Goal: Task Accomplishment & Management: Use online tool/utility

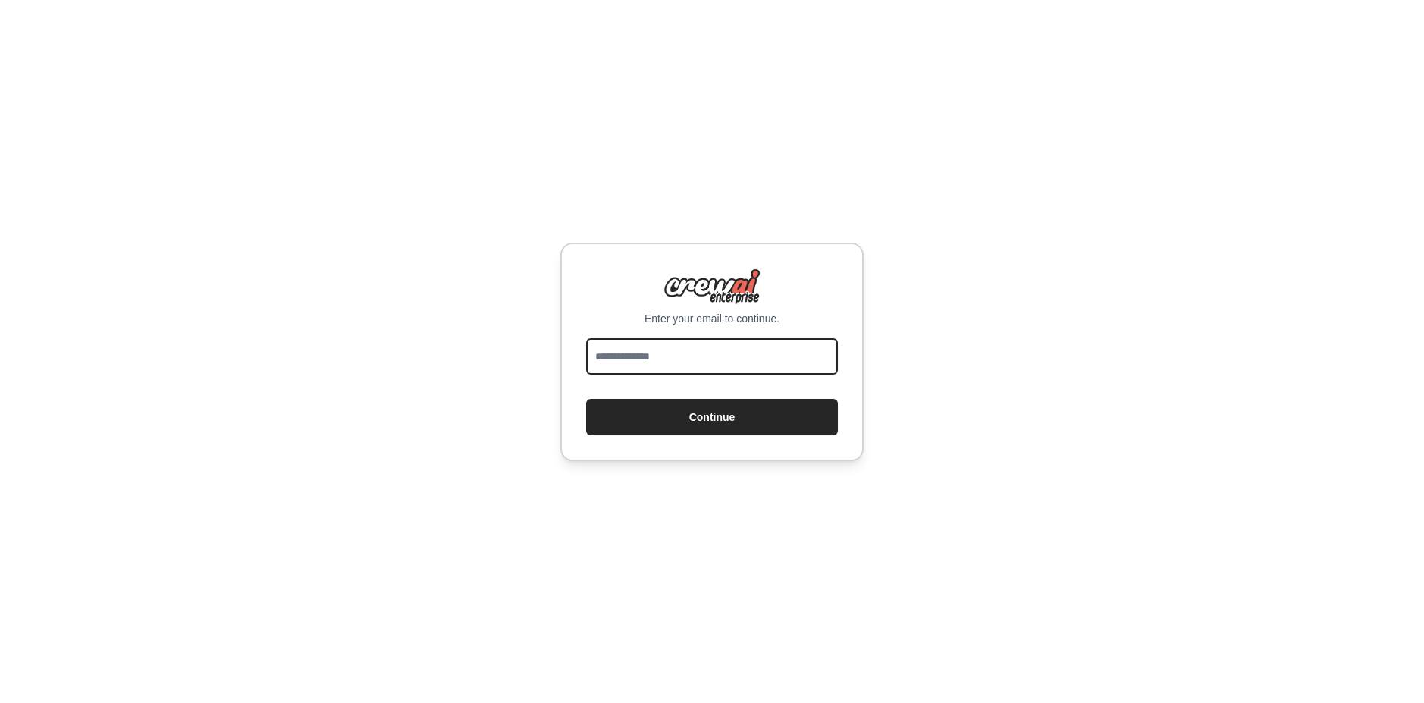
click at [655, 364] on input "email" at bounding box center [712, 356] width 252 height 36
type input "**********"
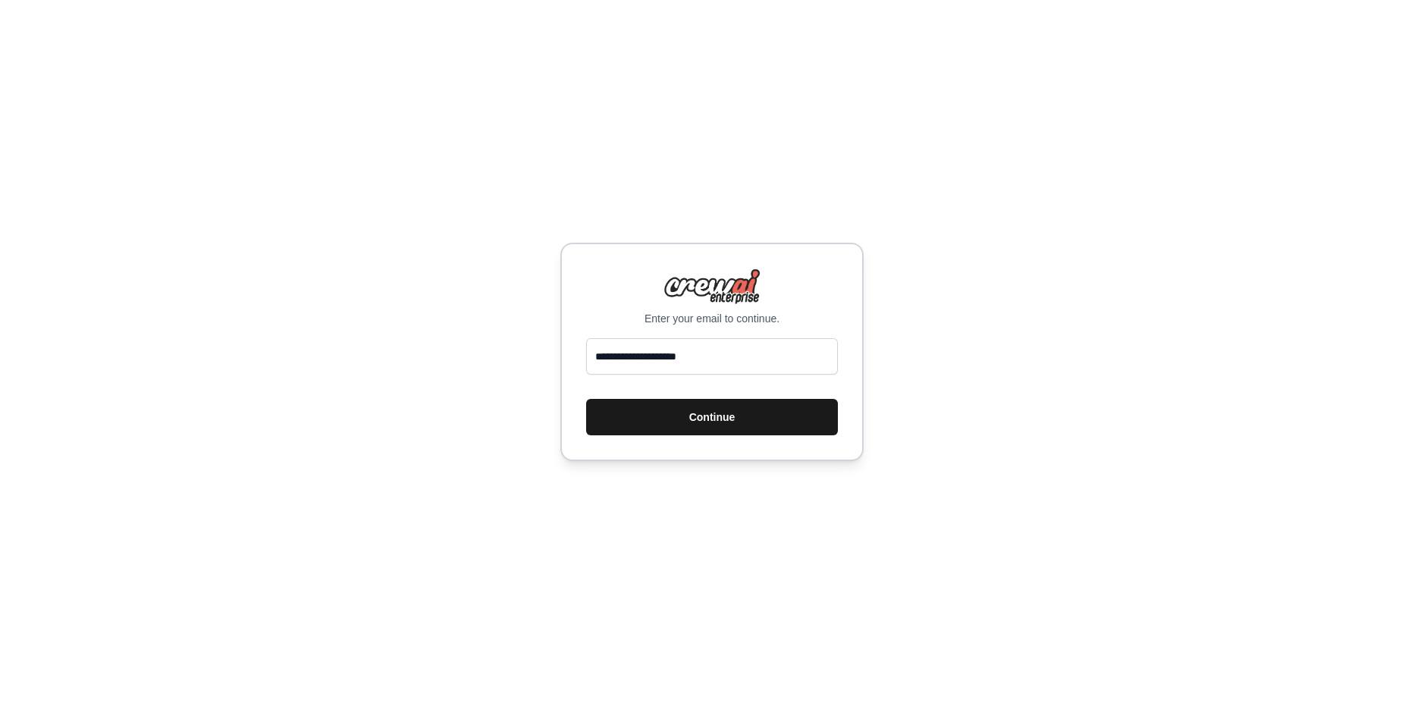
click at [710, 428] on button "Continue" at bounding box center [712, 417] width 252 height 36
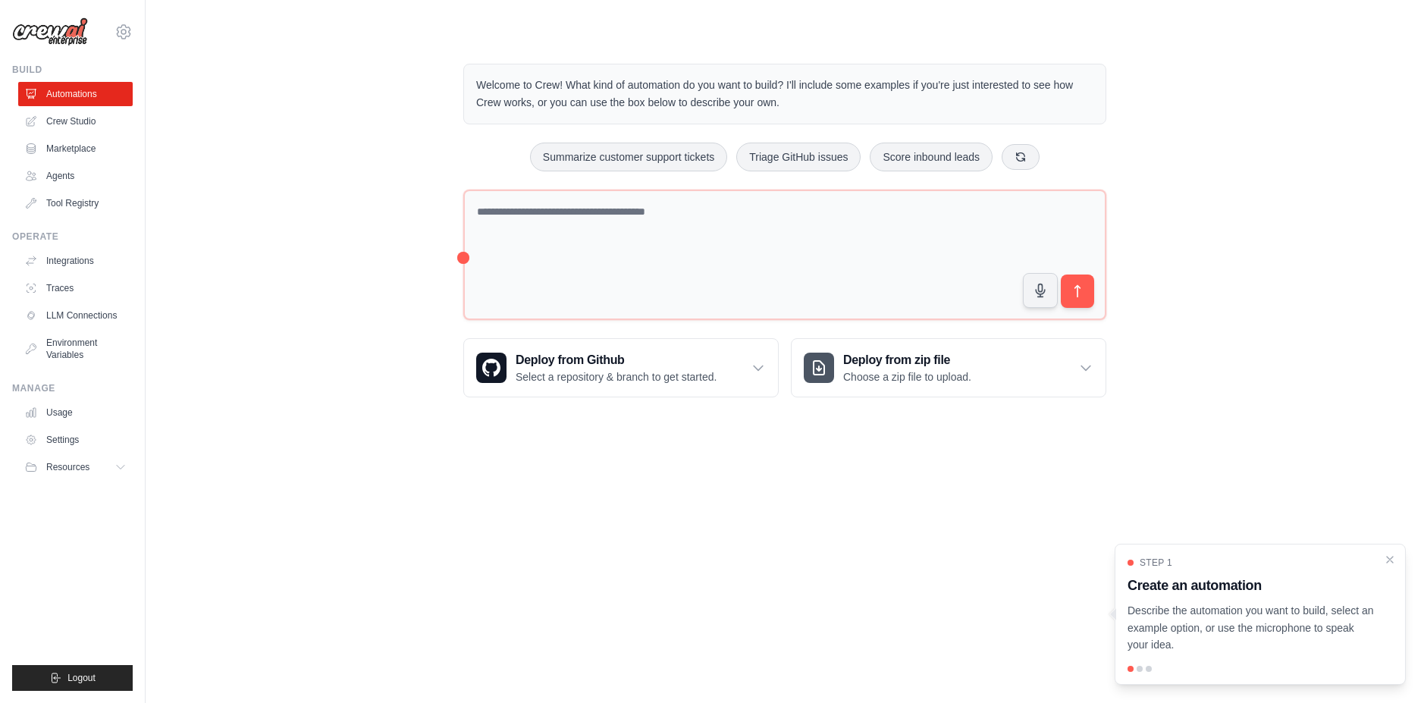
drag, startPoint x: 1177, startPoint y: 159, endPoint x: 1196, endPoint y: 161, distance: 19.1
click at [1196, 161] on div "Welcome to Crew! What kind of automation do you want to build? I'll include som…" at bounding box center [785, 230] width 1230 height 382
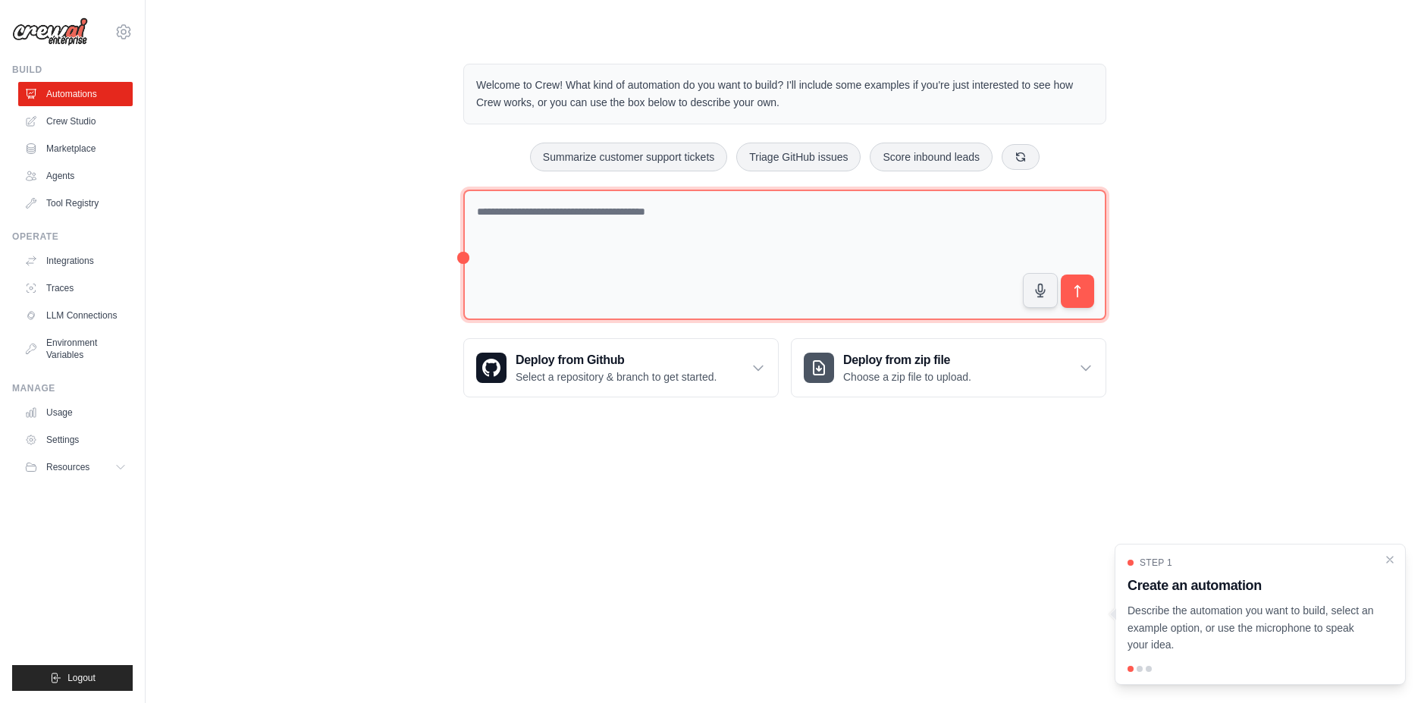
click at [740, 246] on textarea at bounding box center [784, 255] width 643 height 131
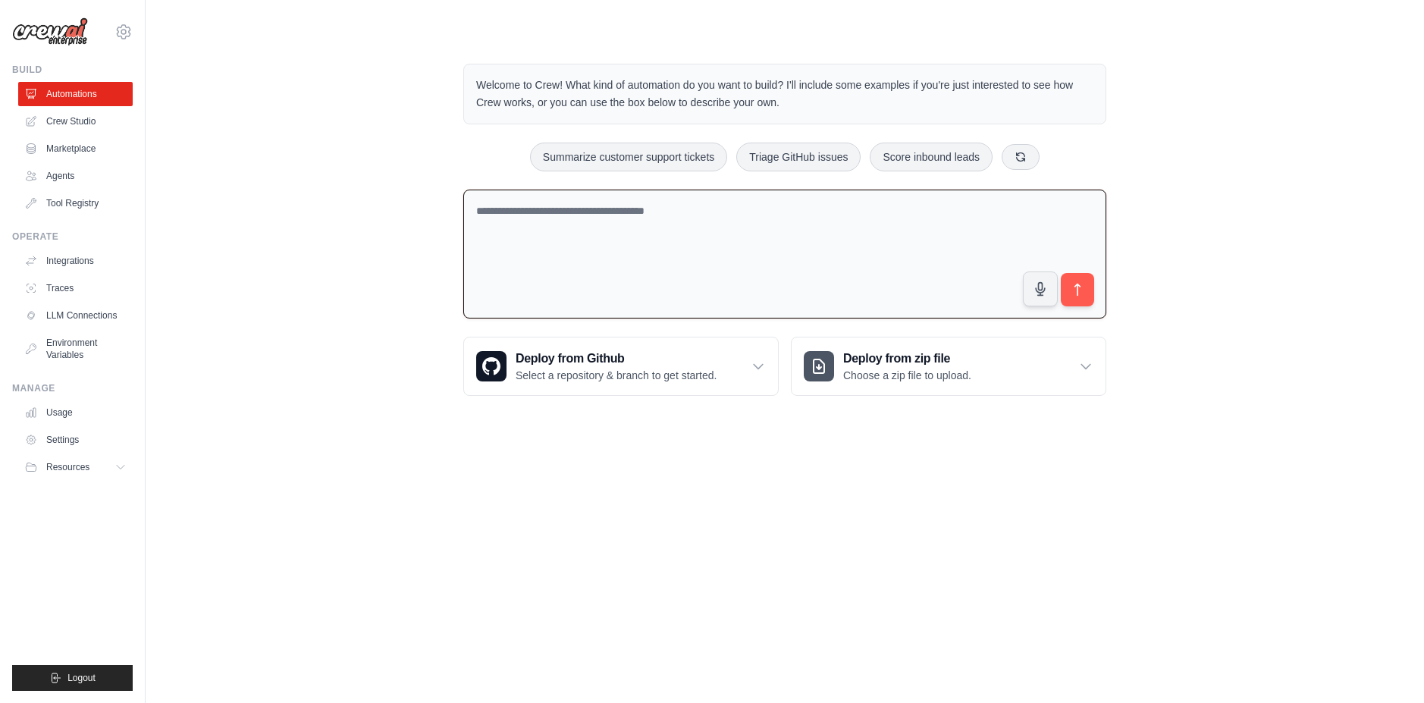
click at [216, 293] on div "Welcome to Crew! What kind of automation do you want to build? I'll include som…" at bounding box center [785, 229] width 1230 height 381
click at [666, 215] on textarea at bounding box center [784, 255] width 643 height 130
click at [440, 205] on div "Welcome to Crew! What kind of automation do you want to build? I'll include som…" at bounding box center [785, 229] width 1230 height 381
click at [71, 170] on link "Agents" at bounding box center [77, 176] width 114 height 24
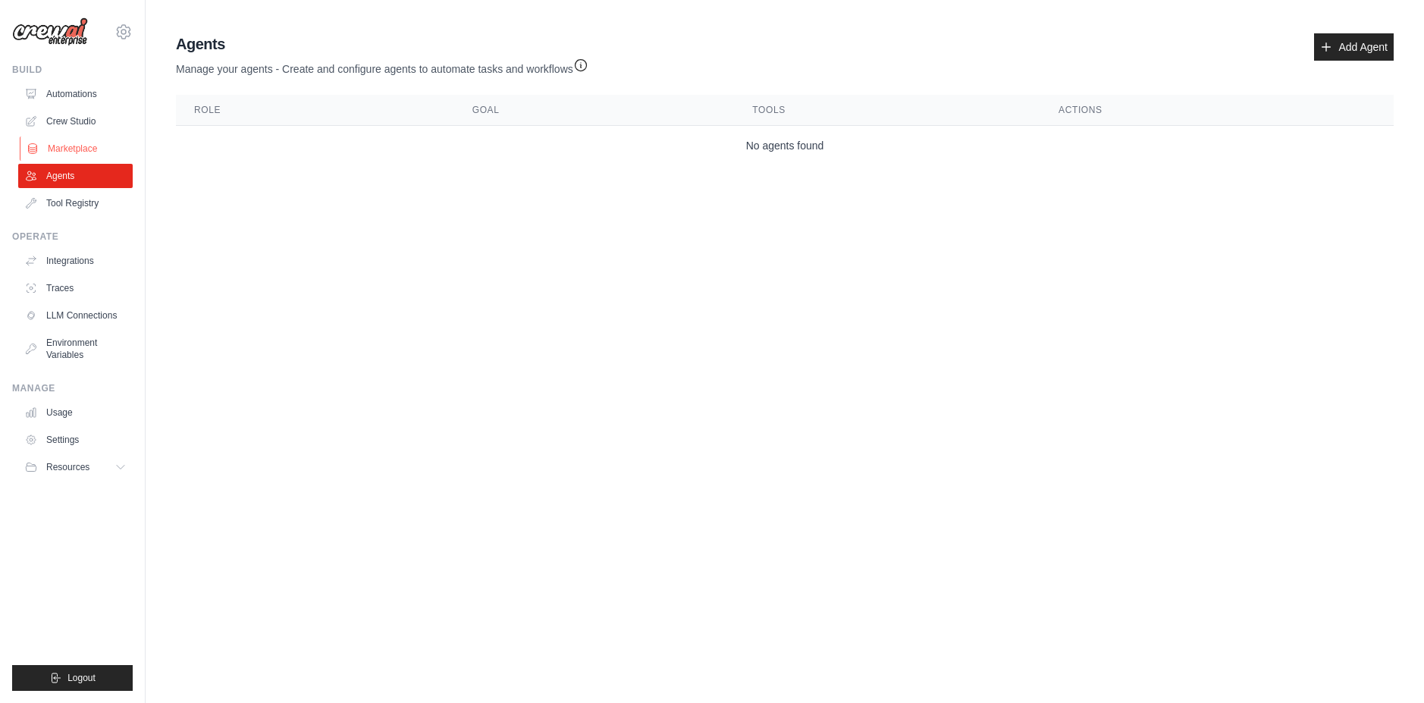
click at [89, 149] on link "Marketplace" at bounding box center [77, 148] width 114 height 24
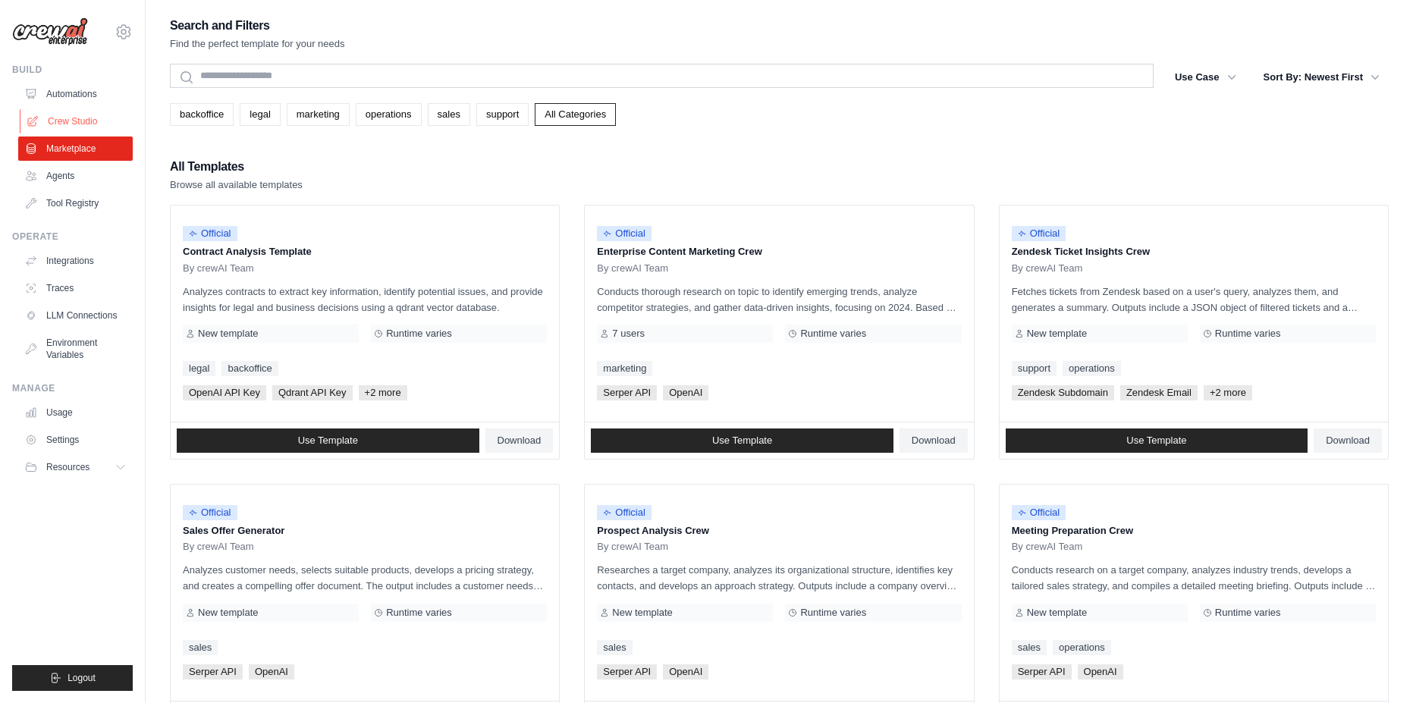
click at [83, 121] on link "Crew Studio" at bounding box center [77, 121] width 114 height 24
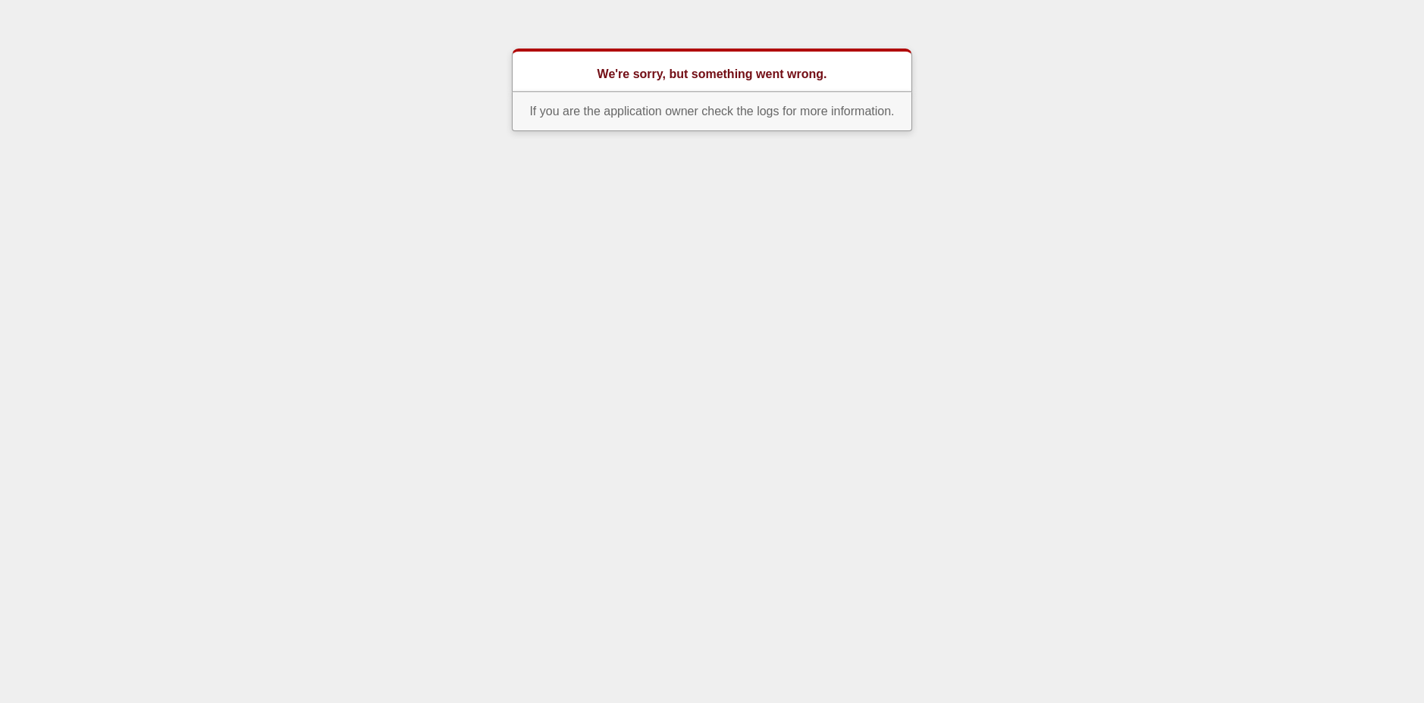
click at [364, 121] on body "We're sorry, but something went wrong. If you are the application owner check t…" at bounding box center [712, 90] width 1424 height 83
drag, startPoint x: 364, startPoint y: 121, endPoint x: 150, endPoint y: 59, distance: 222.7
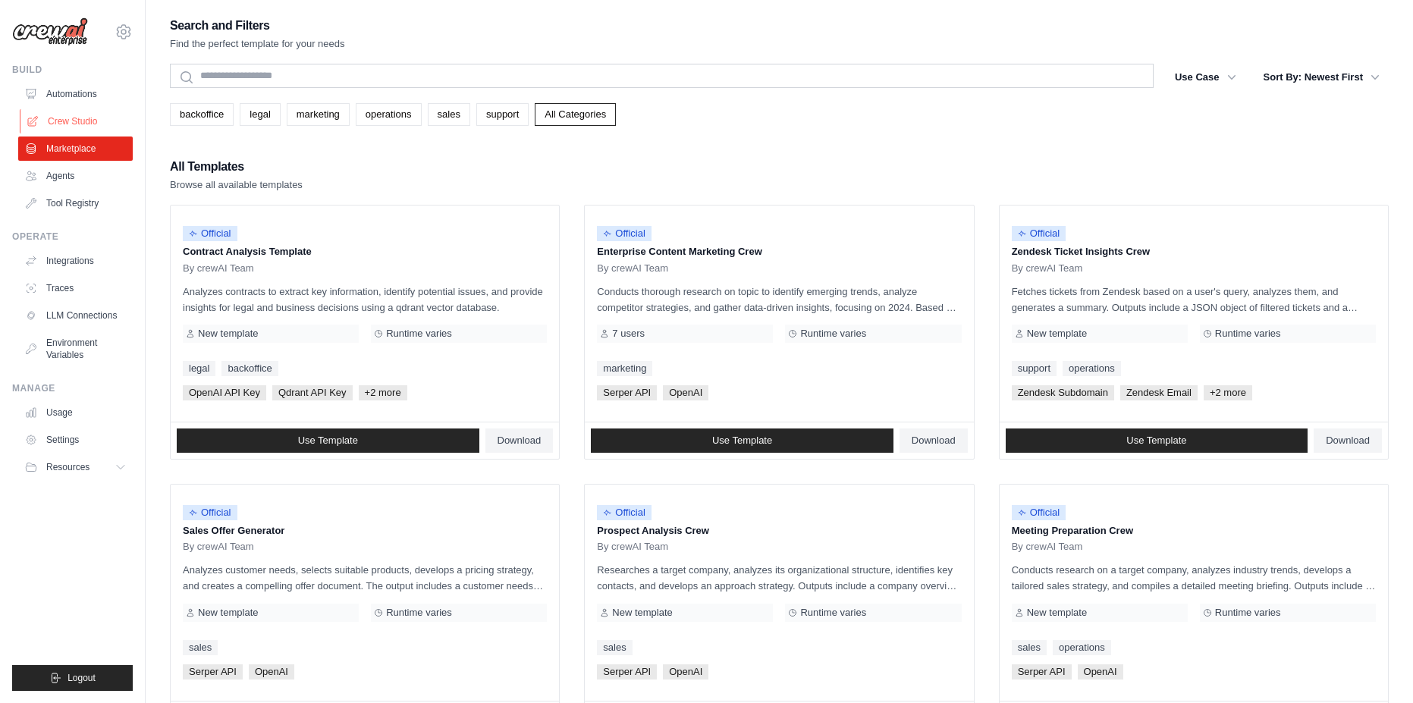
click at [72, 111] on link "Crew Studio" at bounding box center [77, 121] width 114 height 24
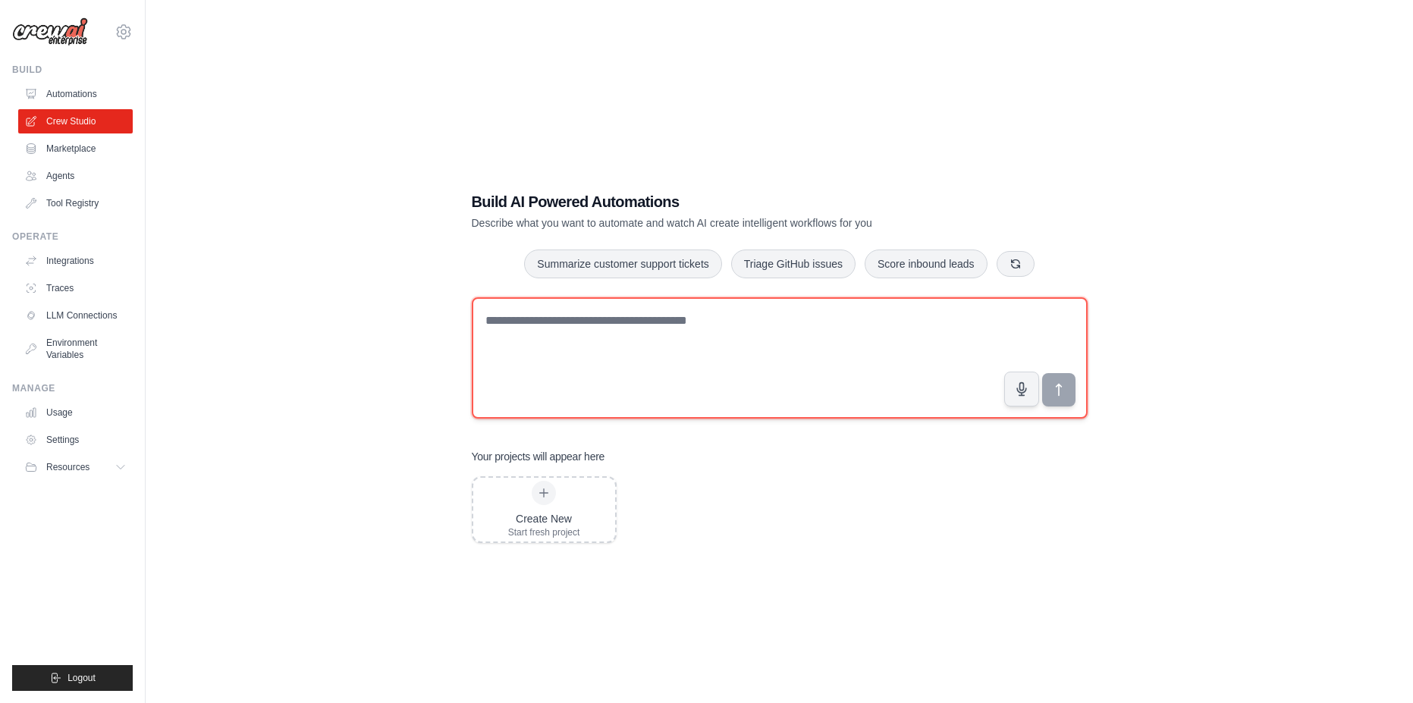
click at [578, 362] on textarea at bounding box center [780, 357] width 616 height 121
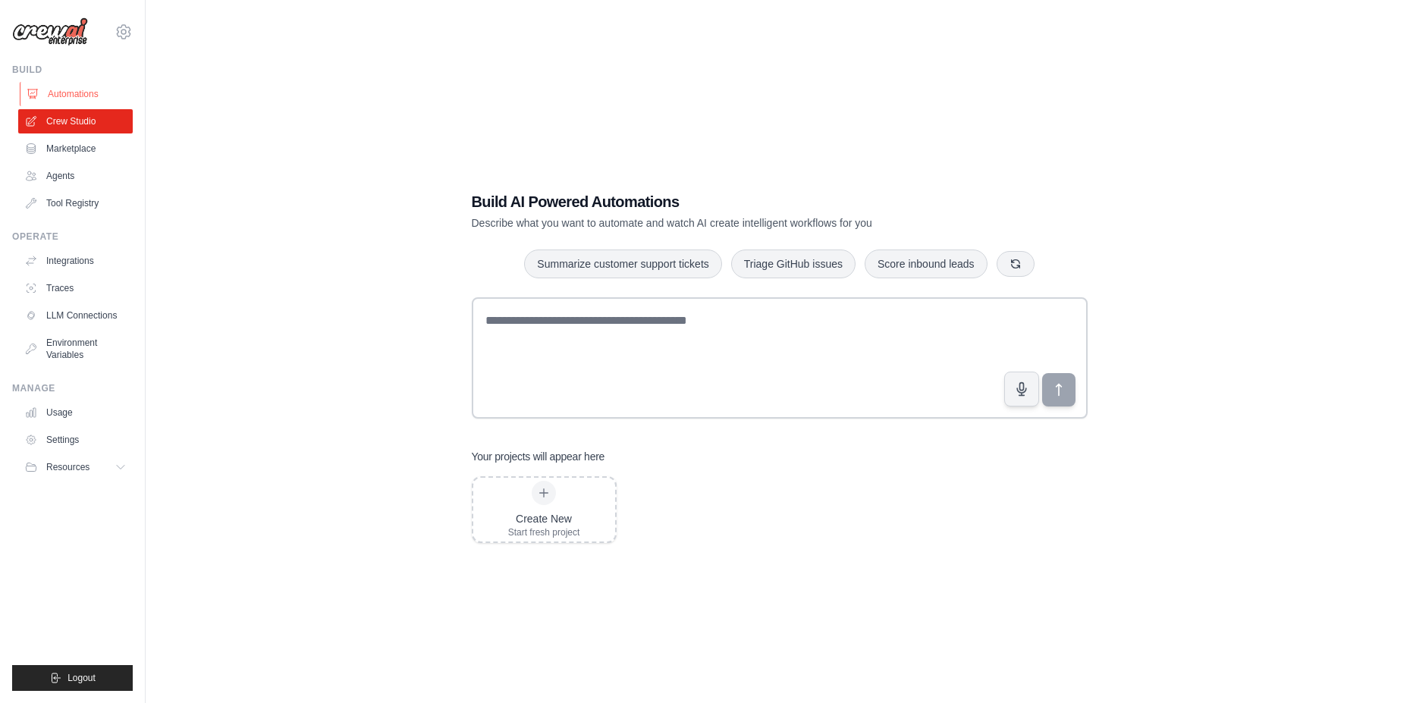
click at [74, 92] on link "Automations" at bounding box center [77, 94] width 114 height 24
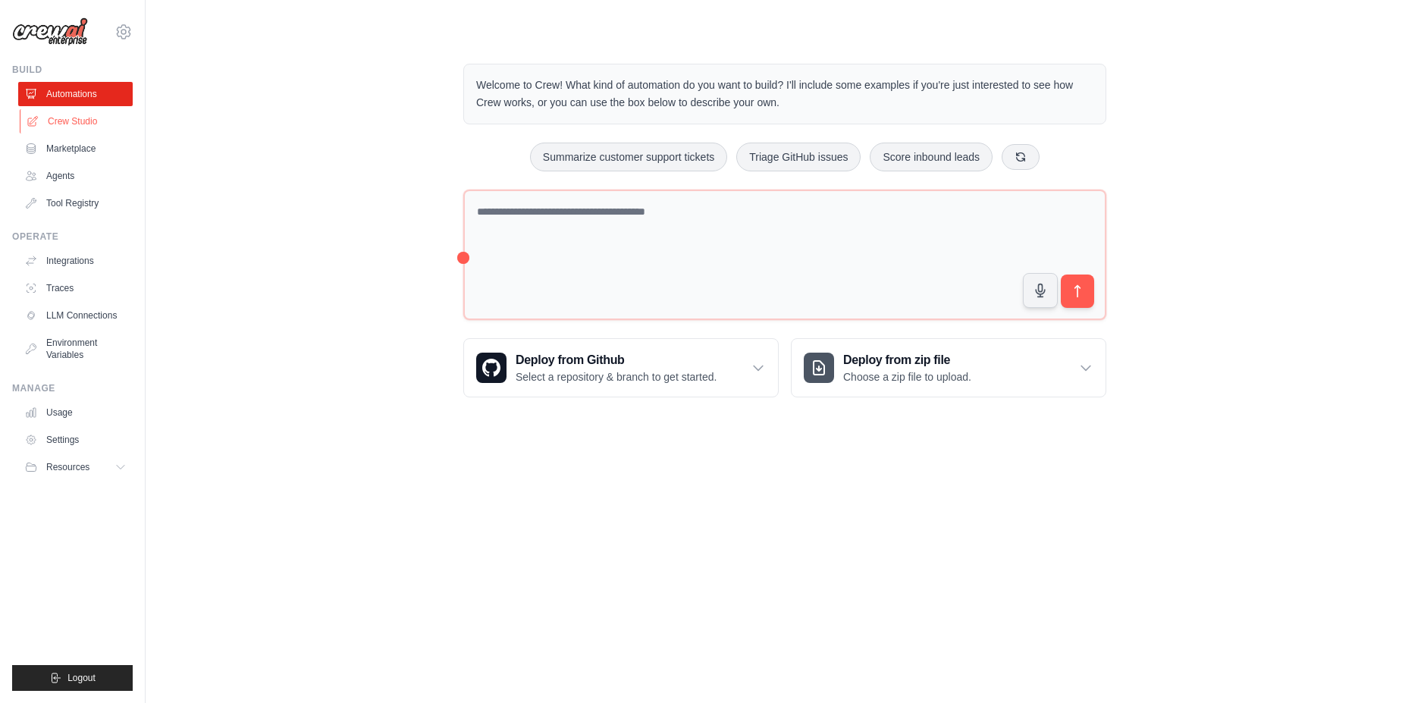
click at [59, 131] on link "Crew Studio" at bounding box center [77, 121] width 114 height 24
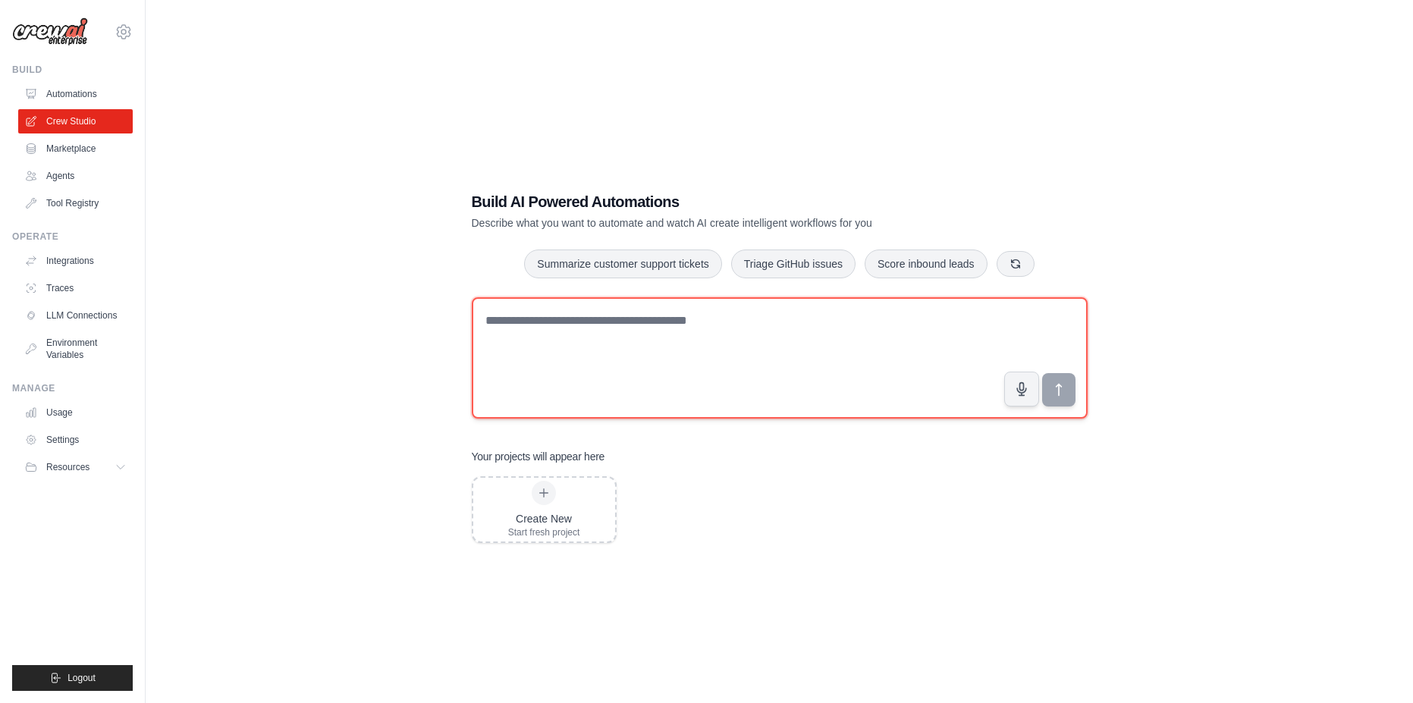
click at [786, 346] on textarea at bounding box center [780, 357] width 616 height 121
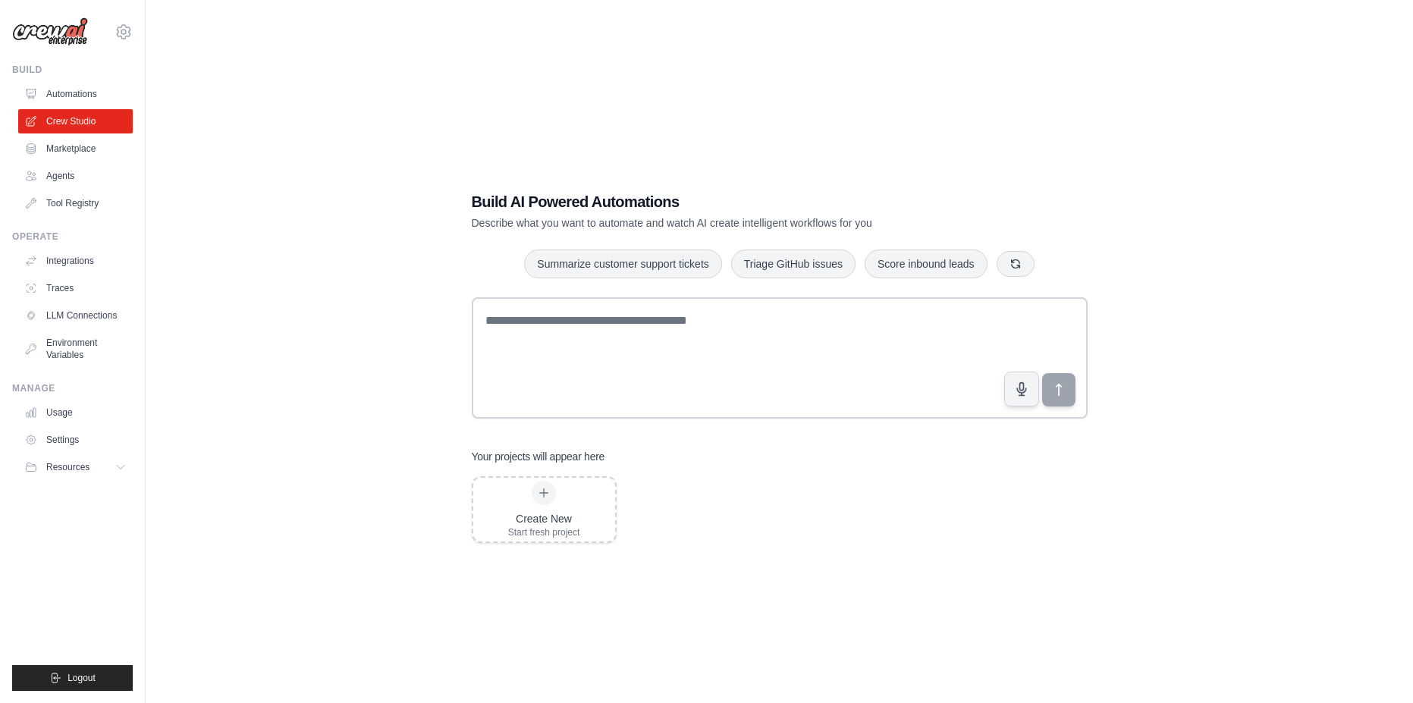
click at [1162, 88] on div "Build AI Powered Automations Describe what you want to automate and watch AI cr…" at bounding box center [779, 366] width 1218 height 703
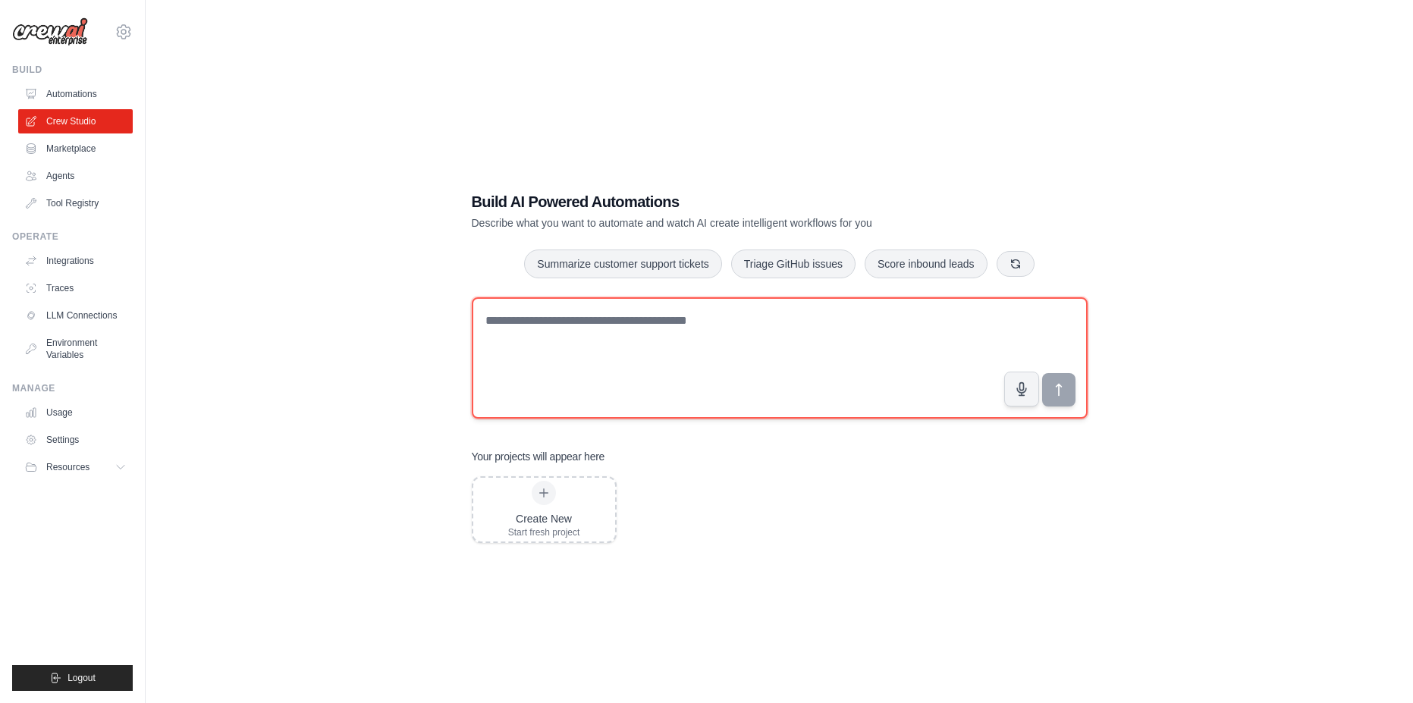
click at [726, 361] on textarea at bounding box center [780, 357] width 616 height 121
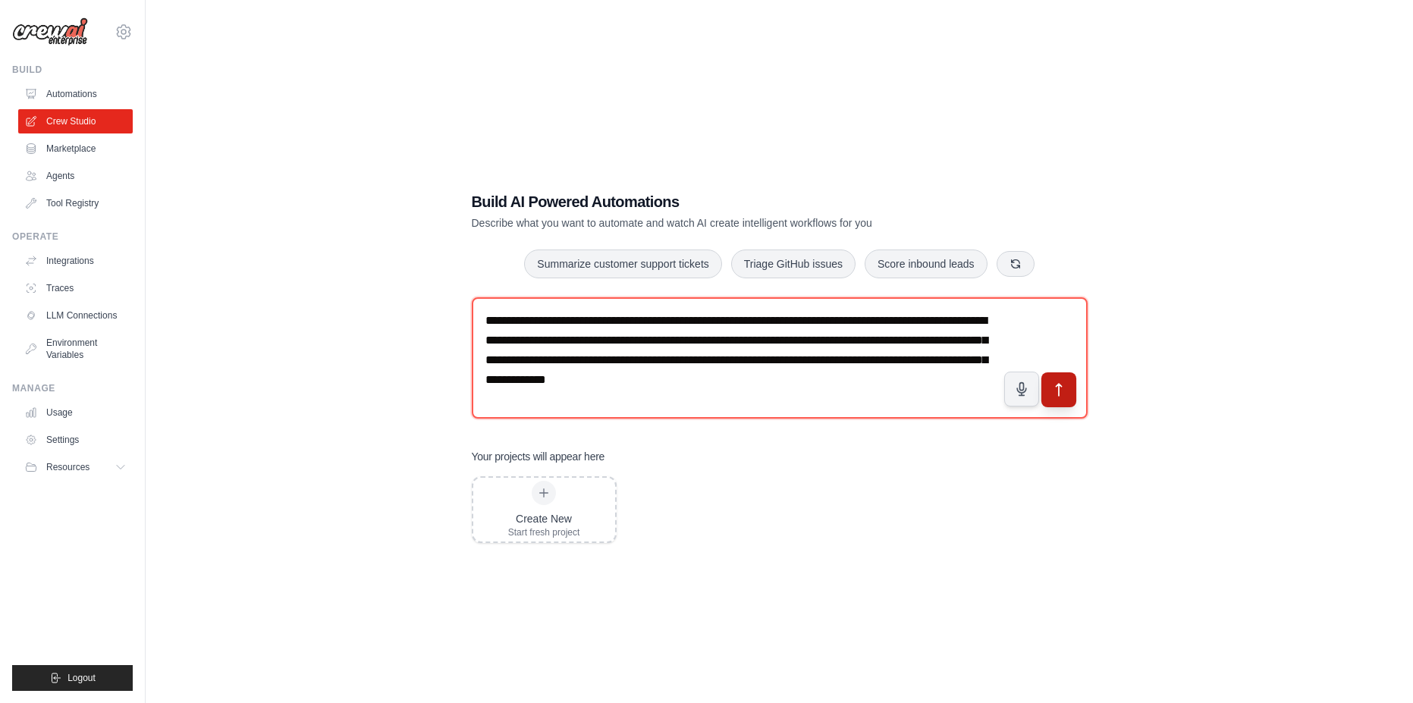
type textarea "**********"
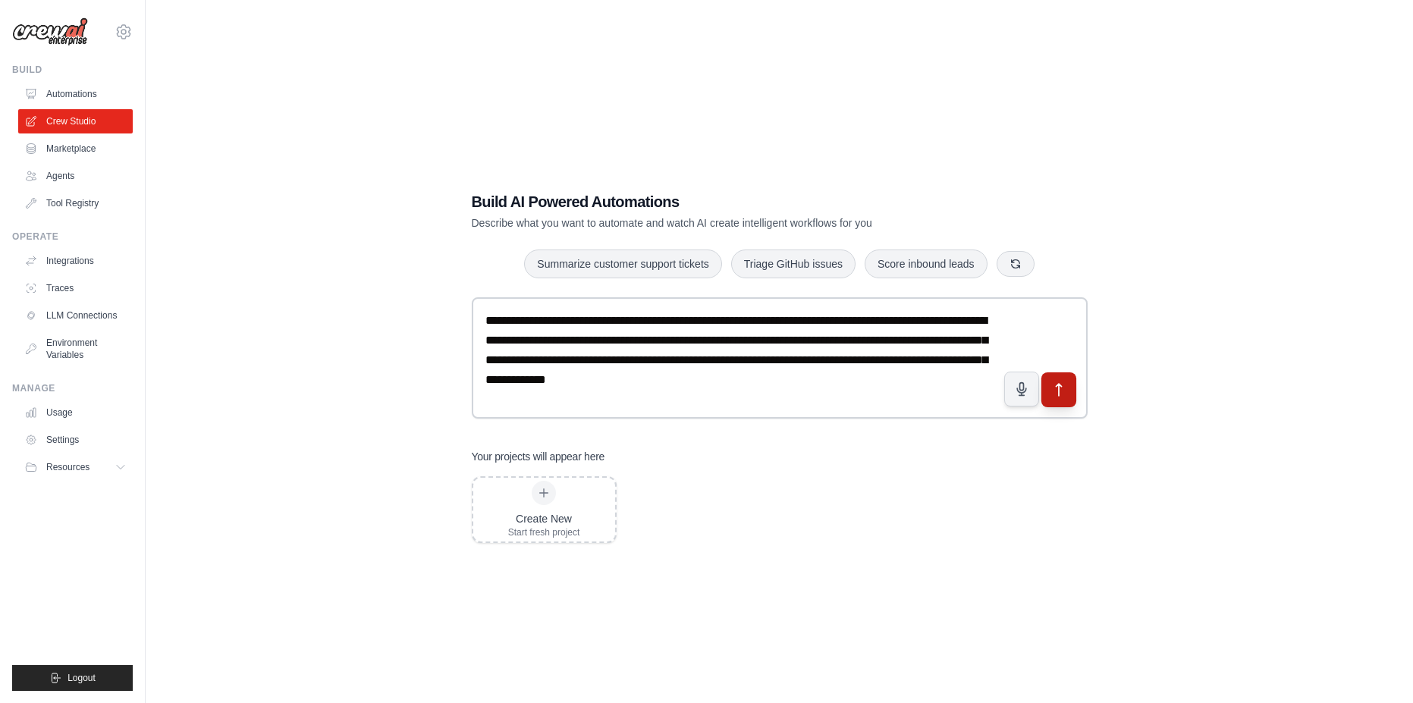
click at [1068, 396] on button "submit" at bounding box center [1057, 389] width 35 height 35
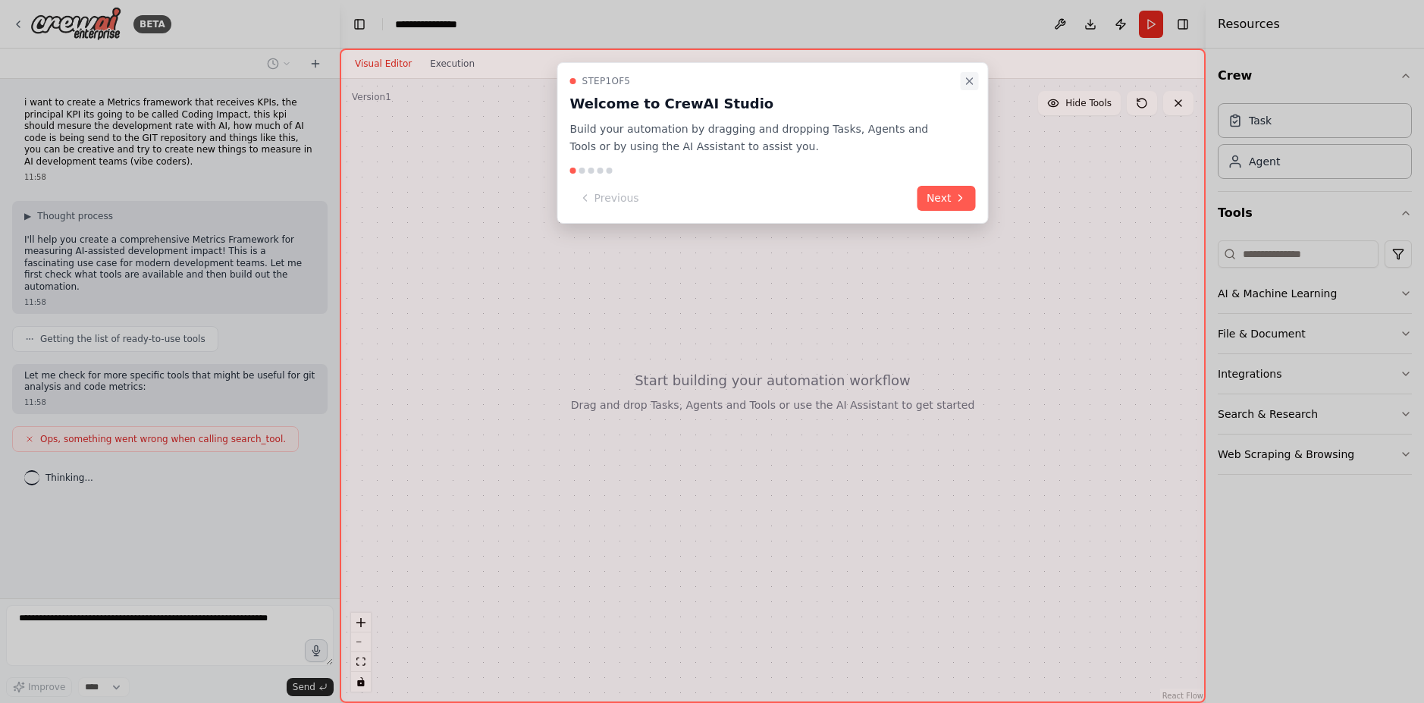
click at [970, 77] on icon "Close walkthrough" at bounding box center [970, 81] width 12 height 12
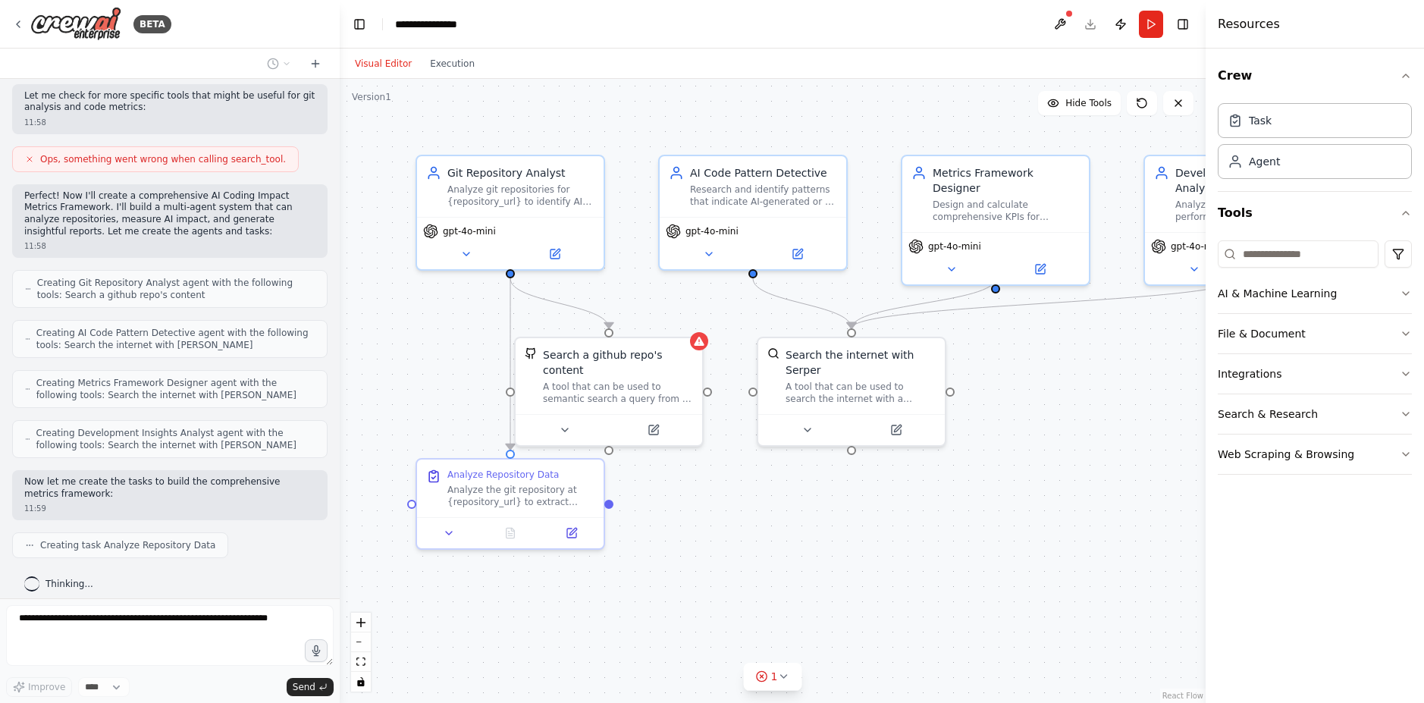
scroll to position [318, 0]
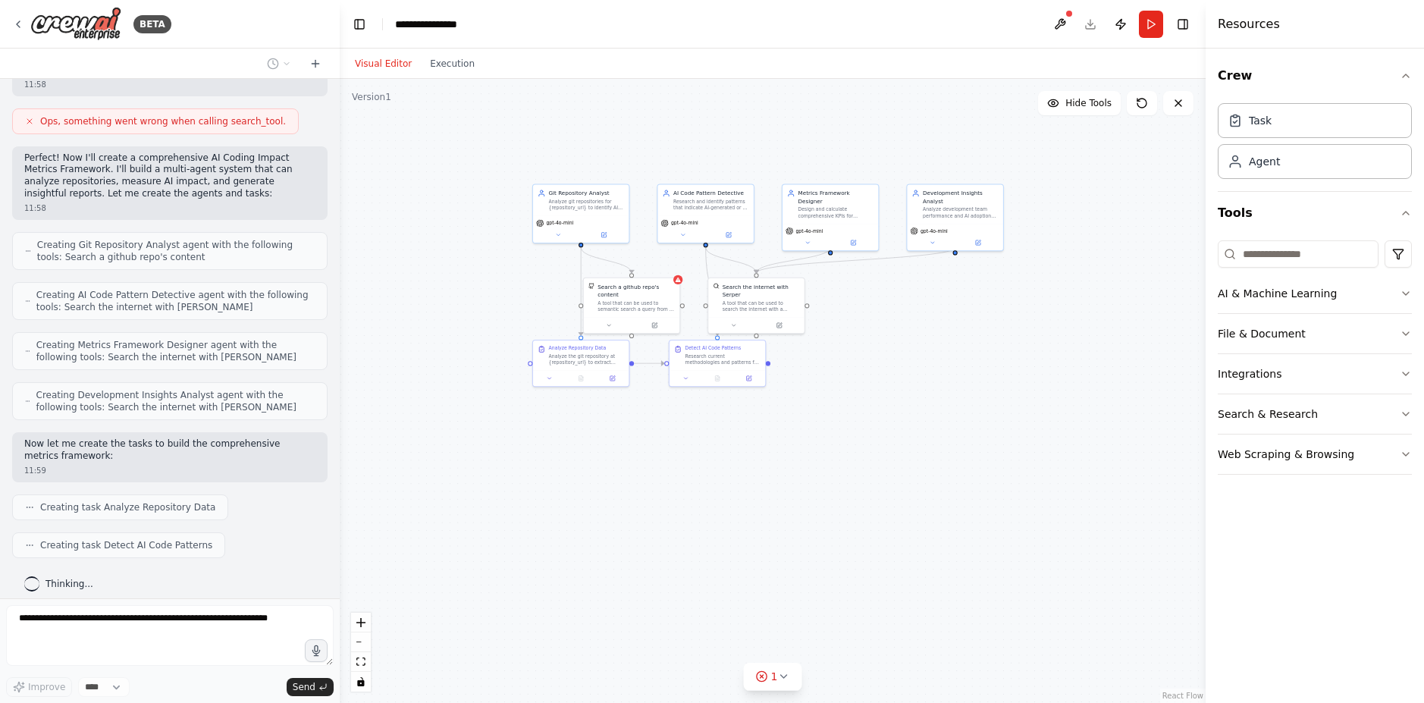
drag, startPoint x: 1049, startPoint y: 428, endPoint x: 901, endPoint y: 363, distance: 161.3
click at [901, 363] on div ".deletable-edge-delete-btn { width: 20px; height: 20px; border: 0px solid #ffff…" at bounding box center [773, 391] width 866 height 624
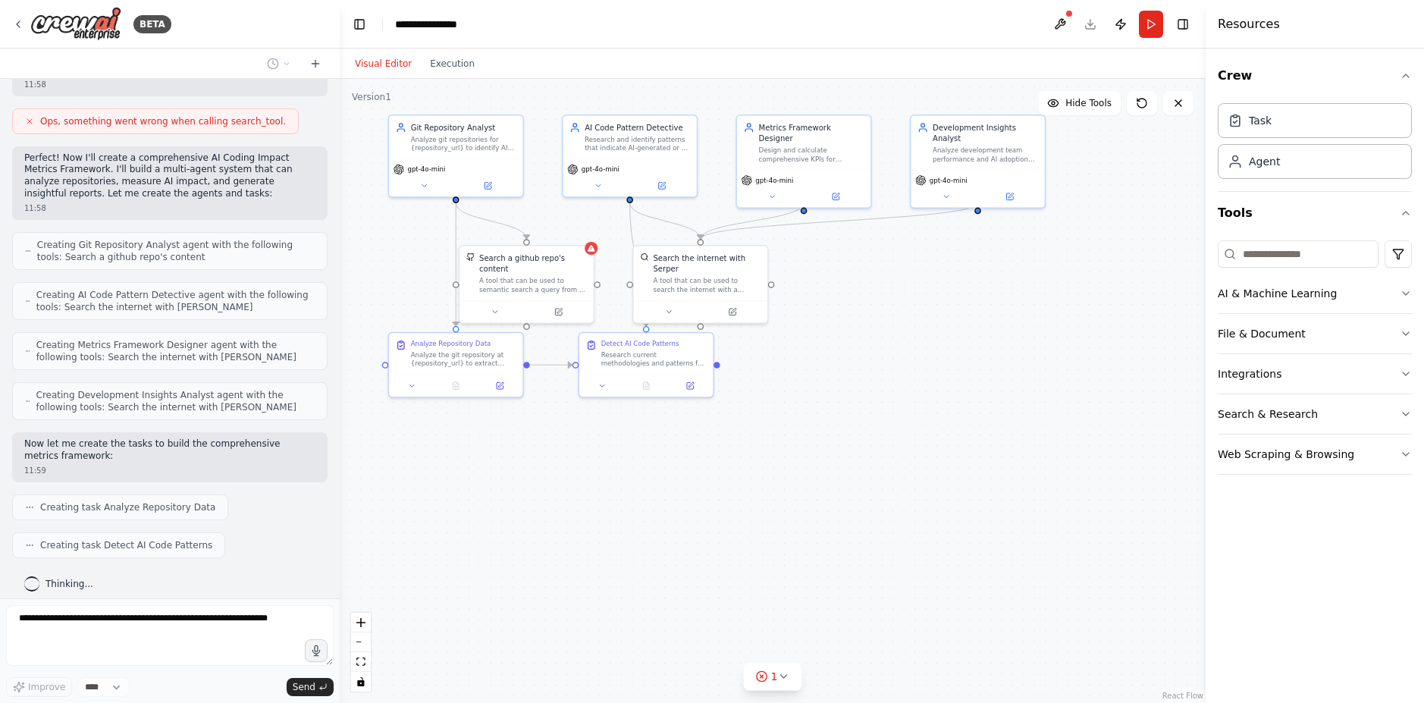
scroll to position [356, 0]
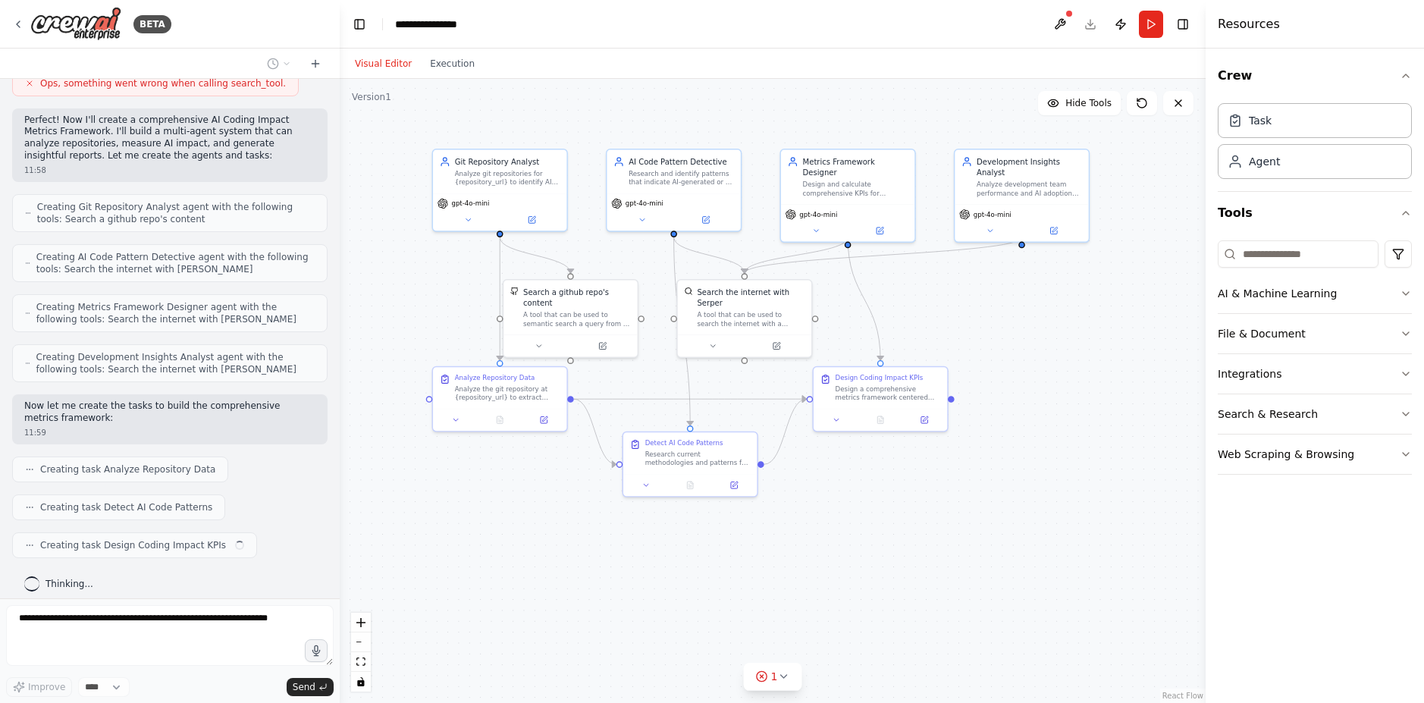
drag, startPoint x: 873, startPoint y: 339, endPoint x: 889, endPoint y: 345, distance: 17.0
click at [889, 345] on div ".deletable-edge-delete-btn { width: 20px; height: 20px; border: 0px solid #ffff…" at bounding box center [773, 391] width 866 height 624
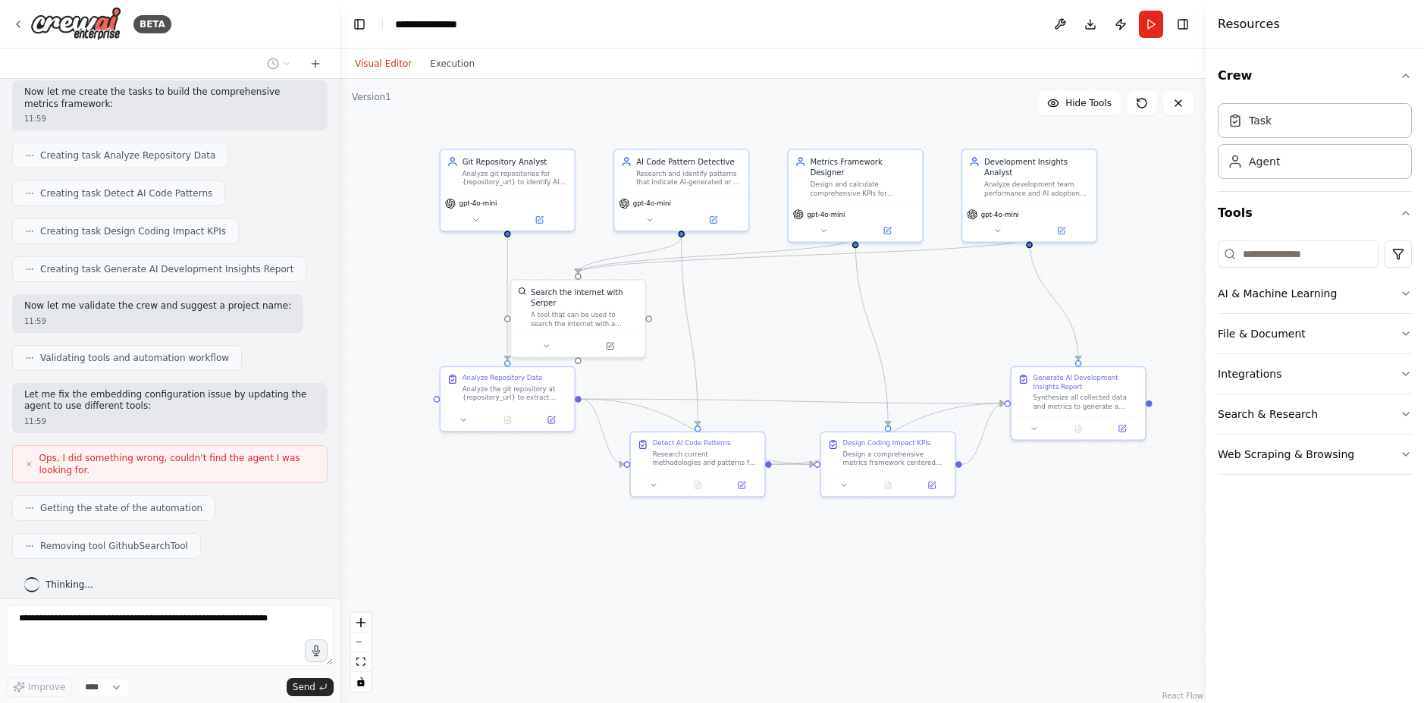
scroll to position [707, 0]
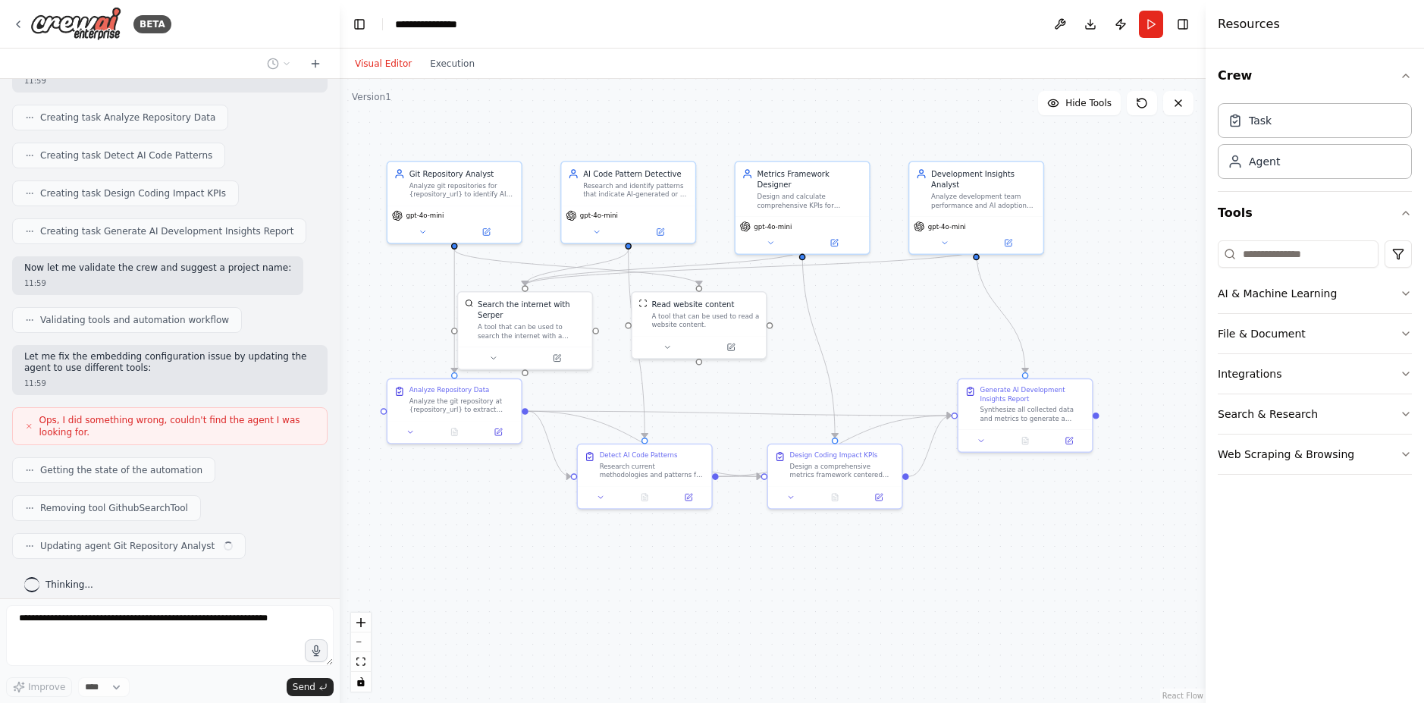
drag, startPoint x: 506, startPoint y: 542, endPoint x: 454, endPoint y: 554, distance: 53.7
click at [454, 554] on div ".deletable-edge-delete-btn { width: 20px; height: 20px; border: 0px solid #ffff…" at bounding box center [773, 391] width 866 height 624
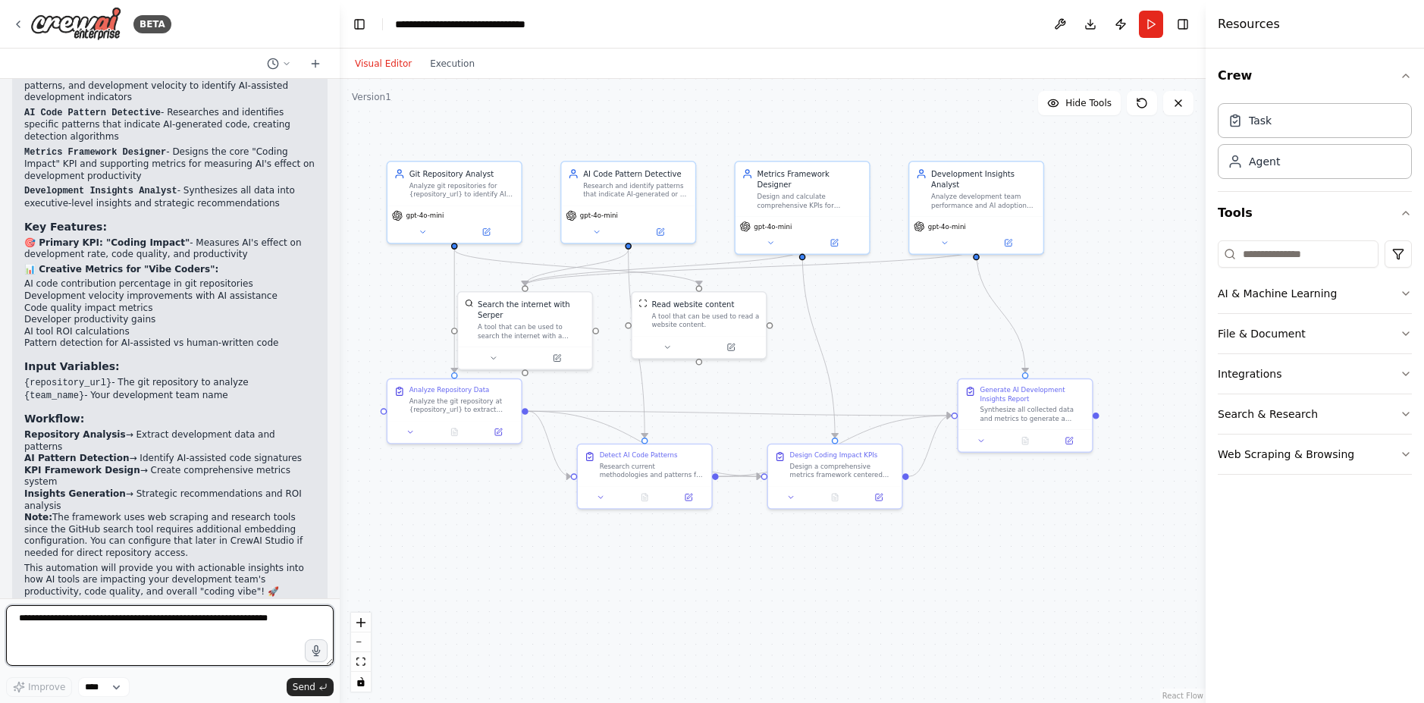
scroll to position [1394, 0]
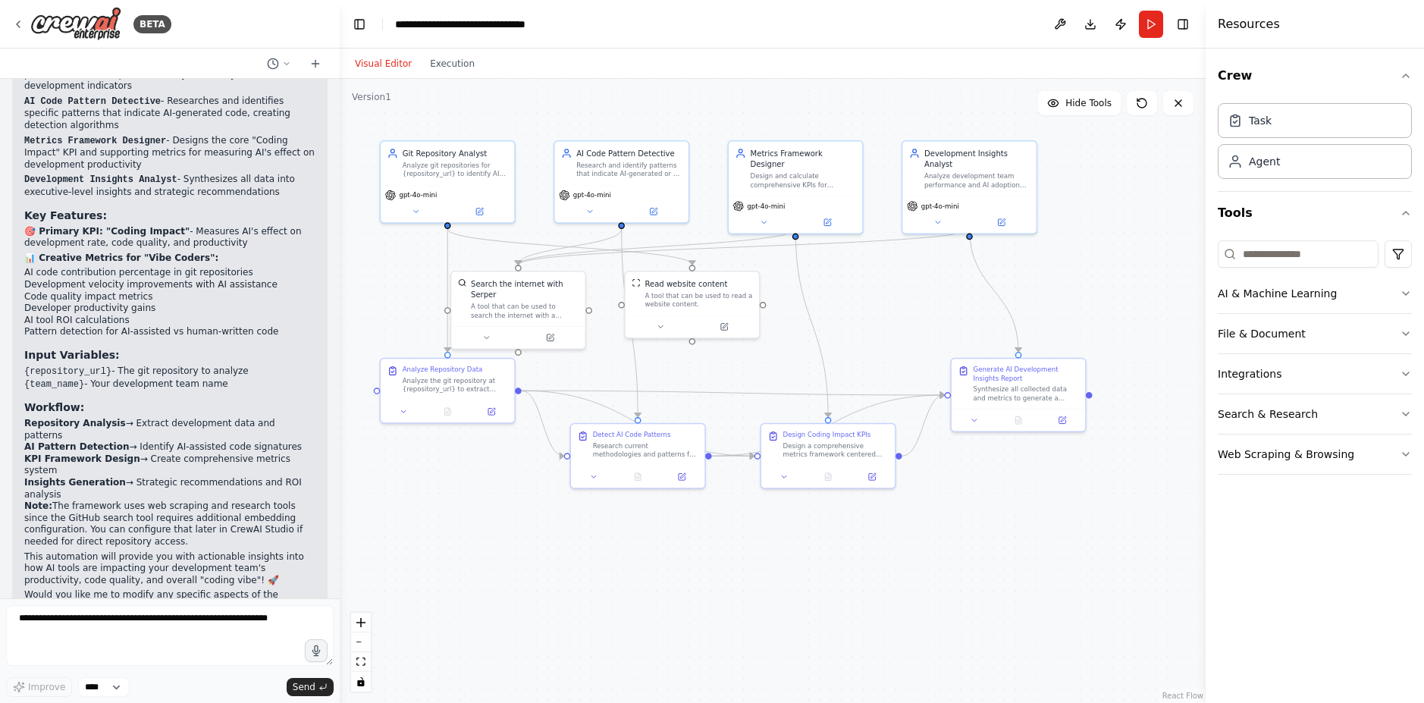
drag, startPoint x: 414, startPoint y: 351, endPoint x: 408, endPoint y: 331, distance: 21.4
click at [408, 331] on div ".deletable-edge-delete-btn { width: 20px; height: 20px; border: 0px solid #ffff…" at bounding box center [773, 391] width 866 height 624
click at [479, 205] on icon at bounding box center [479, 209] width 8 height 8
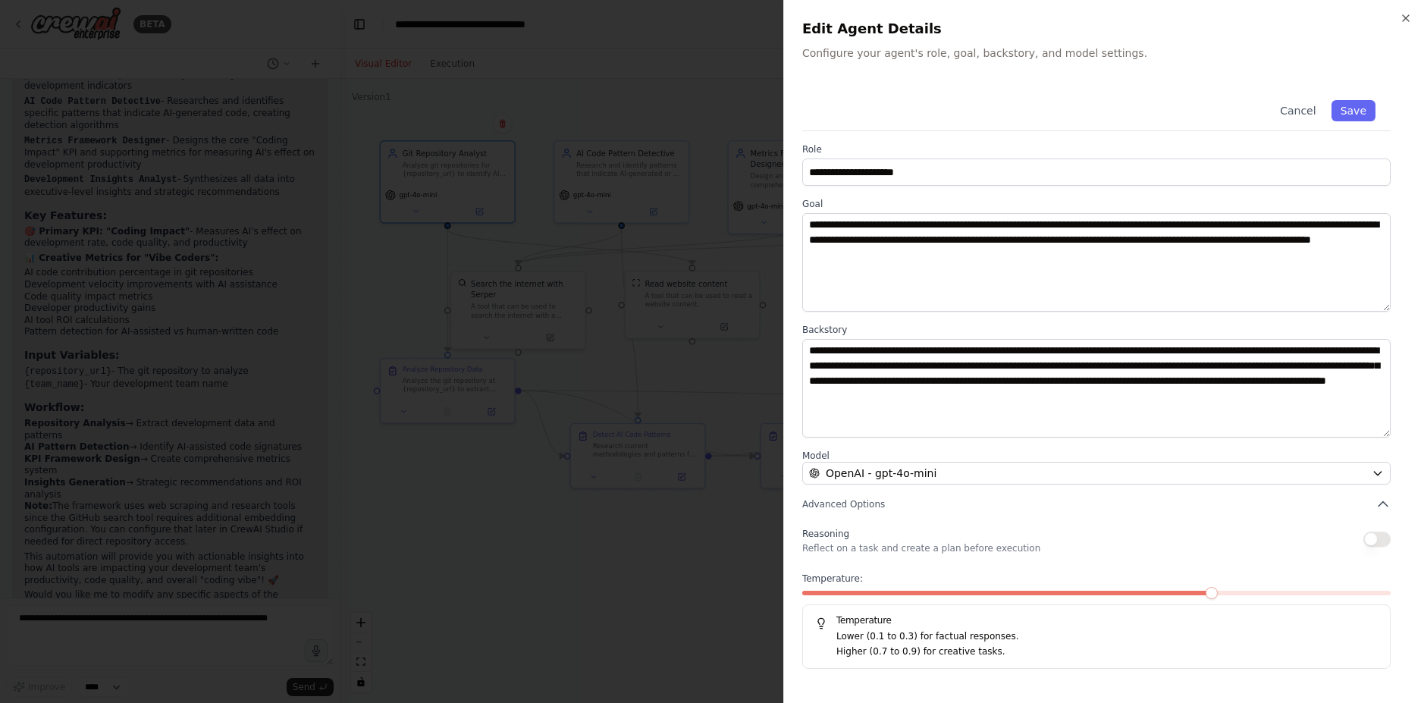
click at [1393, 19] on h2 "Edit Agent Details" at bounding box center [1104, 28] width 604 height 21
click at [1406, 15] on icon "button" at bounding box center [1406, 18] width 12 height 12
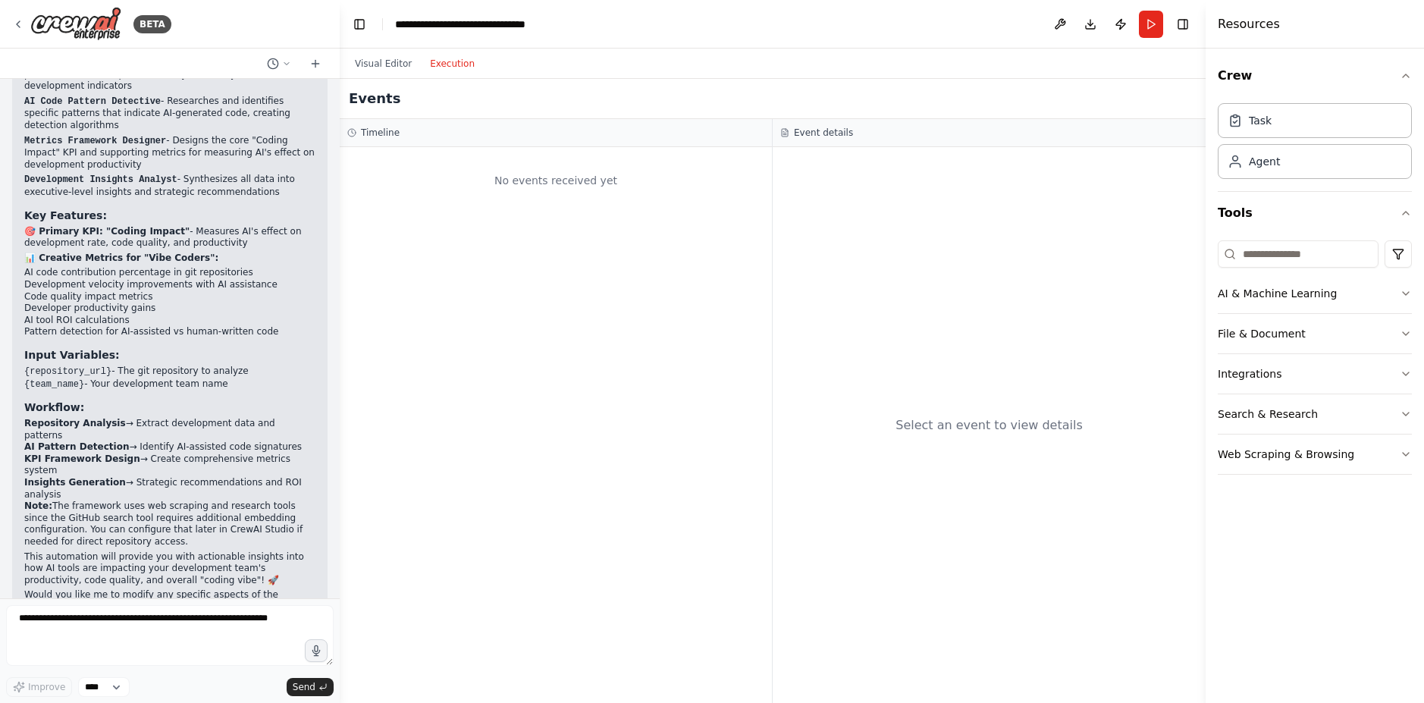
click at [456, 65] on button "Execution" at bounding box center [452, 64] width 63 height 18
click at [397, 65] on button "Visual Editor" at bounding box center [383, 64] width 75 height 18
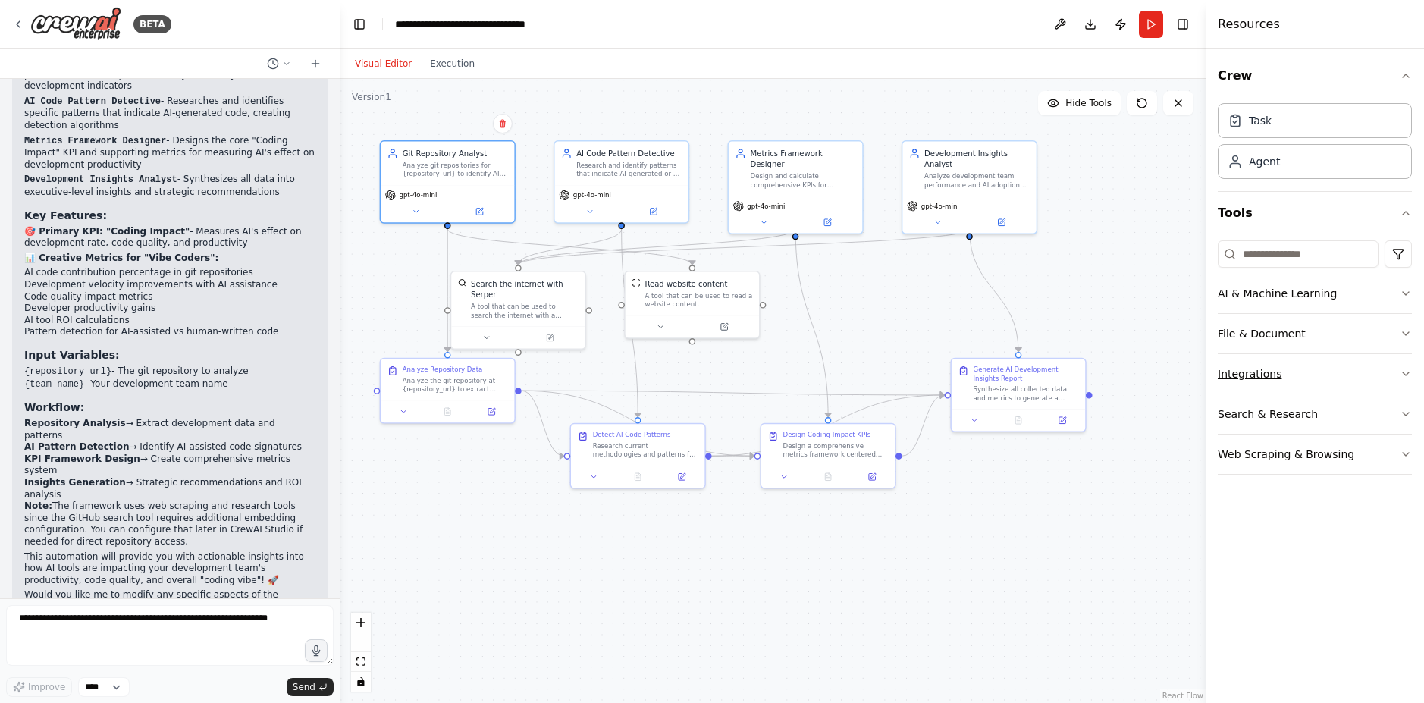
click at [1331, 378] on button "Integrations" at bounding box center [1315, 373] width 194 height 39
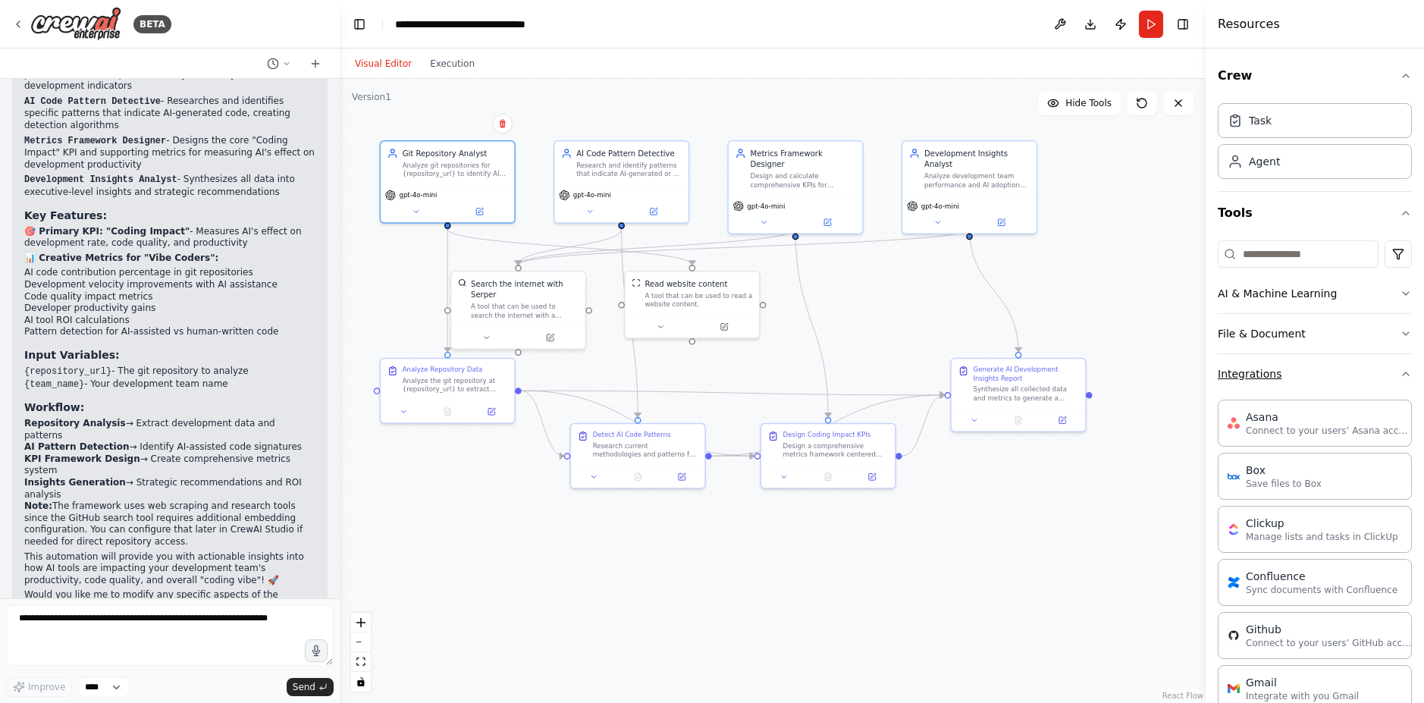
click at [1347, 373] on button "Integrations" at bounding box center [1315, 373] width 194 height 39
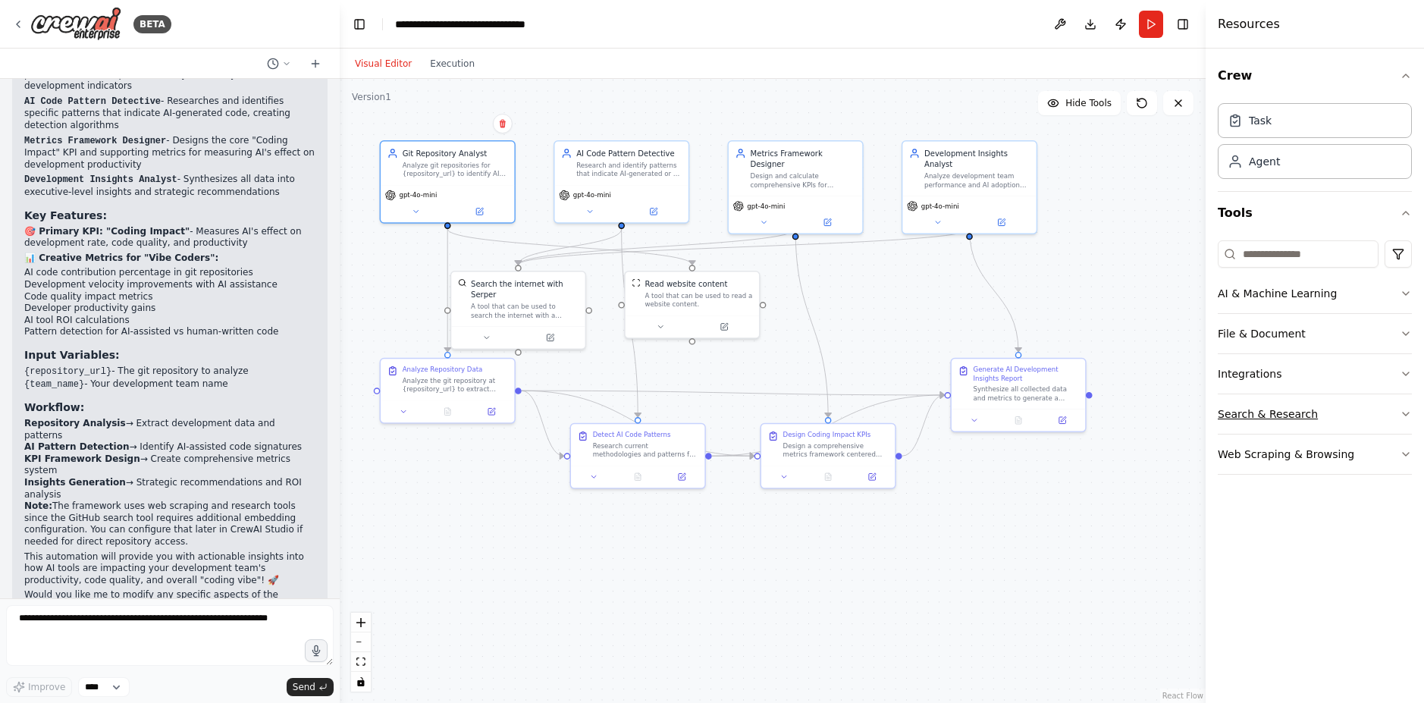
click at [1348, 407] on button "Search & Research" at bounding box center [1315, 413] width 194 height 39
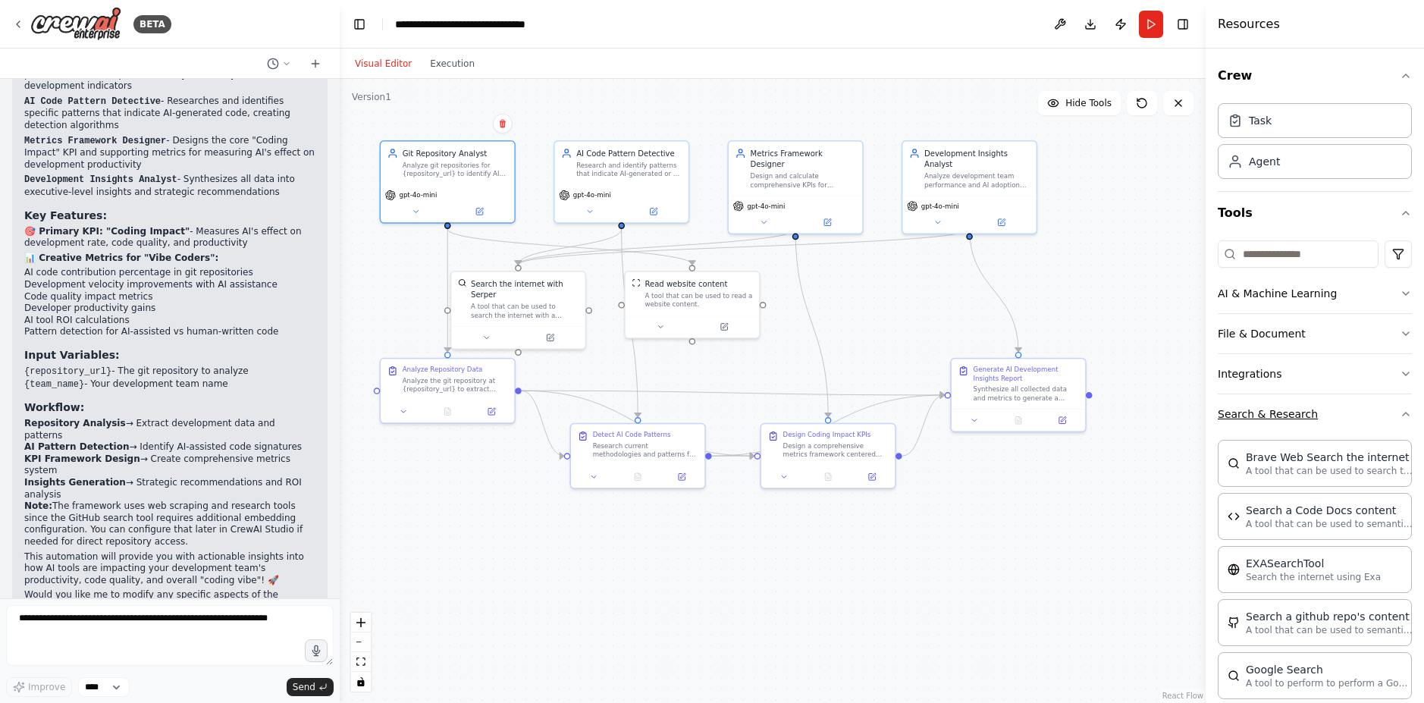
click at [1348, 407] on button "Search & Research" at bounding box center [1315, 413] width 194 height 39
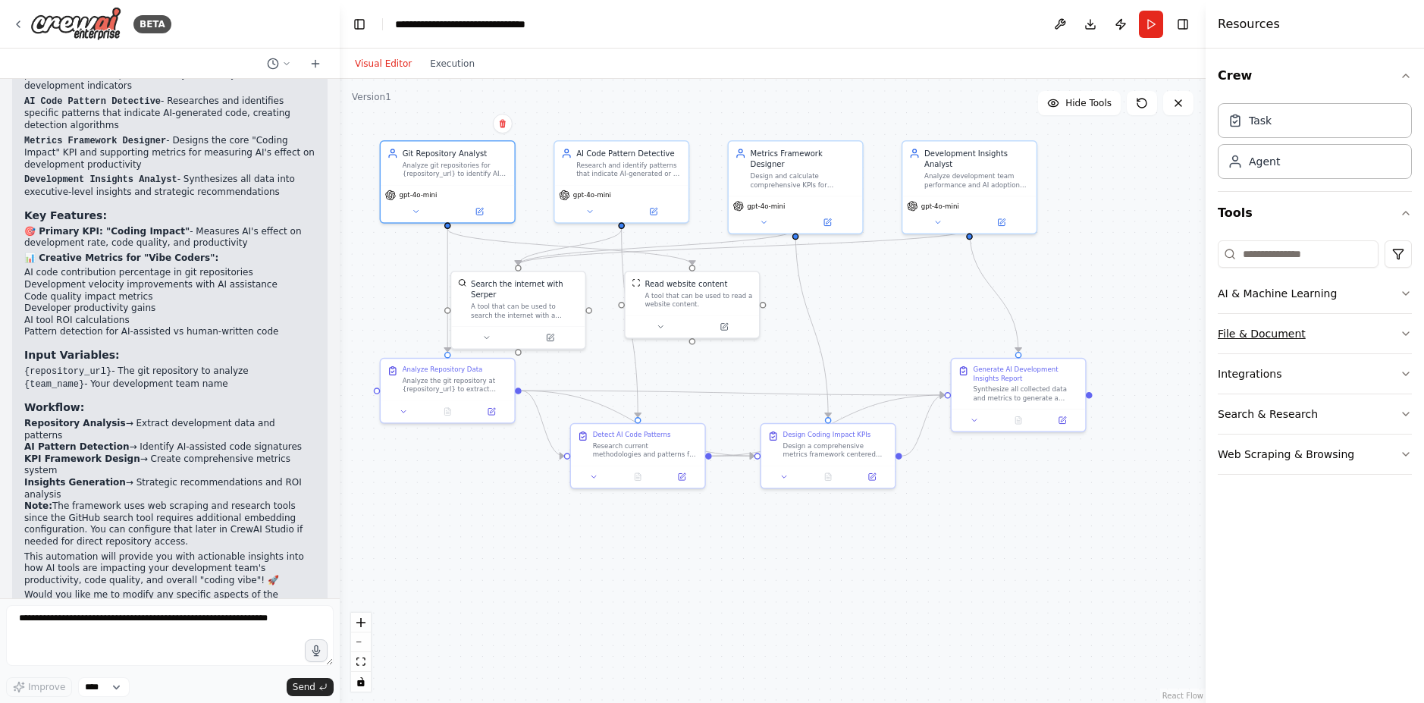
click at [1320, 329] on button "File & Document" at bounding box center [1315, 333] width 194 height 39
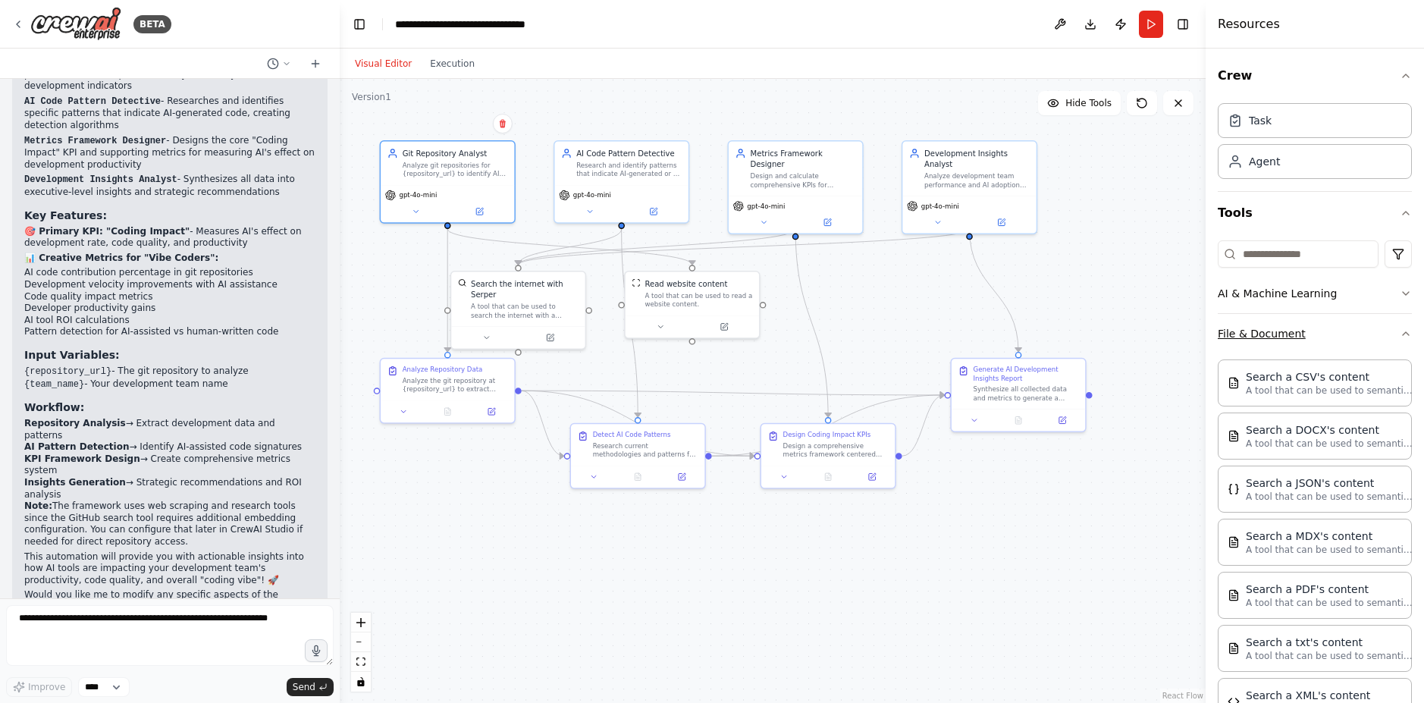
click at [1320, 329] on button "File & Document" at bounding box center [1315, 333] width 194 height 39
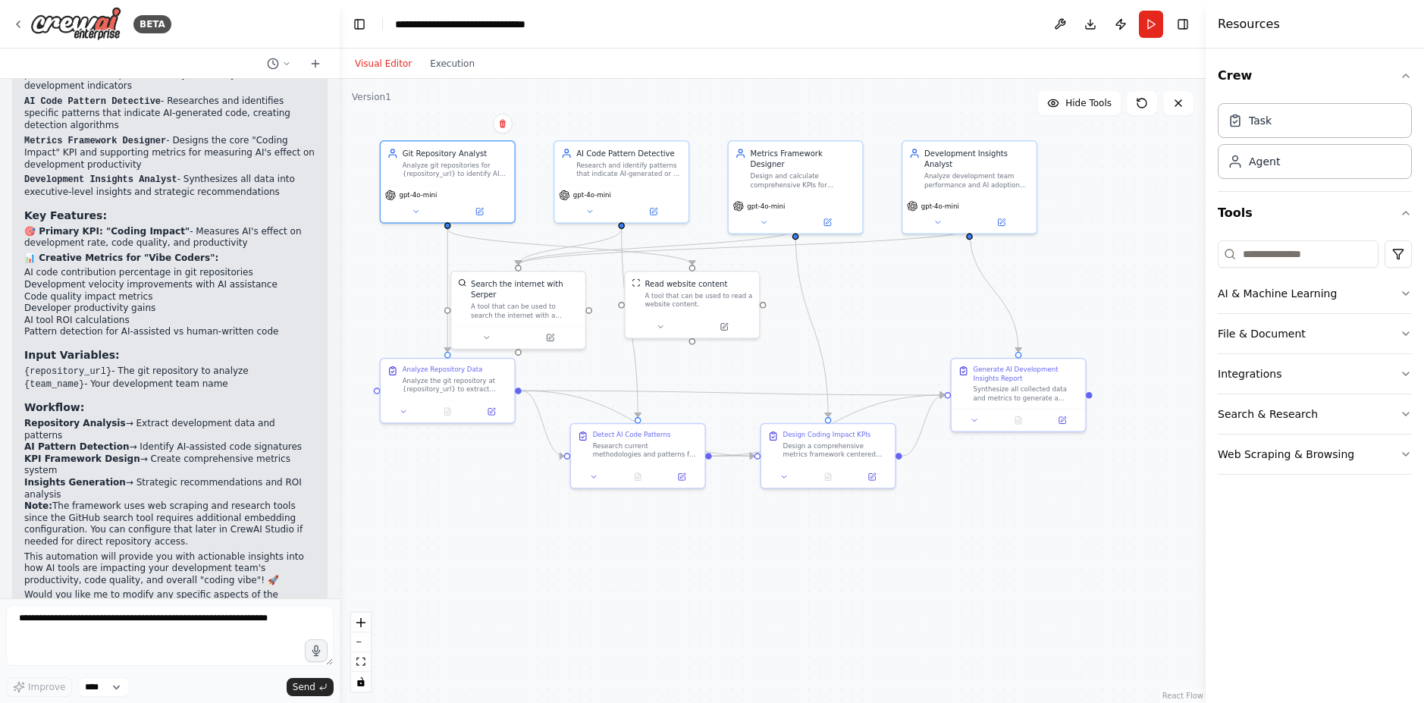
click at [467, 503] on div ".deletable-edge-delete-btn { width: 20px; height: 20px; border: 0px solid #ffff…" at bounding box center [773, 391] width 866 height 624
drag, startPoint x: 467, startPoint y: 503, endPoint x: 461, endPoint y: 496, distance: 9.1
click at [462, 499] on div ".deletable-edge-delete-btn { width: 20px; height: 20px; border: 0px solid #ffff…" at bounding box center [773, 391] width 866 height 624
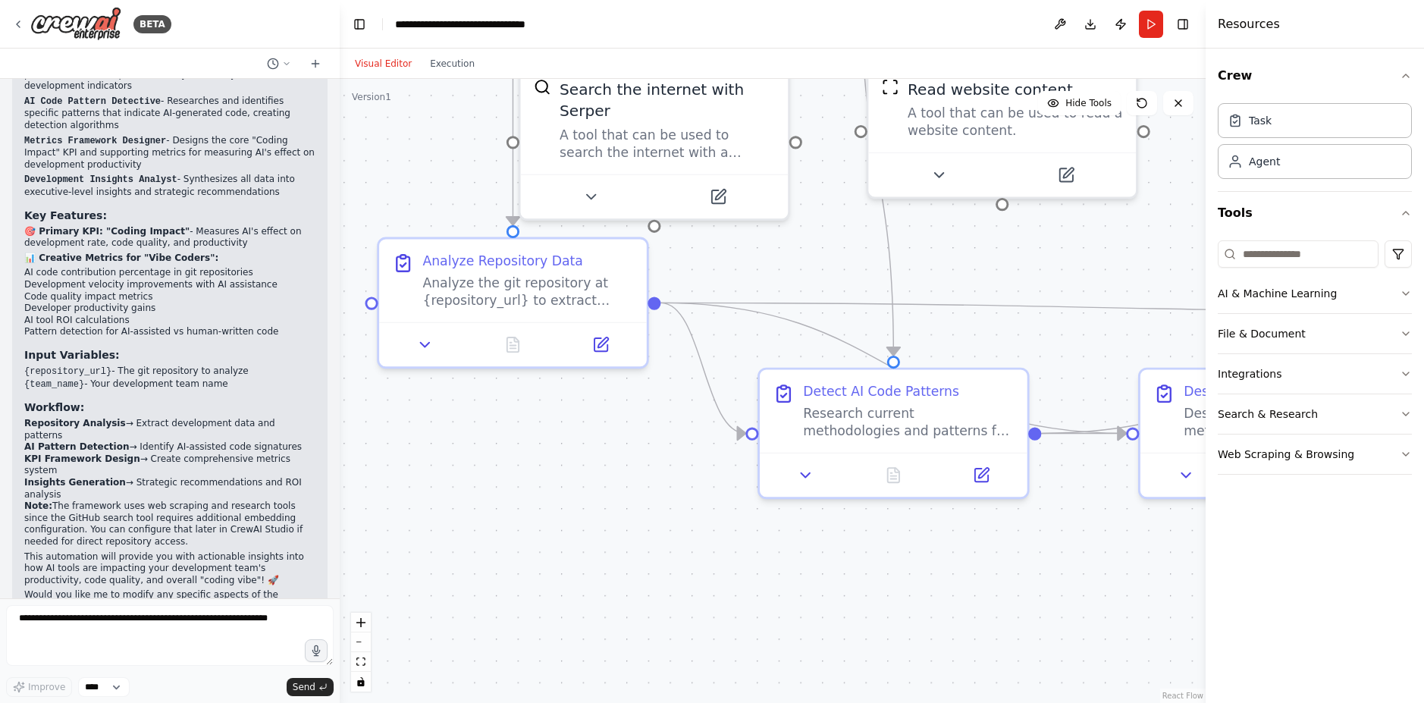
drag, startPoint x: 438, startPoint y: 420, endPoint x: 559, endPoint y: 454, distance: 125.3
click at [559, 454] on div ".deletable-edge-delete-btn { width: 20px; height: 20px; border: 0px solid #ffff…" at bounding box center [773, 391] width 866 height 624
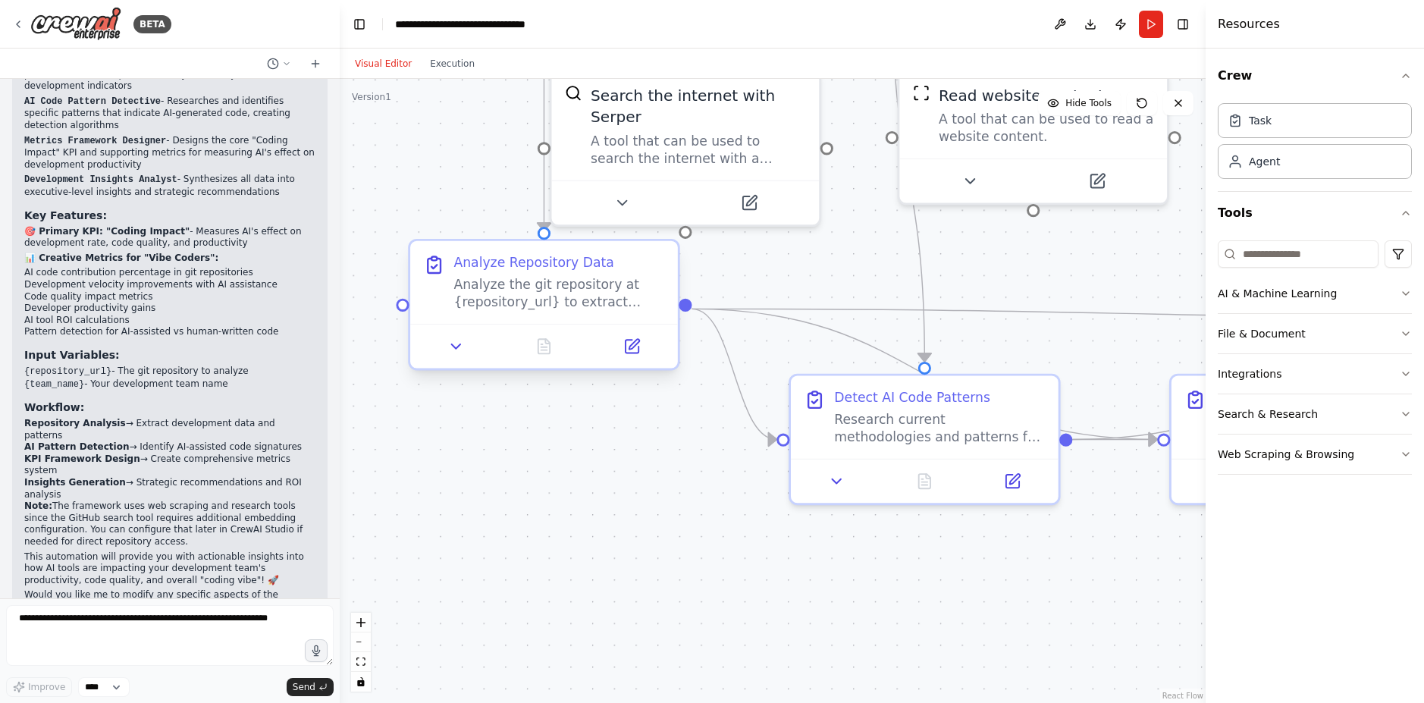
click at [524, 282] on div "Analyze the git repository at {repository_url} to extract comprehensive develop…" at bounding box center [558, 293] width 211 height 35
click at [628, 344] on icon at bounding box center [632, 346] width 13 height 13
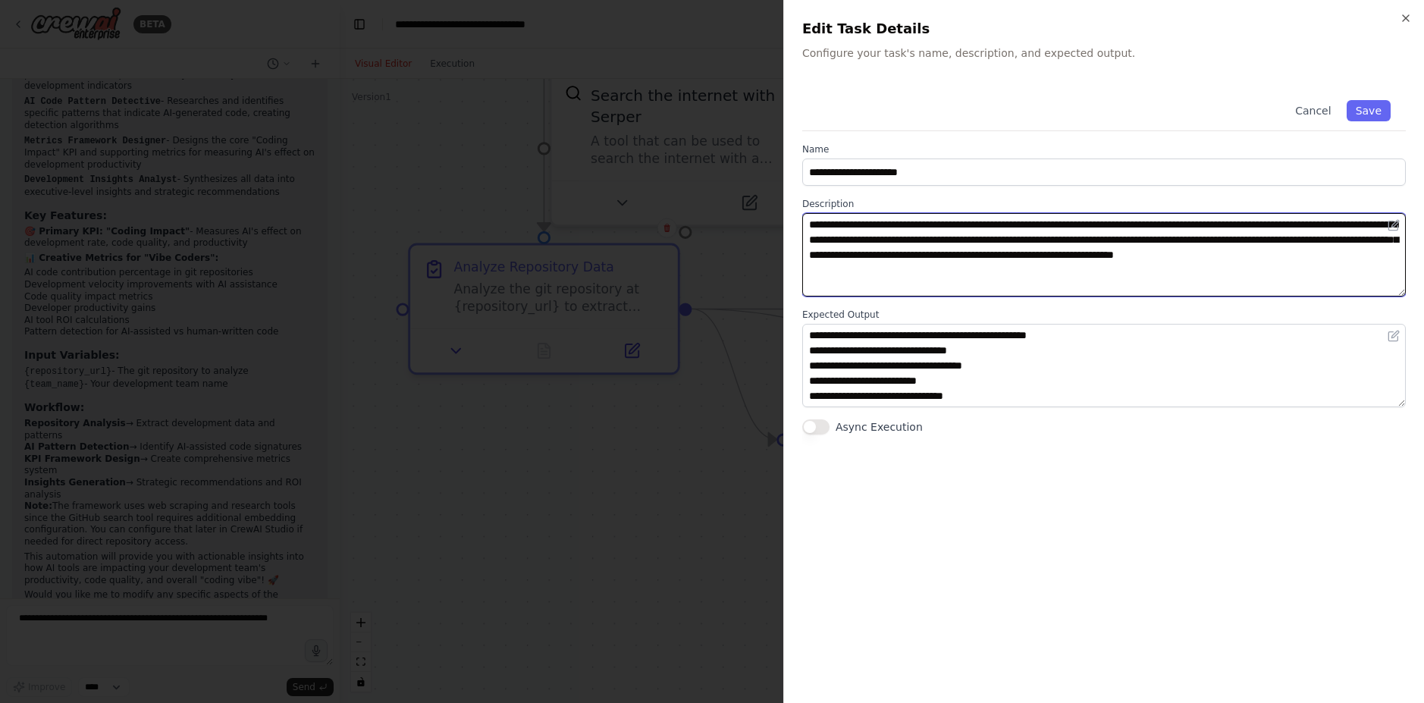
drag, startPoint x: 946, startPoint y: 226, endPoint x: 1019, endPoint y: 221, distance: 73.0
click at [1019, 221] on textarea "**********" at bounding box center [1104, 254] width 604 height 83
paste textarea "**********"
type textarea "**********"
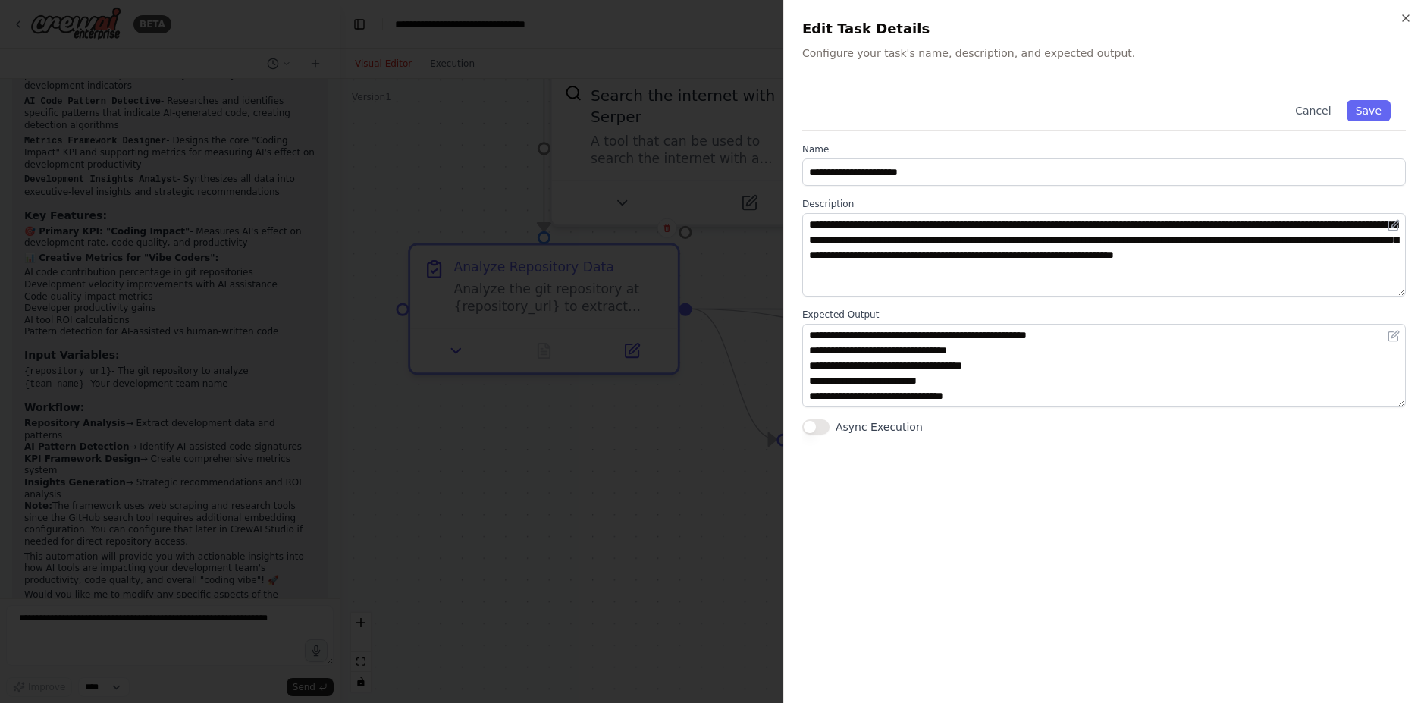
drag, startPoint x: 878, startPoint y: 545, endPoint x: 882, endPoint y: 537, distance: 9.2
click at [878, 545] on div "**********" at bounding box center [1104, 385] width 604 height 600
click at [1045, 127] on div "Cancel Save" at bounding box center [1104, 108] width 604 height 46
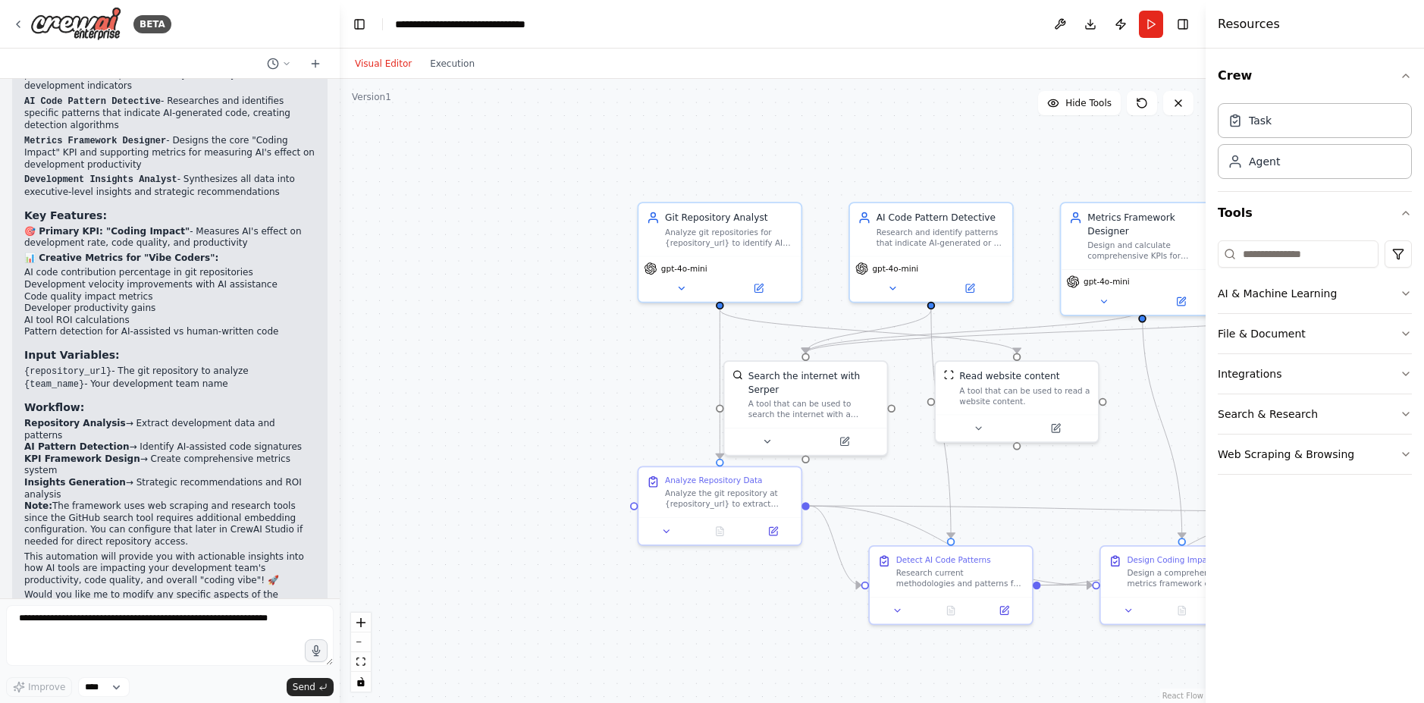
drag, startPoint x: 923, startPoint y: 488, endPoint x: 920, endPoint y: 702, distance: 213.8
click at [920, 702] on div ".deletable-edge-delete-btn { width: 20px; height: 20px; border: 0px solid #ffff…" at bounding box center [773, 391] width 866 height 624
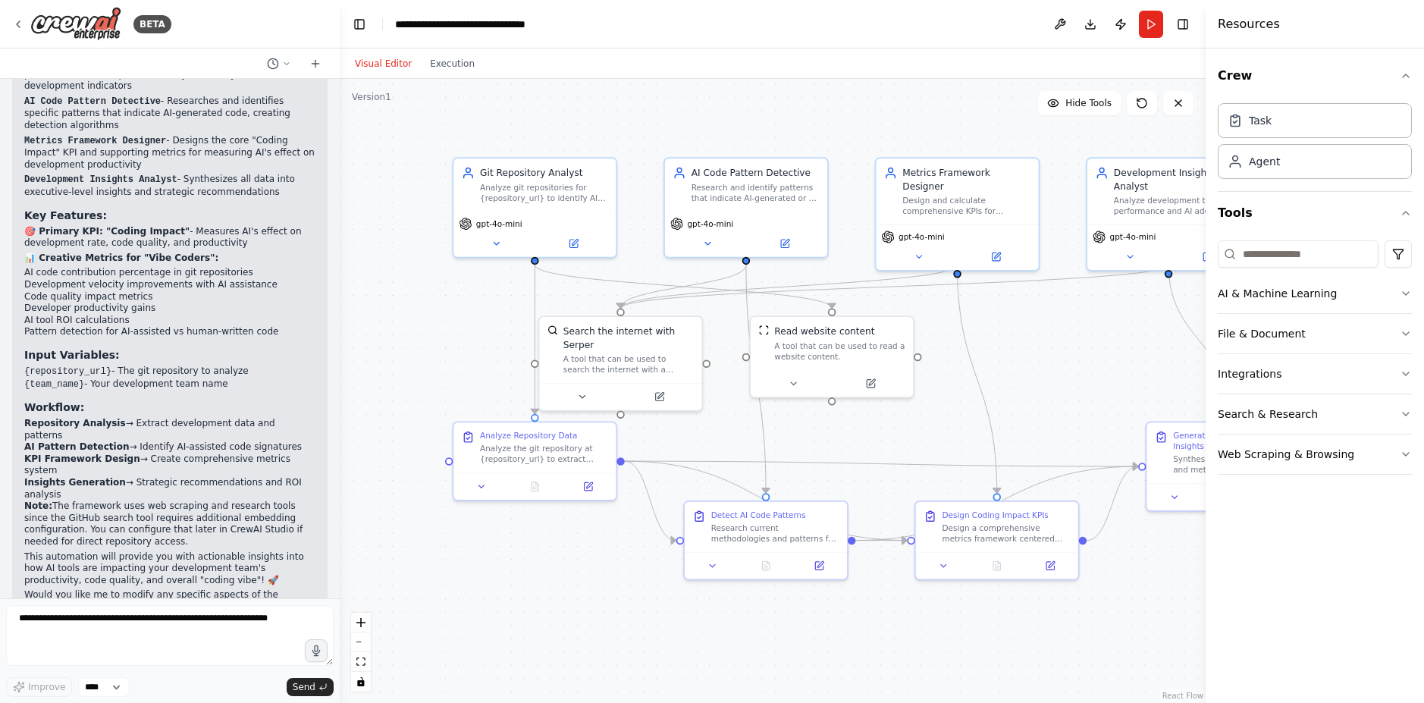
drag, startPoint x: 921, startPoint y: 163, endPoint x: 736, endPoint y: 118, distance: 190.3
click at [736, 118] on div ".deletable-edge-delete-btn { width: 20px; height: 20px; border: 0px solid #ffff…" at bounding box center [773, 391] width 866 height 624
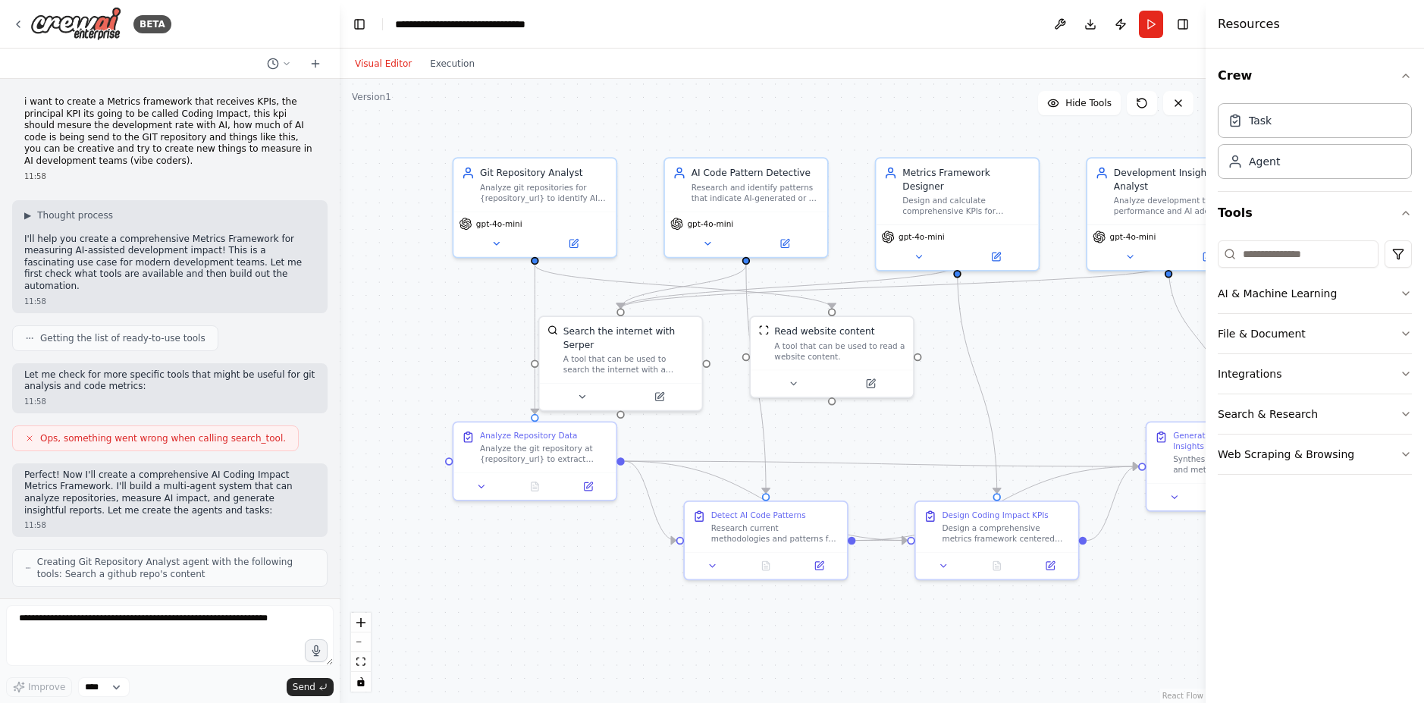
scroll to position [0, 0]
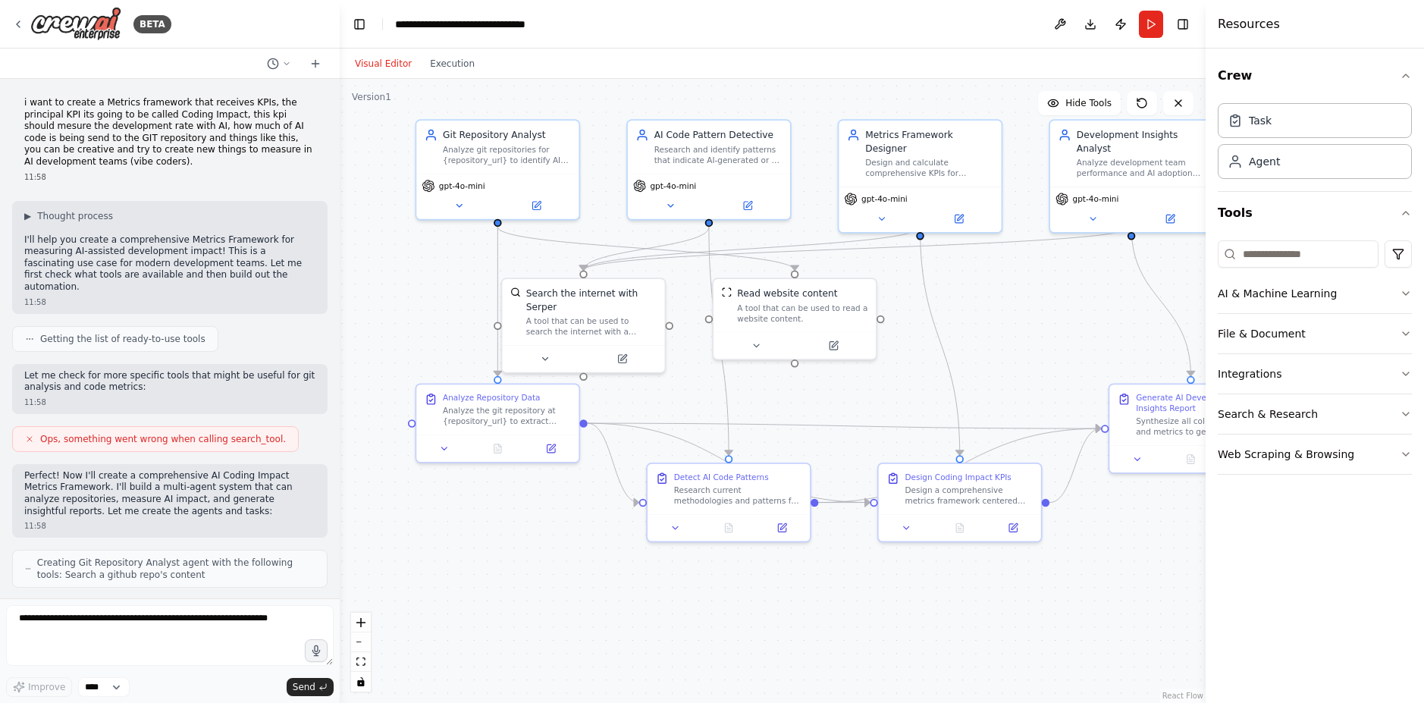
drag, startPoint x: 378, startPoint y: 299, endPoint x: 340, endPoint y: 261, distance: 53.1
click at [340, 261] on div ".deletable-edge-delete-btn { width: 20px; height: 20px; border: 0px solid #ffff…" at bounding box center [773, 391] width 866 height 624
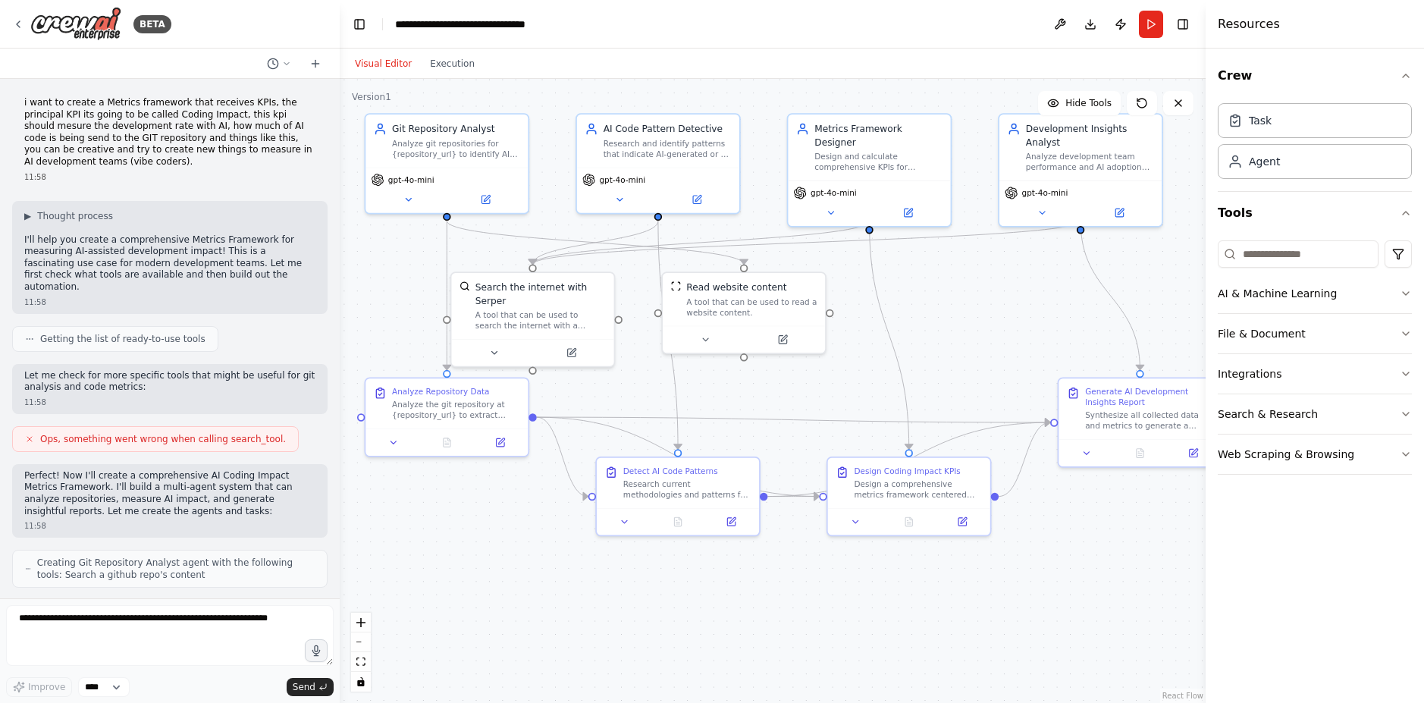
drag, startPoint x: 1014, startPoint y: 327, endPoint x: 964, endPoint y: 321, distance: 51.2
click at [964, 321] on div ".deletable-edge-delete-btn { width: 20px; height: 20px; border: 0px solid #ffff…" at bounding box center [773, 391] width 866 height 624
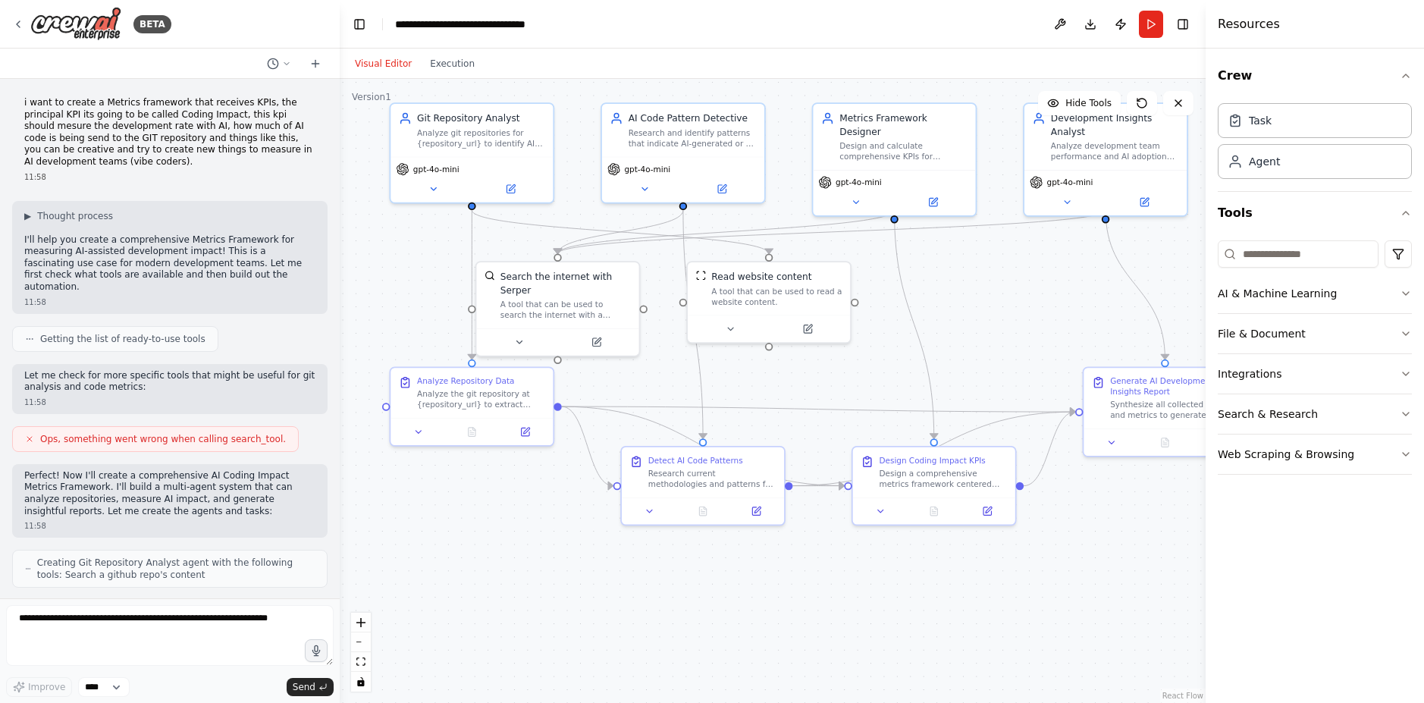
drag, startPoint x: 963, startPoint y: 321, endPoint x: 980, endPoint y: 312, distance: 18.6
click at [981, 312] on div ".deletable-edge-delete-btn { width: 20px; height: 20px; border: 0px solid #ffff…" at bounding box center [773, 391] width 866 height 624
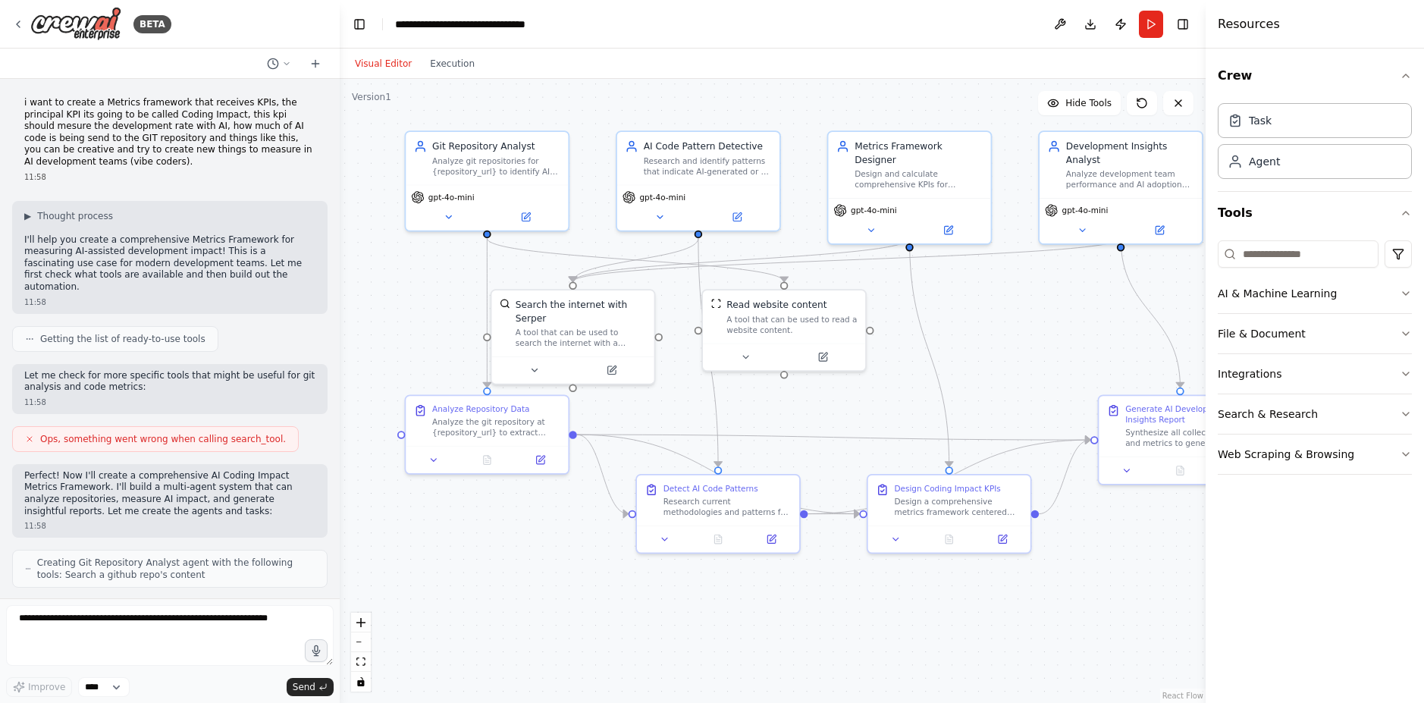
drag, startPoint x: 1018, startPoint y: 294, endPoint x: 1036, endPoint y: 321, distance: 32.4
click at [1036, 321] on div ".deletable-edge-delete-btn { width: 20px; height: 20px; border: 0px solid #ffff…" at bounding box center [773, 391] width 866 height 624
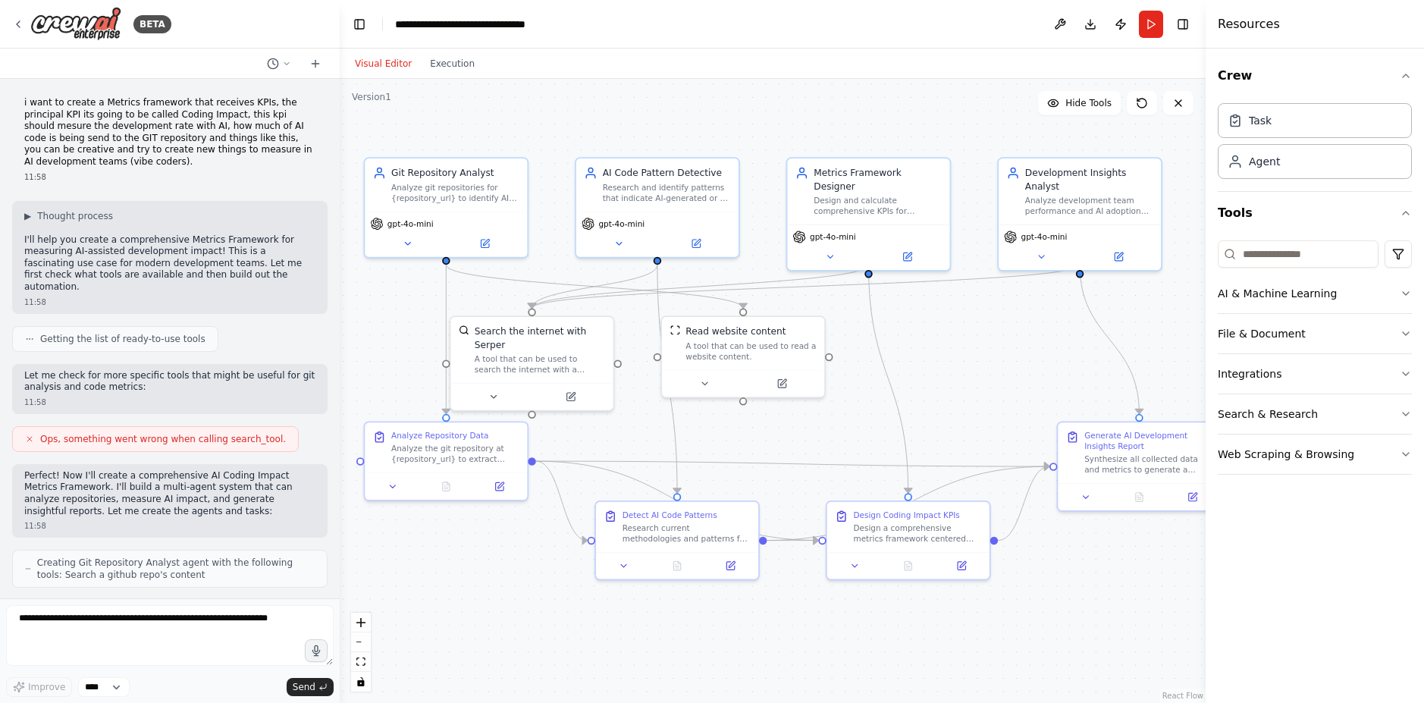
drag, startPoint x: 704, startPoint y: 103, endPoint x: 663, endPoint y: 128, distance: 47.3
click at [663, 128] on div ".deletable-edge-delete-btn { width: 20px; height: 20px; border: 0px solid #ffff…" at bounding box center [773, 391] width 866 height 624
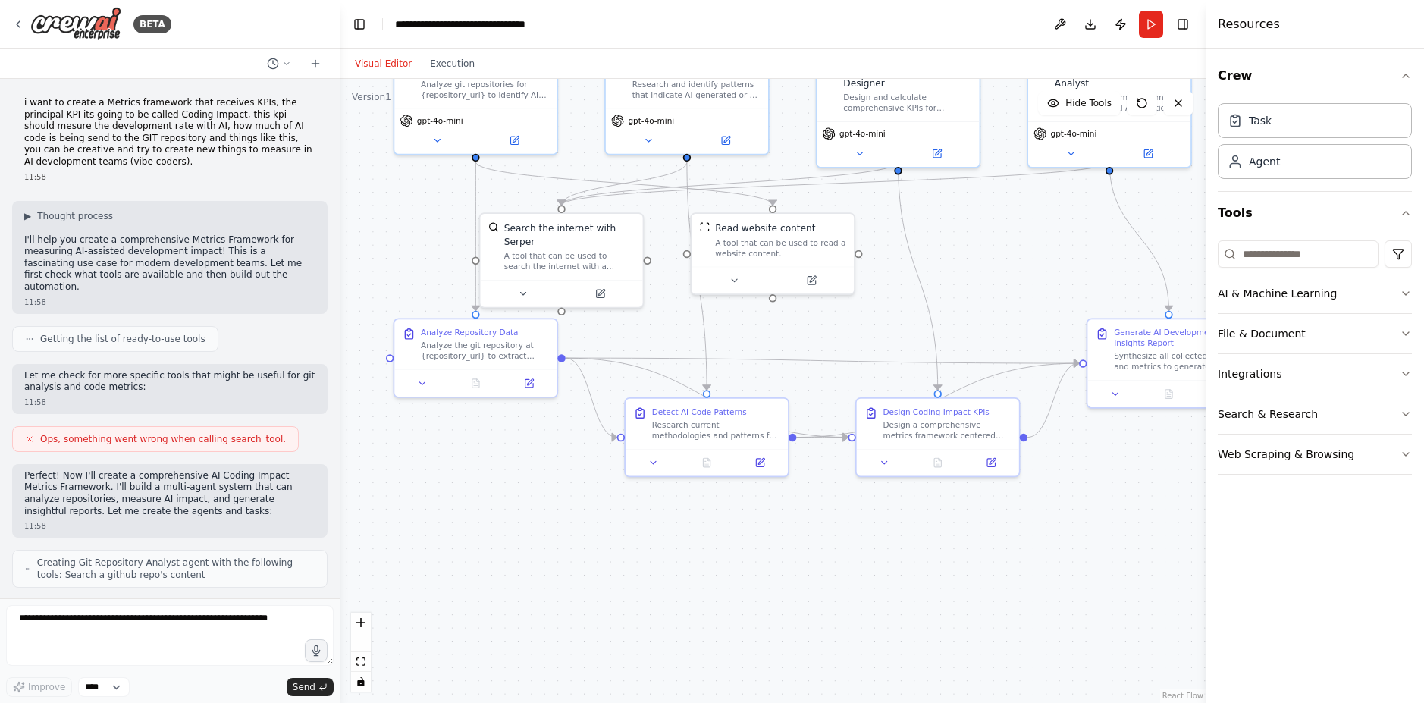
drag, startPoint x: 377, startPoint y: 352, endPoint x: 449, endPoint y: 296, distance: 90.8
click at [432, 285] on div ".deletable-edge-delete-btn { width: 20px; height: 20px; border: 0px solid #ffff…" at bounding box center [773, 391] width 866 height 624
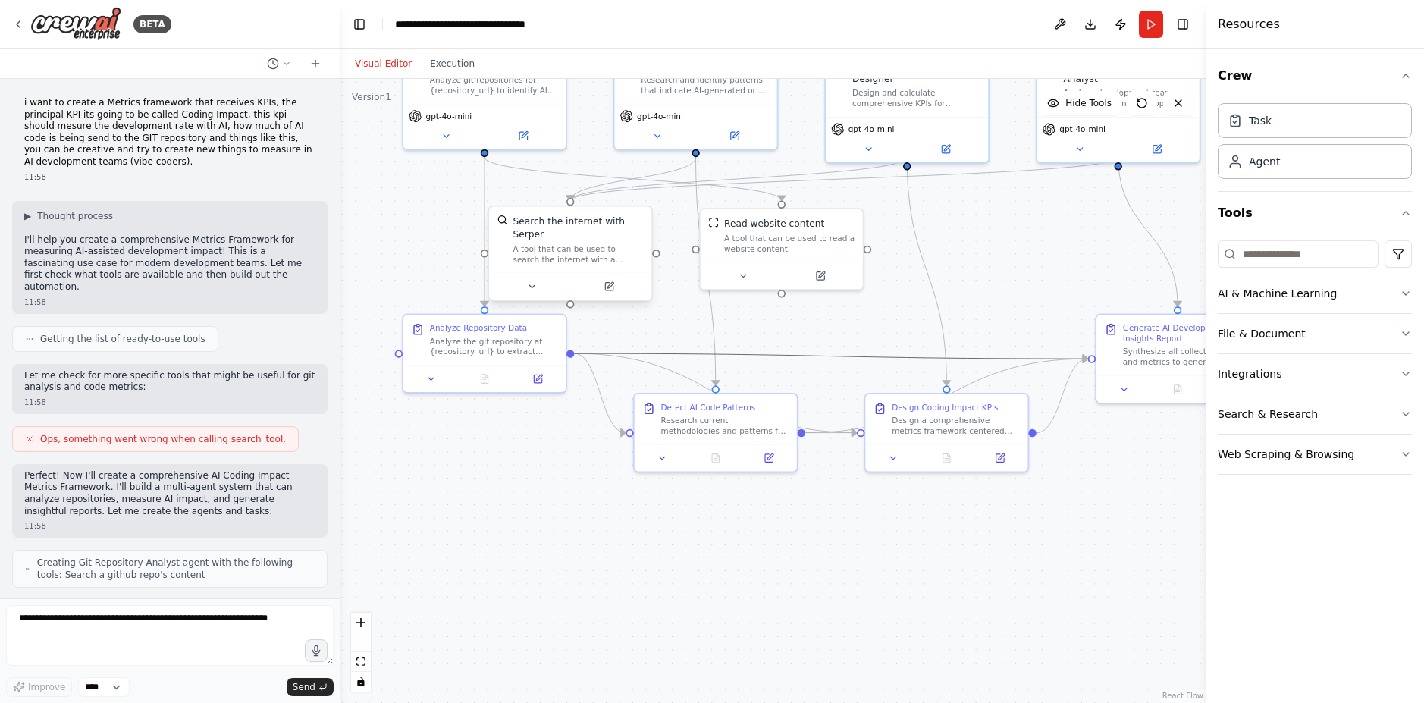
drag, startPoint x: 604, startPoint y: 295, endPoint x: 569, endPoint y: 255, distance: 53.2
click at [569, 255] on div ".deletable-edge-delete-btn { width: 20px; height: 20px; border: 0px solid #ffff…" at bounding box center [713, 254] width 754 height 543
drag, startPoint x: 708, startPoint y: 340, endPoint x: 644, endPoint y: 281, distance: 88.0
click at [644, 281] on div ".deletable-edge-delete-btn { width: 20px; height: 20px; border: 0px solid #ffff…" at bounding box center [713, 254] width 754 height 543
click at [663, 298] on div ".deletable-edge-delete-btn { width: 20px; height: 20px; border: 0px solid #ffff…" at bounding box center [773, 391] width 866 height 624
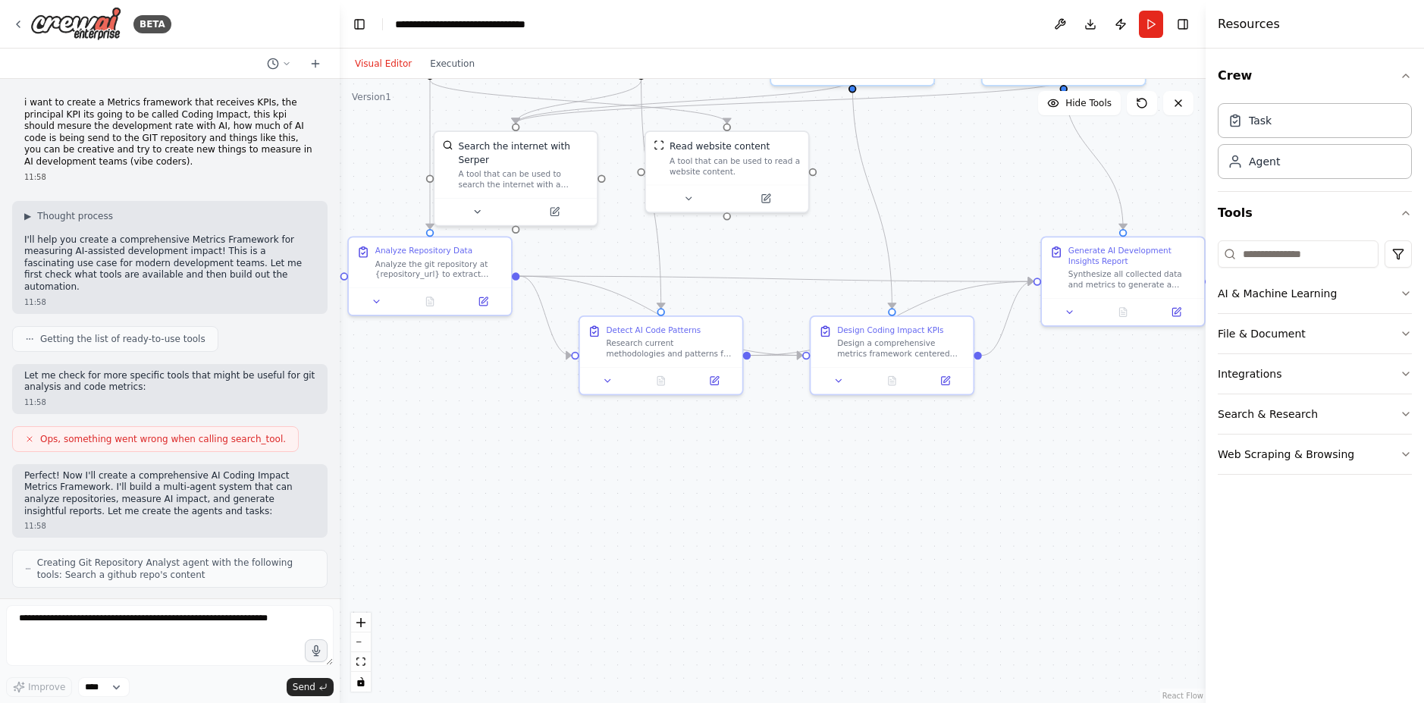
drag, startPoint x: 673, startPoint y: 325, endPoint x: 624, endPoint y: 262, distance: 79.9
click at [618, 248] on div ".deletable-edge-delete-btn { width: 20px; height: 20px; border: 0px solid #ffff…" at bounding box center [773, 391] width 866 height 624
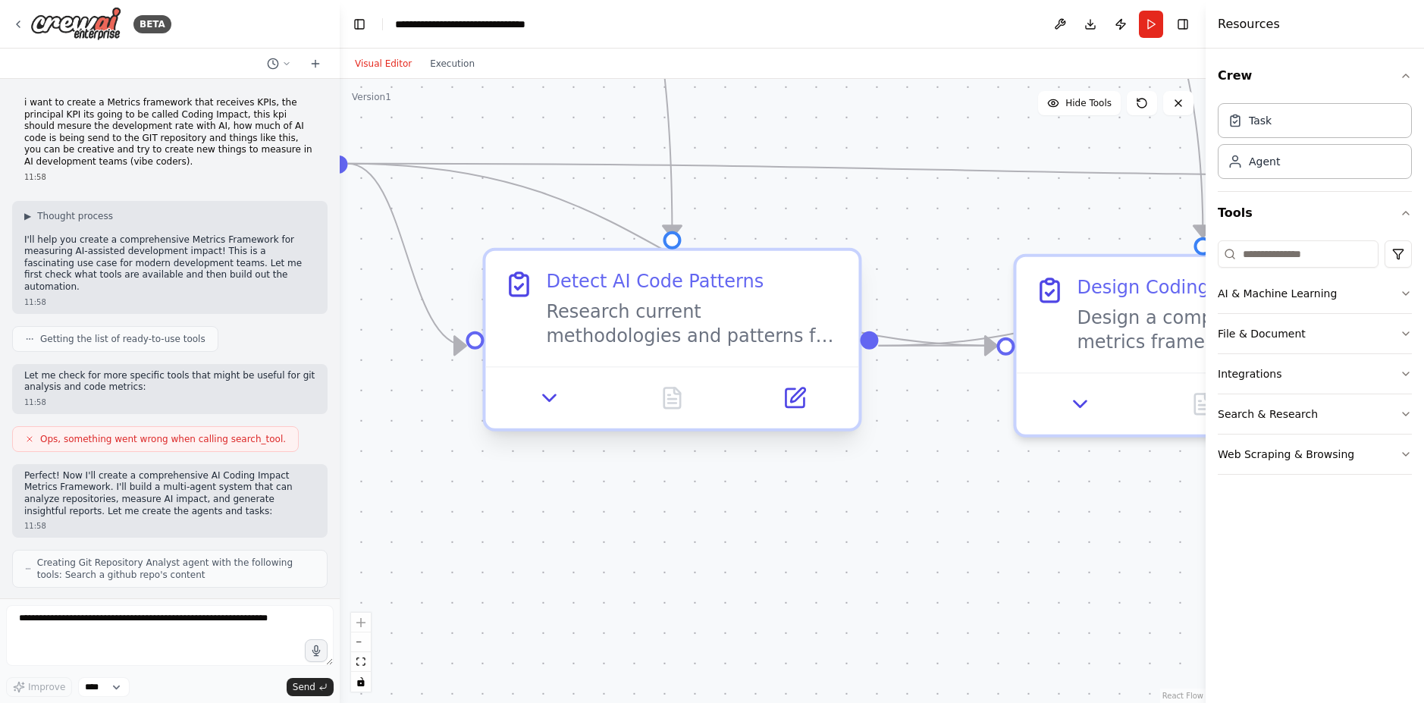
click at [682, 308] on div "Research current methodologies and patterns for detecting AI-generated or AI-as…" at bounding box center [693, 323] width 294 height 49
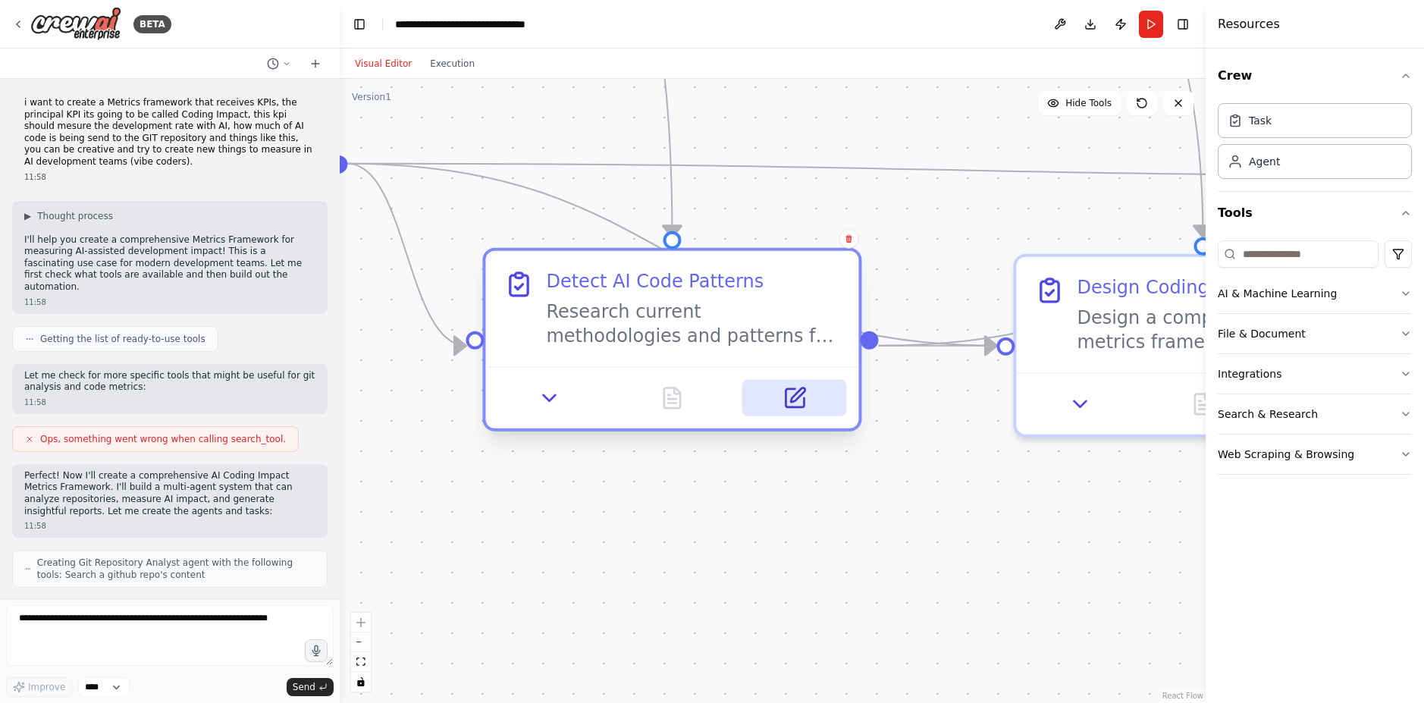
click at [785, 393] on icon at bounding box center [794, 398] width 18 height 18
click at [796, 395] on icon at bounding box center [797, 394] width 14 height 14
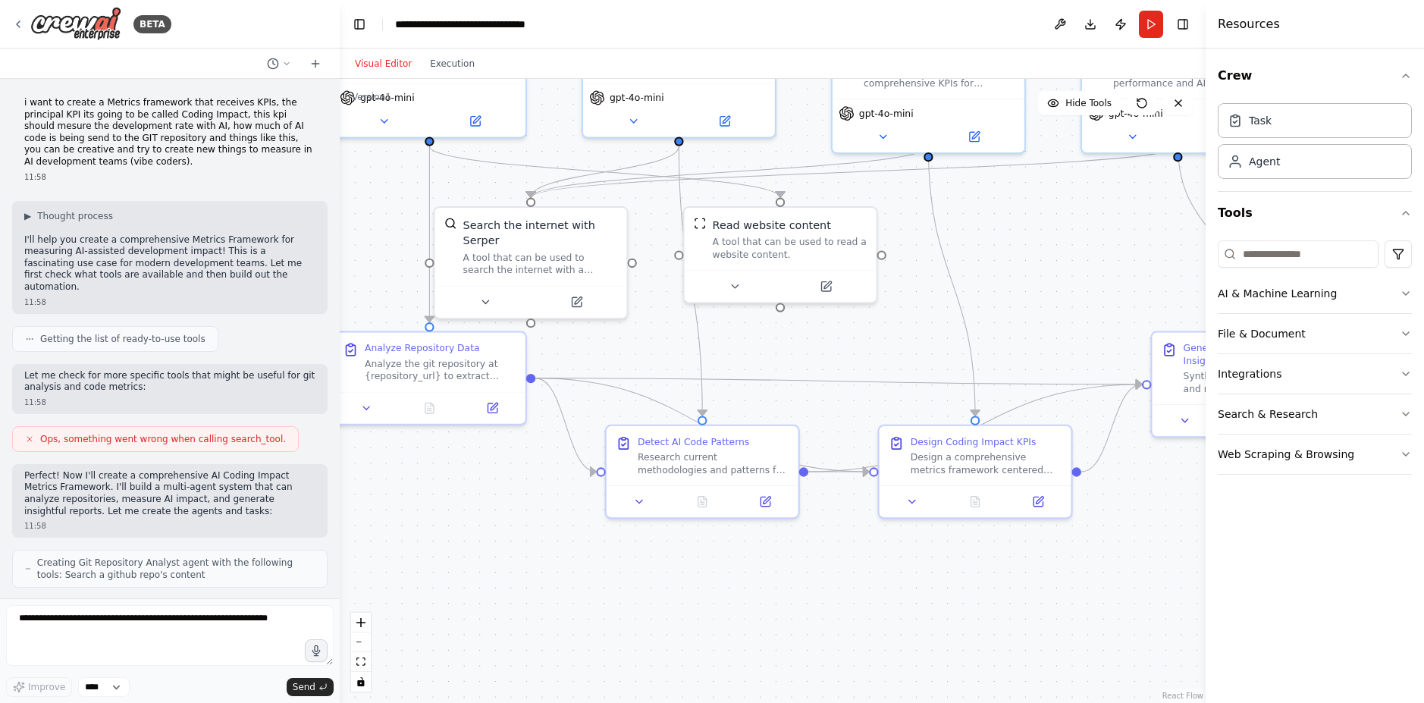
drag, startPoint x: 989, startPoint y: 198, endPoint x: 851, endPoint y: 365, distance: 217.1
click at [851, 365] on div ".deletable-edge-delete-btn { width: 20px; height: 20px; border: 0px solid #ffff…" at bounding box center [773, 391] width 866 height 624
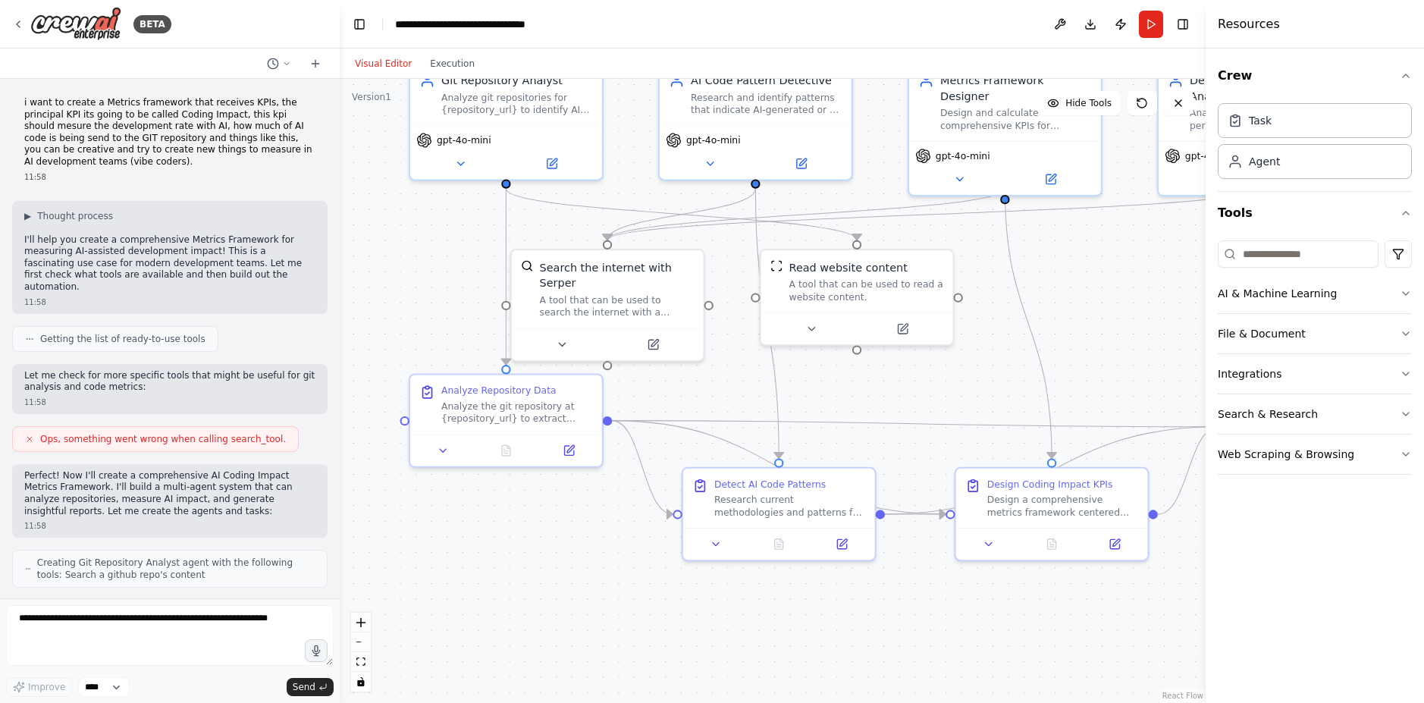
drag, startPoint x: 751, startPoint y: 541, endPoint x: 809, endPoint y: 578, distance: 68.2
click at [831, 588] on div ".deletable-edge-delete-btn { width: 20px; height: 20px; border: 0px solid #ffff…" at bounding box center [773, 391] width 866 height 624
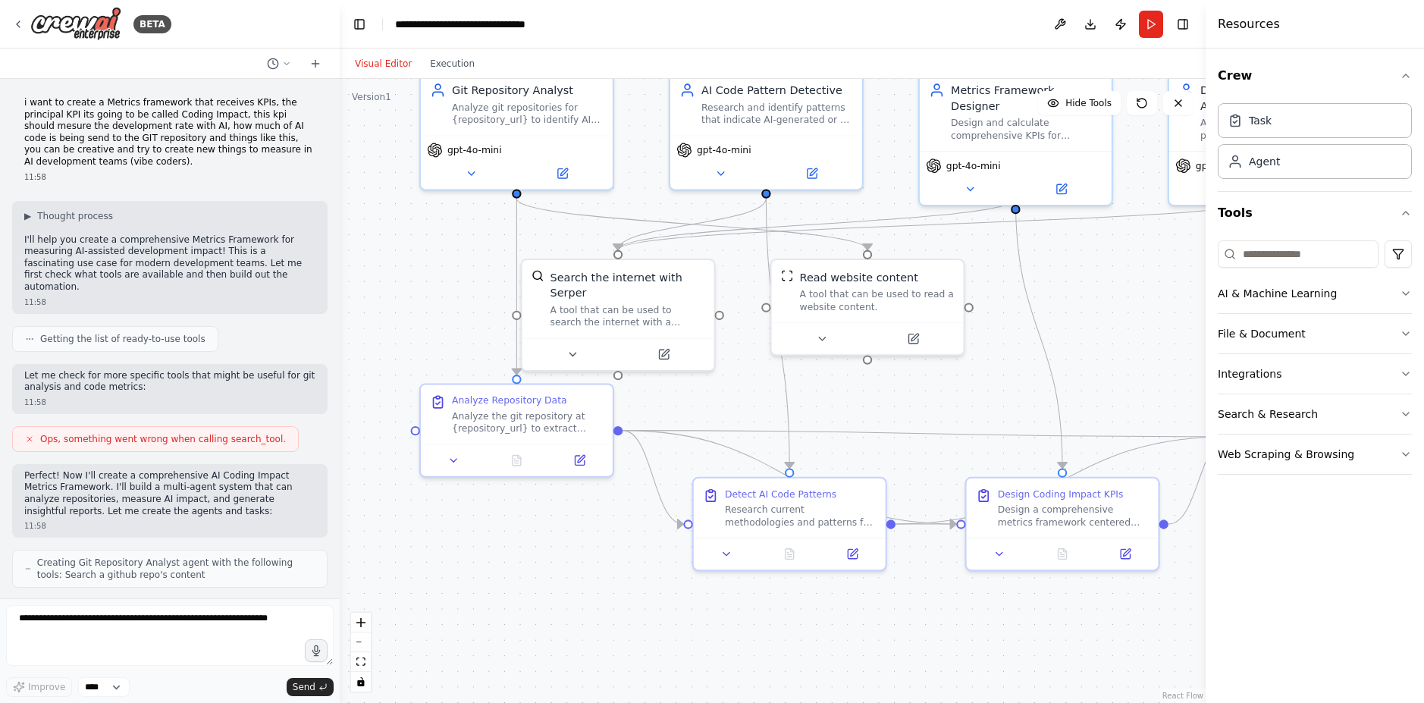
click at [1093, 381] on div ".deletable-edge-delete-btn { width: 20px; height: 20px; border: 0px solid #ffff…" at bounding box center [773, 391] width 866 height 624
click at [1148, 15] on button "Run" at bounding box center [1151, 24] width 24 height 27
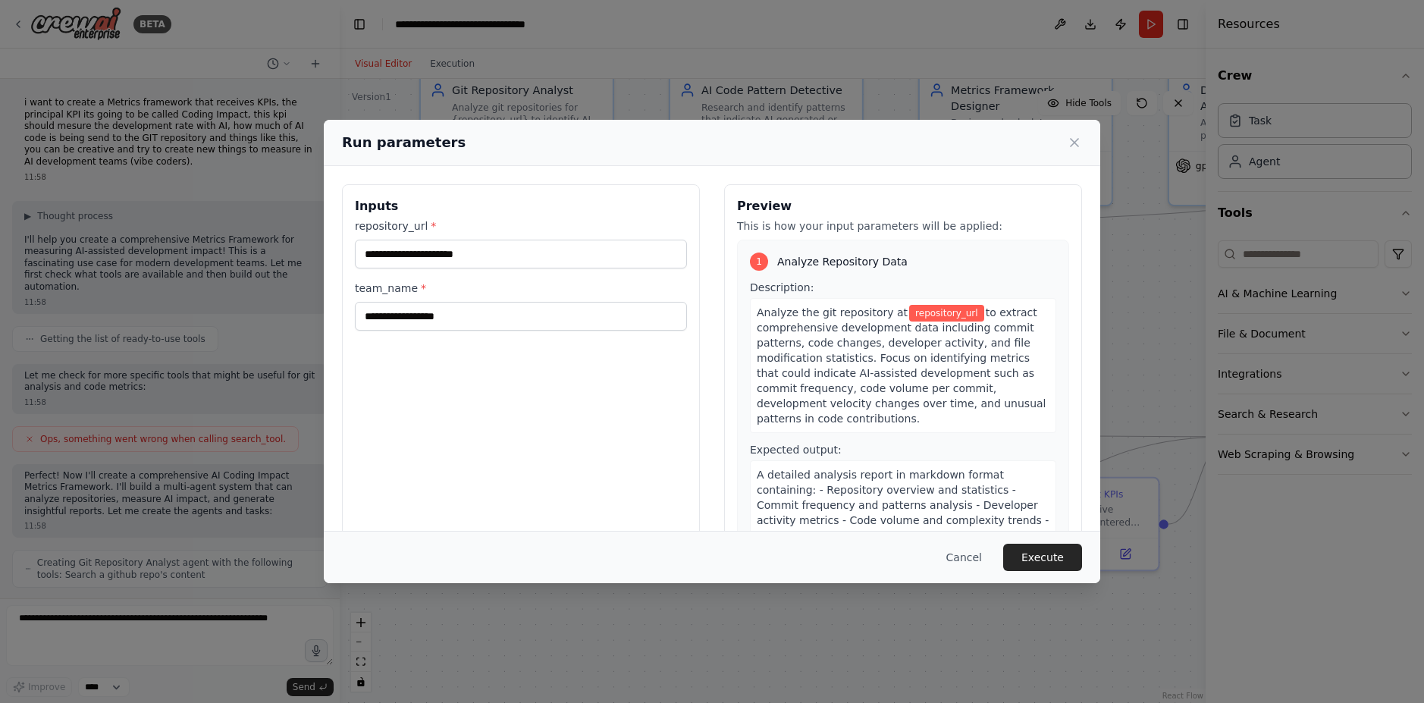
click at [428, 238] on div "repository_url *" at bounding box center [521, 243] width 332 height 50
click at [428, 245] on input "repository_url *" at bounding box center [521, 254] width 332 height 29
paste input "**********"
type input "**********"
click at [503, 400] on div "**********" at bounding box center [521, 363] width 358 height 359
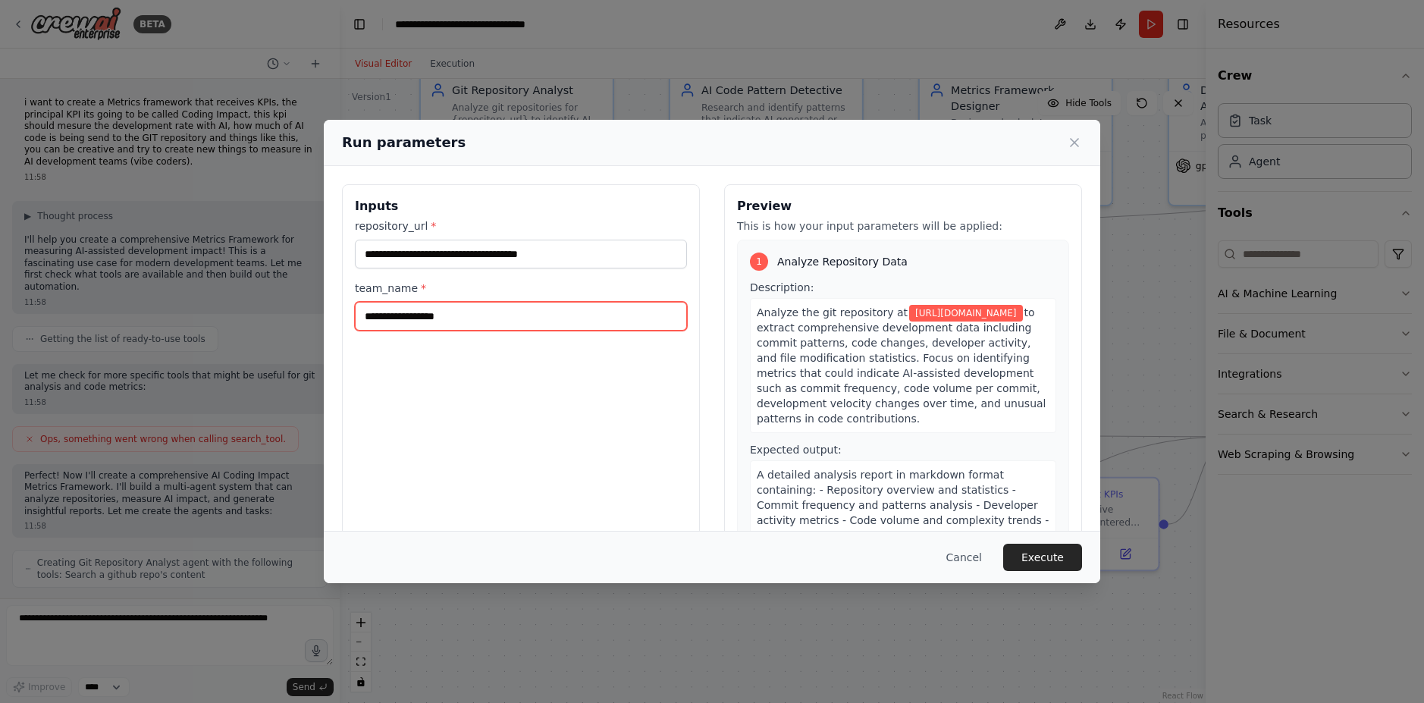
click at [519, 328] on input "team_name *" at bounding box center [521, 316] width 332 height 29
click at [528, 335] on div "**********" at bounding box center [521, 363] width 358 height 359
click at [506, 324] on input "team_name *" at bounding box center [521, 316] width 332 height 29
type input "*"
type input "**********"
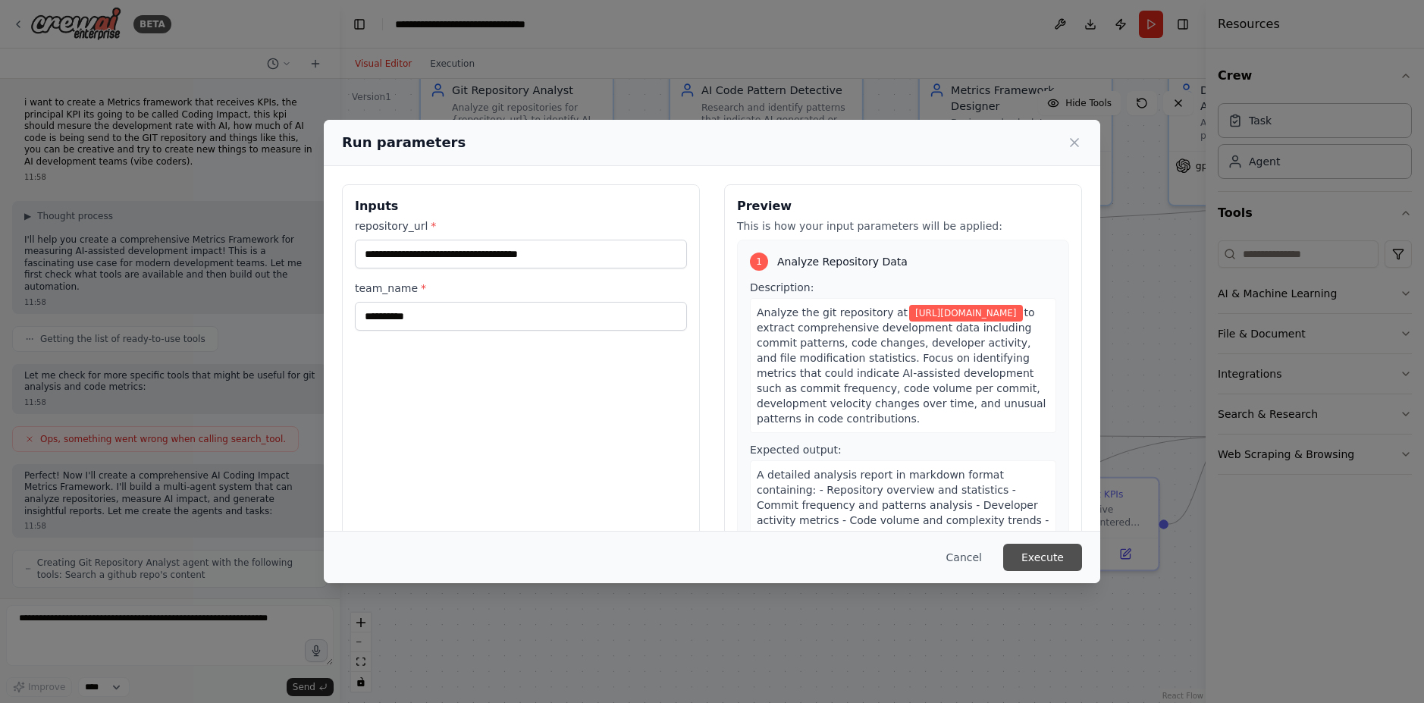
click at [1055, 569] on button "Execute" at bounding box center [1042, 557] width 79 height 27
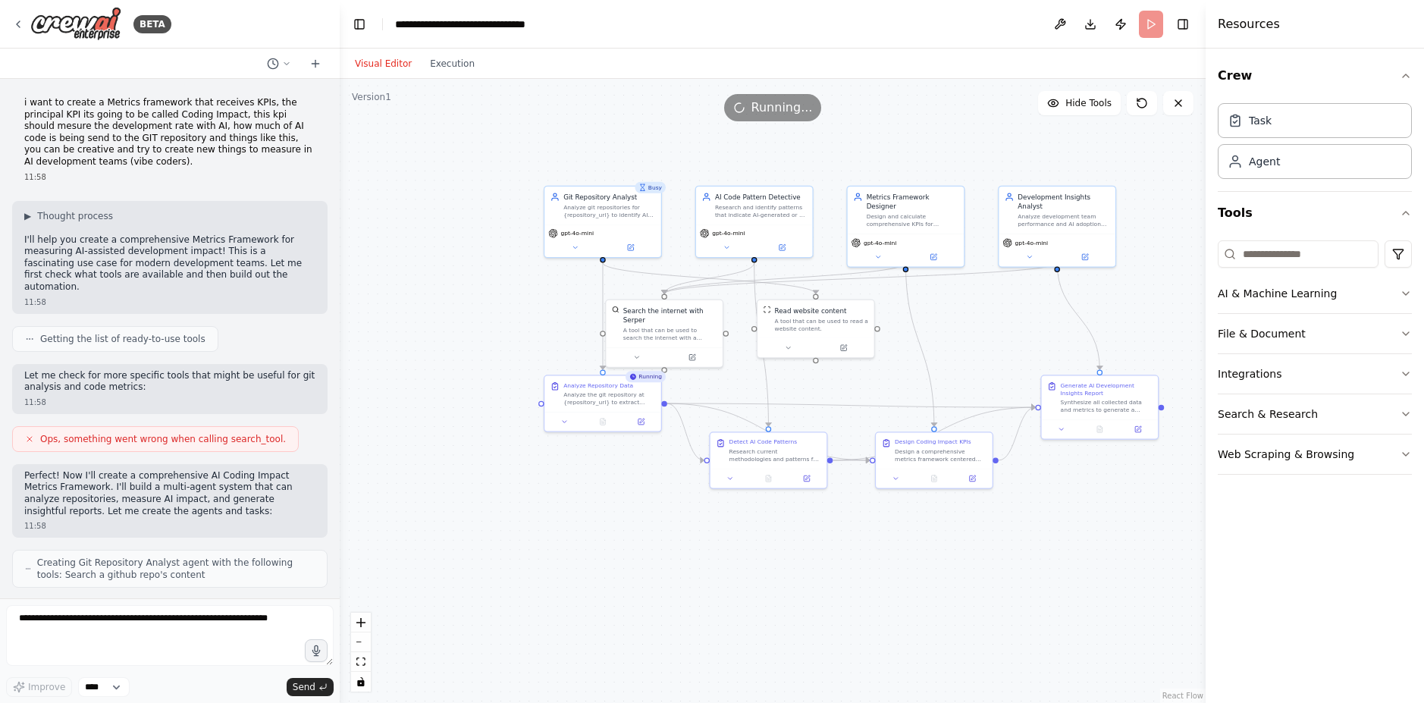
drag, startPoint x: 1020, startPoint y: 331, endPoint x: 952, endPoint y: 318, distance: 68.8
click at [952, 318] on div ".deletable-edge-delete-btn { width: 20px; height: 20px; border: 0px solid #ffff…" at bounding box center [773, 391] width 866 height 624
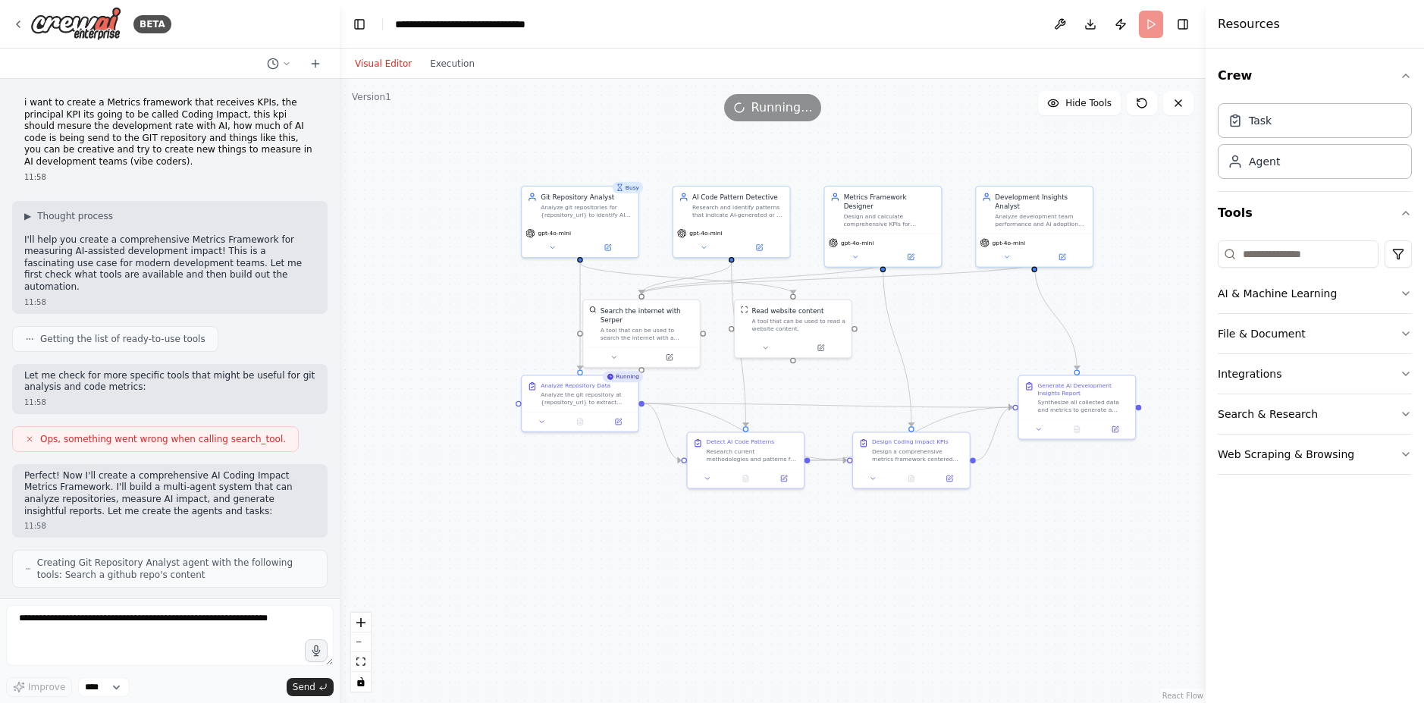
drag, startPoint x: 948, startPoint y: 315, endPoint x: 861, endPoint y: 285, distance: 91.6
click at [901, 307] on div ".deletable-edge-delete-btn { width: 20px; height: 20px; border: 0px solid #ffff…" at bounding box center [773, 391] width 866 height 624
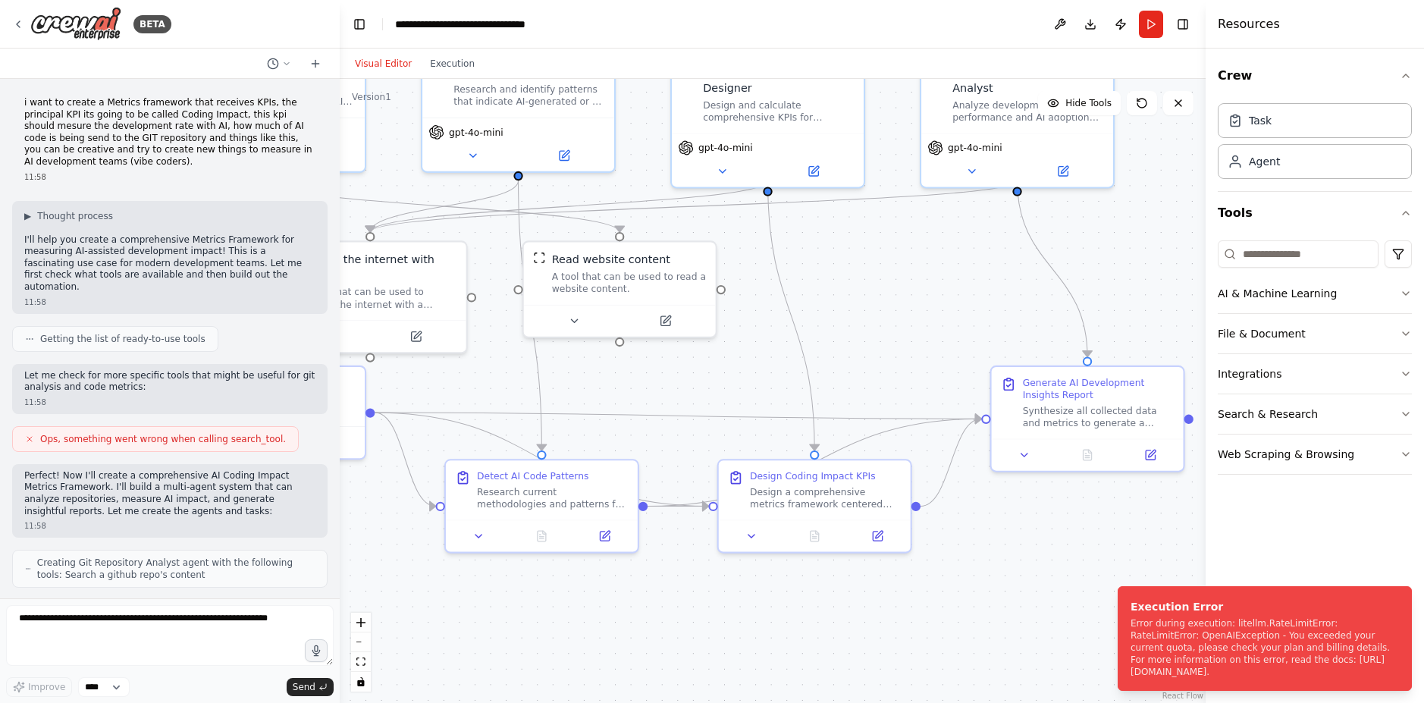
drag, startPoint x: 1135, startPoint y: 469, endPoint x: 858, endPoint y: 366, distance: 295.8
click at [858, 366] on div ".deletable-edge-delete-btn { width: 20px; height: 20px; border: 0px solid #ffff…" at bounding box center [773, 391] width 866 height 624
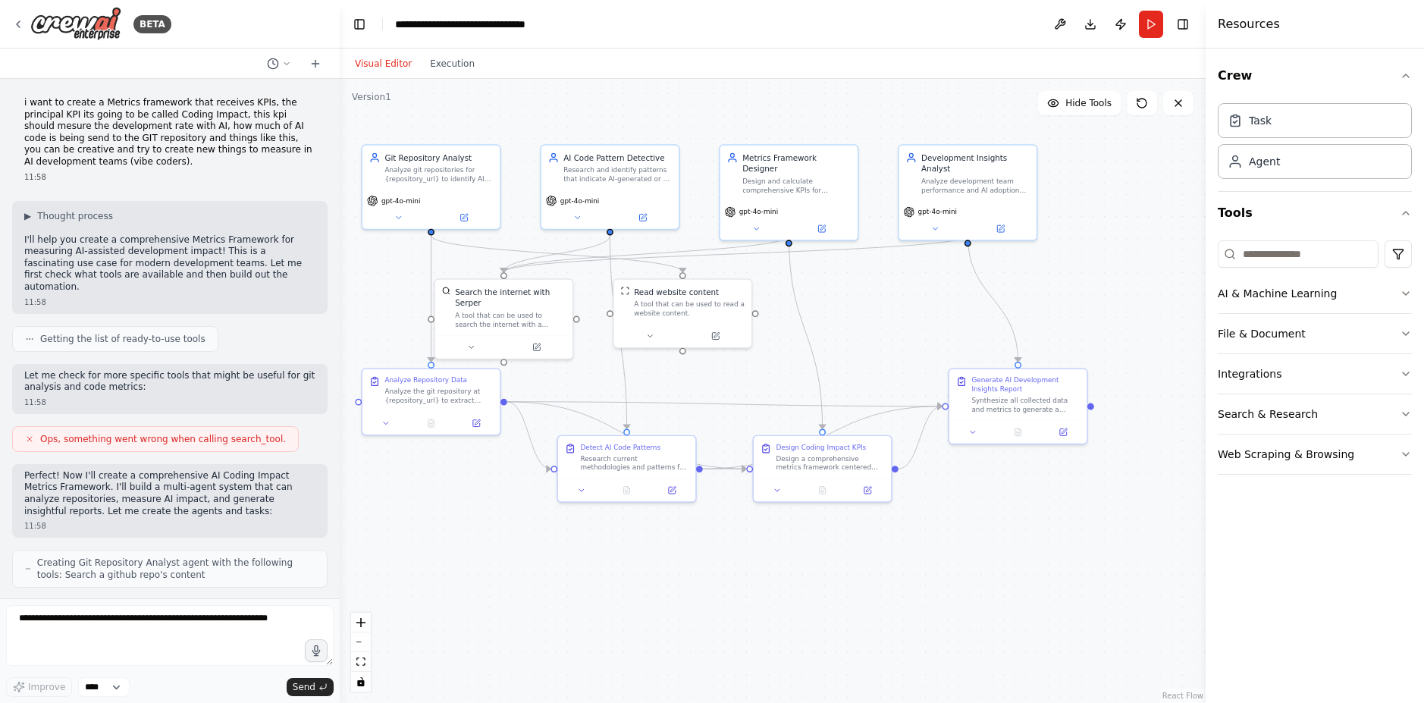
drag, startPoint x: 1151, startPoint y: 288, endPoint x: 1142, endPoint y: 292, distance: 9.9
click at [1142, 292] on div ".deletable-edge-delete-btn { width: 20px; height: 20px; border: 0px solid #ffff…" at bounding box center [773, 391] width 866 height 624
drag, startPoint x: 1086, startPoint y: 300, endPoint x: 1100, endPoint y: 296, distance: 15.1
click at [1100, 296] on div ".deletable-edge-delete-btn { width: 20px; height: 20px; border: 0px solid #ffff…" at bounding box center [773, 391] width 866 height 624
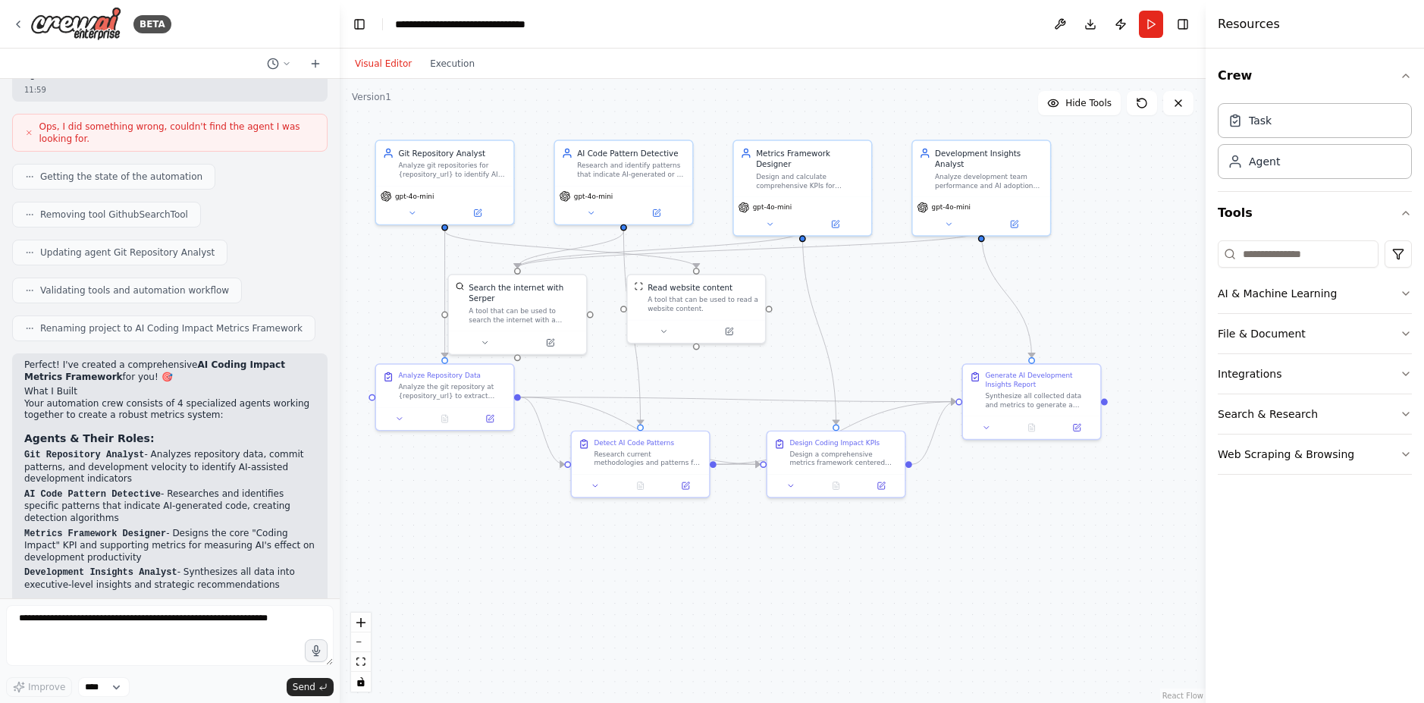
scroll to position [1394, 0]
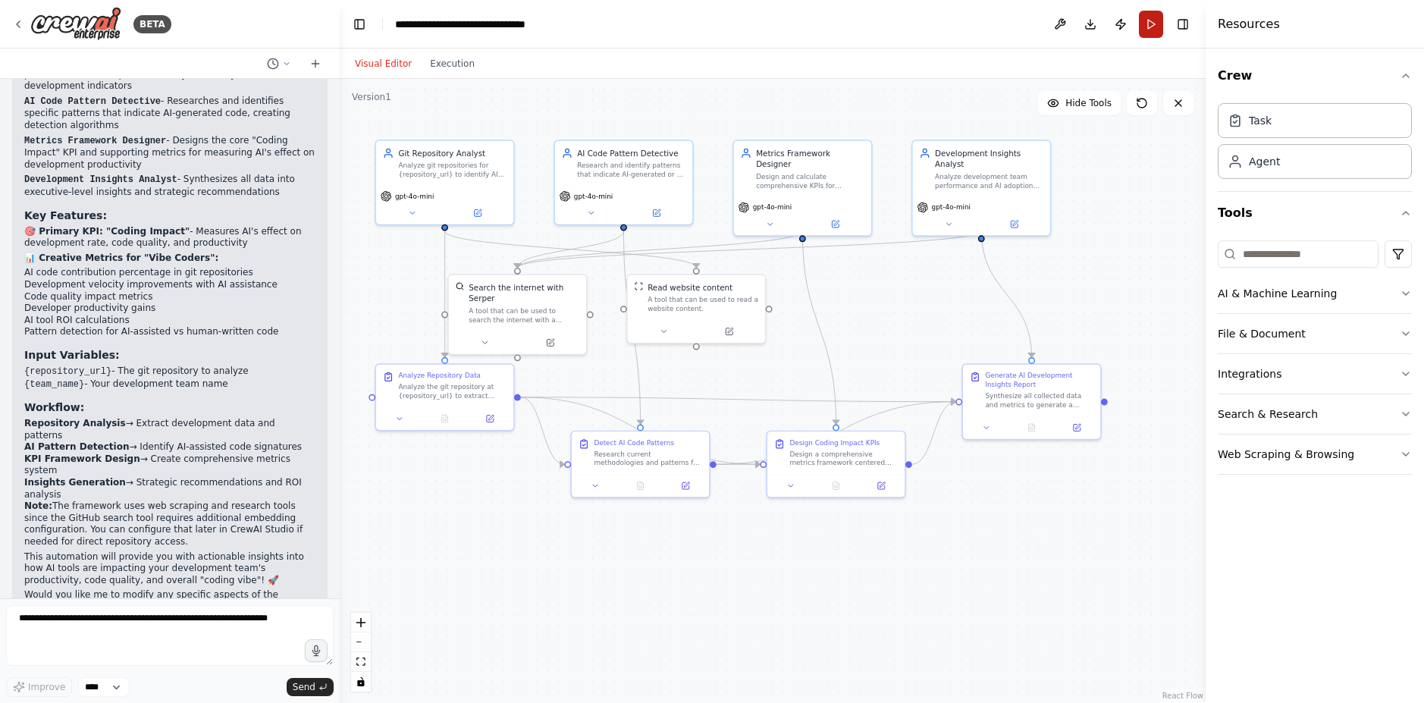
click at [1146, 20] on button "Run" at bounding box center [1151, 24] width 24 height 27
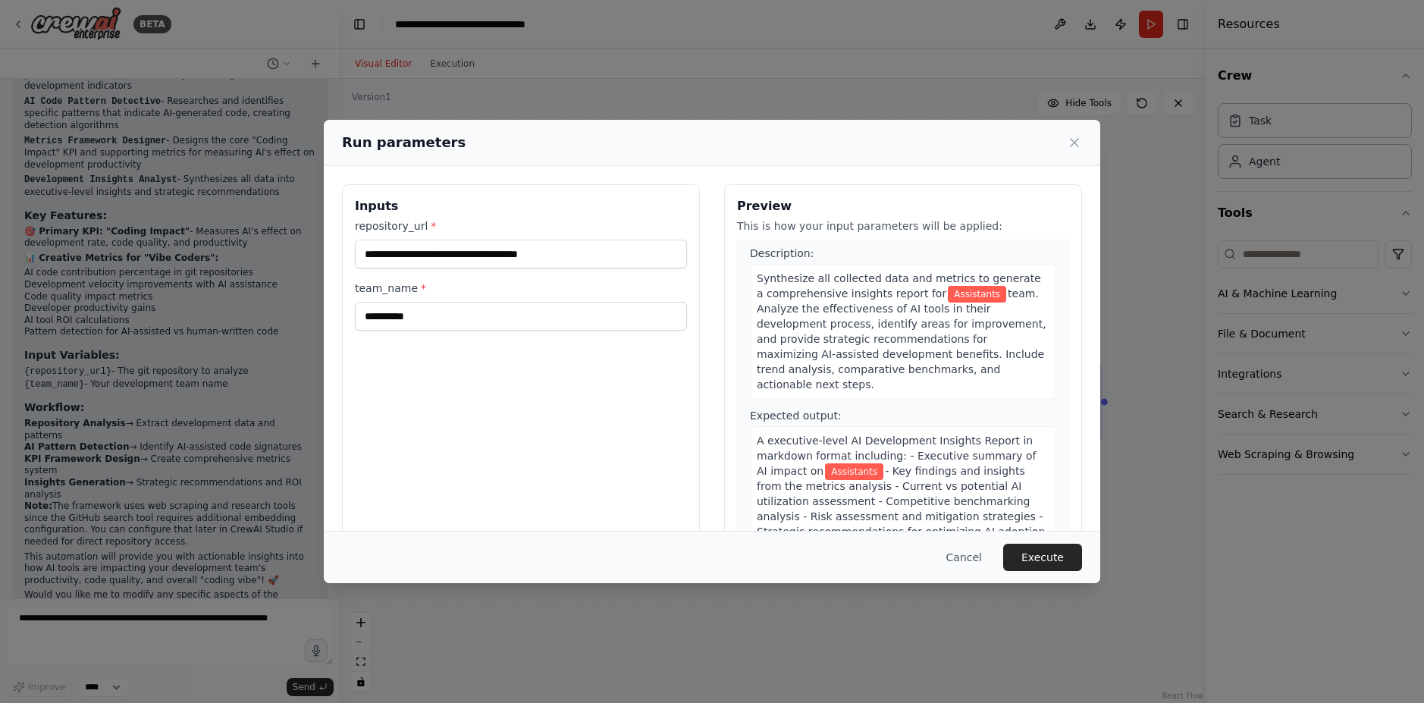
scroll to position [1219, 0]
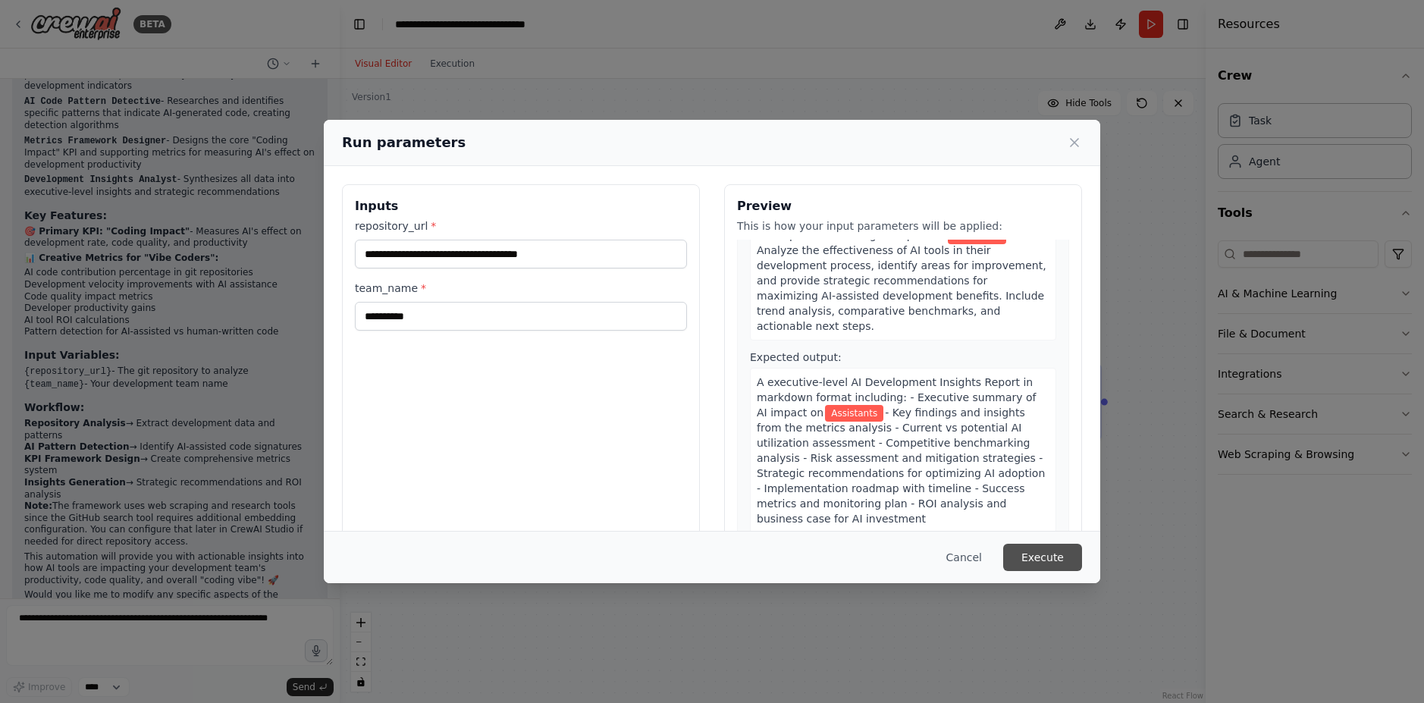
click at [1048, 563] on button "Execute" at bounding box center [1042, 557] width 79 height 27
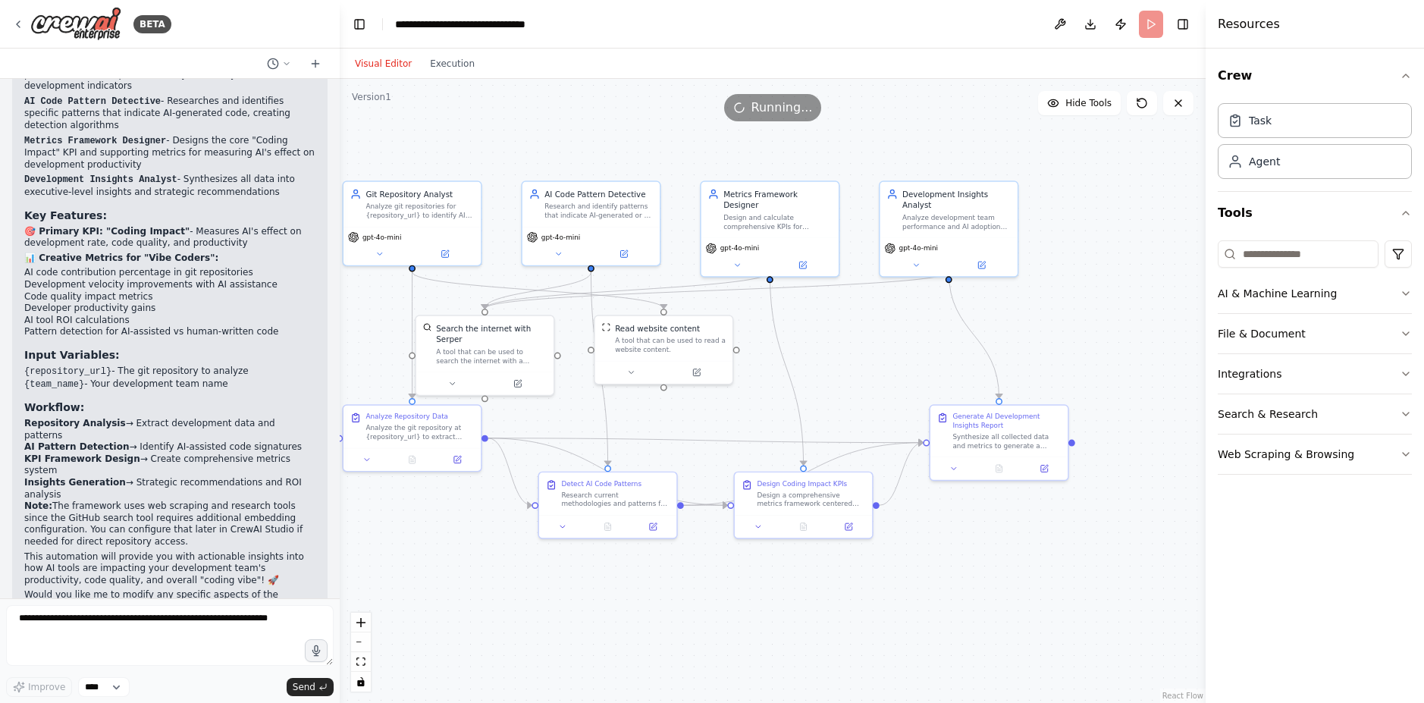
drag, startPoint x: 1051, startPoint y: 562, endPoint x: 1042, endPoint y: 598, distance: 37.5
click at [1042, 598] on div ".deletable-edge-delete-btn { width: 20px; height: 20px; border: 0px solid #ffff…" at bounding box center [773, 391] width 866 height 624
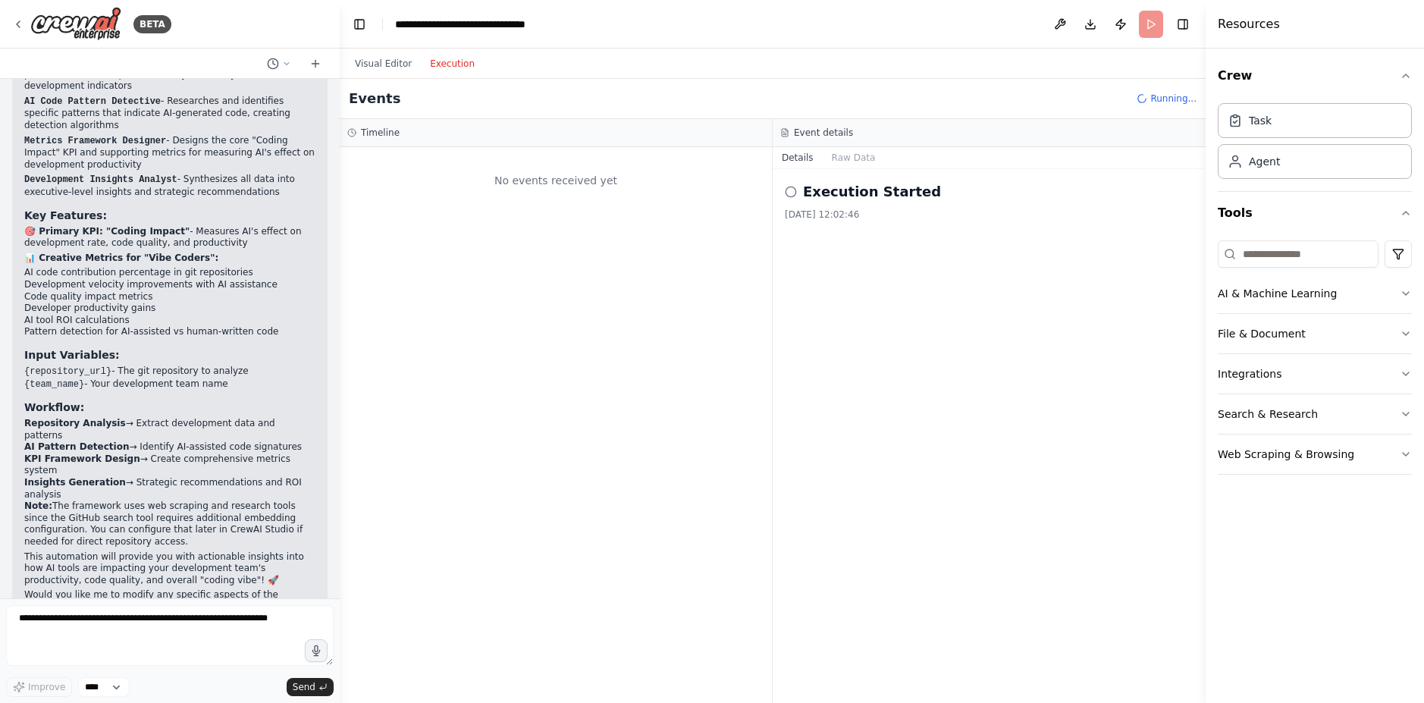
click at [446, 68] on button "Execution" at bounding box center [452, 64] width 63 height 18
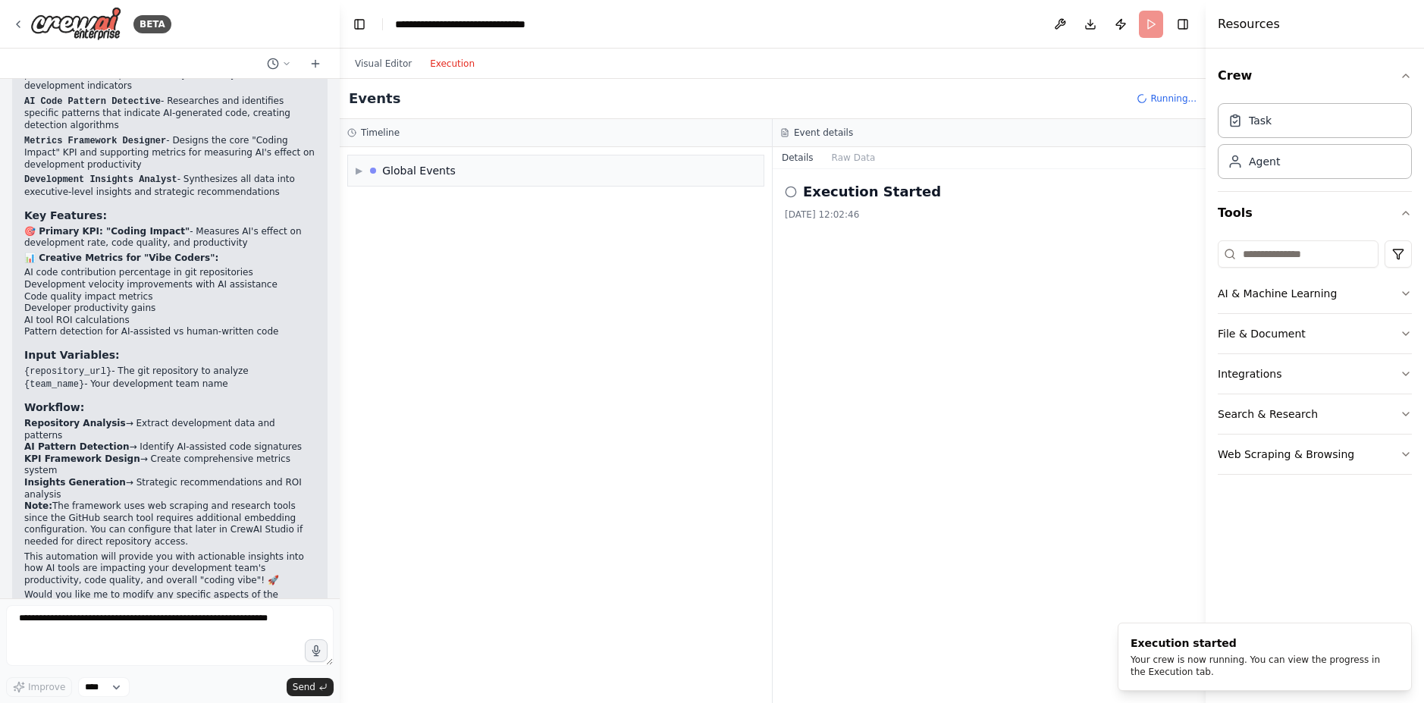
click at [958, 355] on div "Execution Started 15/08/2025, 12:02:46" at bounding box center [989, 436] width 433 height 534
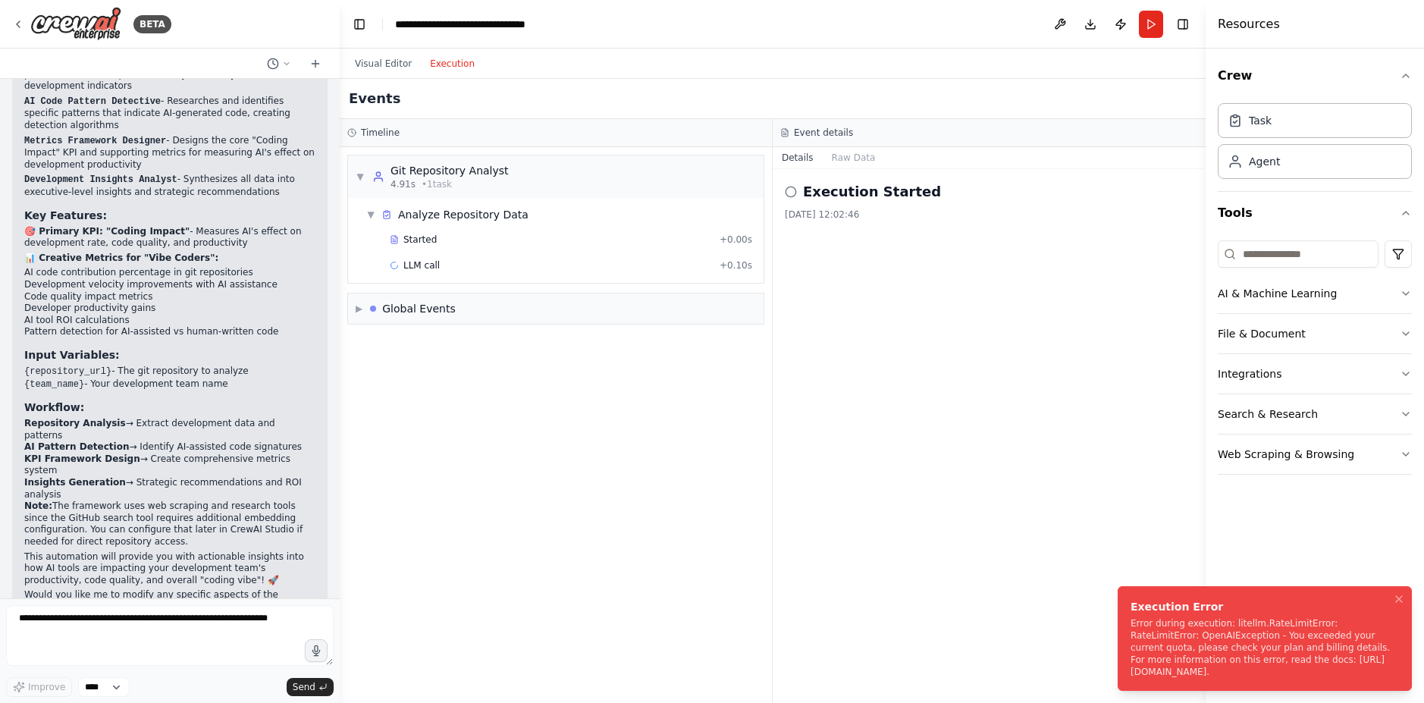
drag, startPoint x: 1181, startPoint y: 669, endPoint x: 1136, endPoint y: 633, distance: 57.8
click at [1130, 634] on div "Error during execution: litellm.RateLimitError: RateLimitError: OpenAIException…" at bounding box center [1261, 647] width 262 height 61
click at [1190, 660] on div "Error during execution: litellm.RateLimitError: RateLimitError: OpenAIException…" at bounding box center [1261, 647] width 262 height 61
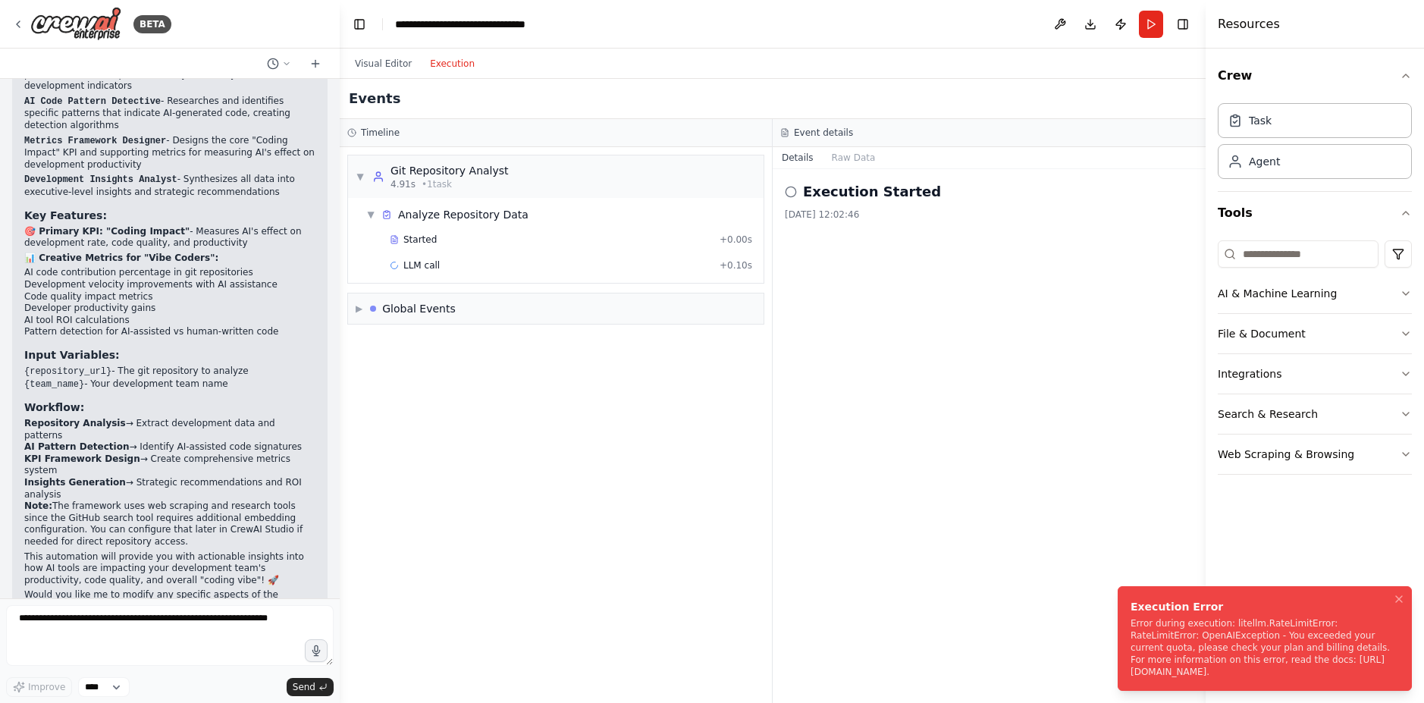
drag, startPoint x: 1169, startPoint y: 676, endPoint x: 1124, endPoint y: 616, distance: 75.8
click at [1124, 616] on li "Execution Error Error during execution: litellm.RateLimitError: RateLimitError:…" at bounding box center [1265, 638] width 294 height 105
click at [809, 460] on div "Execution Started 15/08/2025, 12:02:46" at bounding box center [989, 436] width 433 height 534
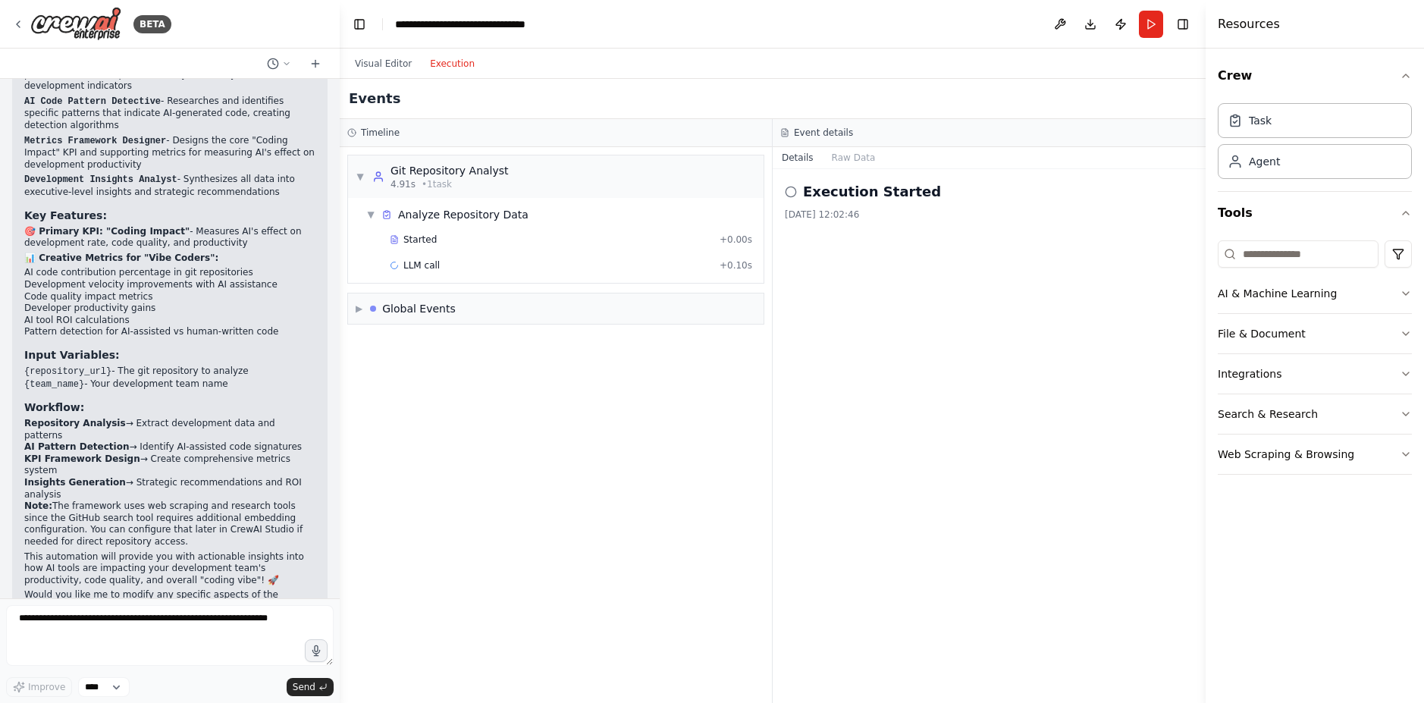
click at [967, 312] on div "Execution Started 15/08/2025, 12:02:46" at bounding box center [989, 436] width 433 height 534
click at [790, 290] on div "Execution Started 15/08/2025, 12:02:46" at bounding box center [989, 436] width 433 height 534
click at [847, 159] on button "Raw Data" at bounding box center [854, 157] width 62 height 21
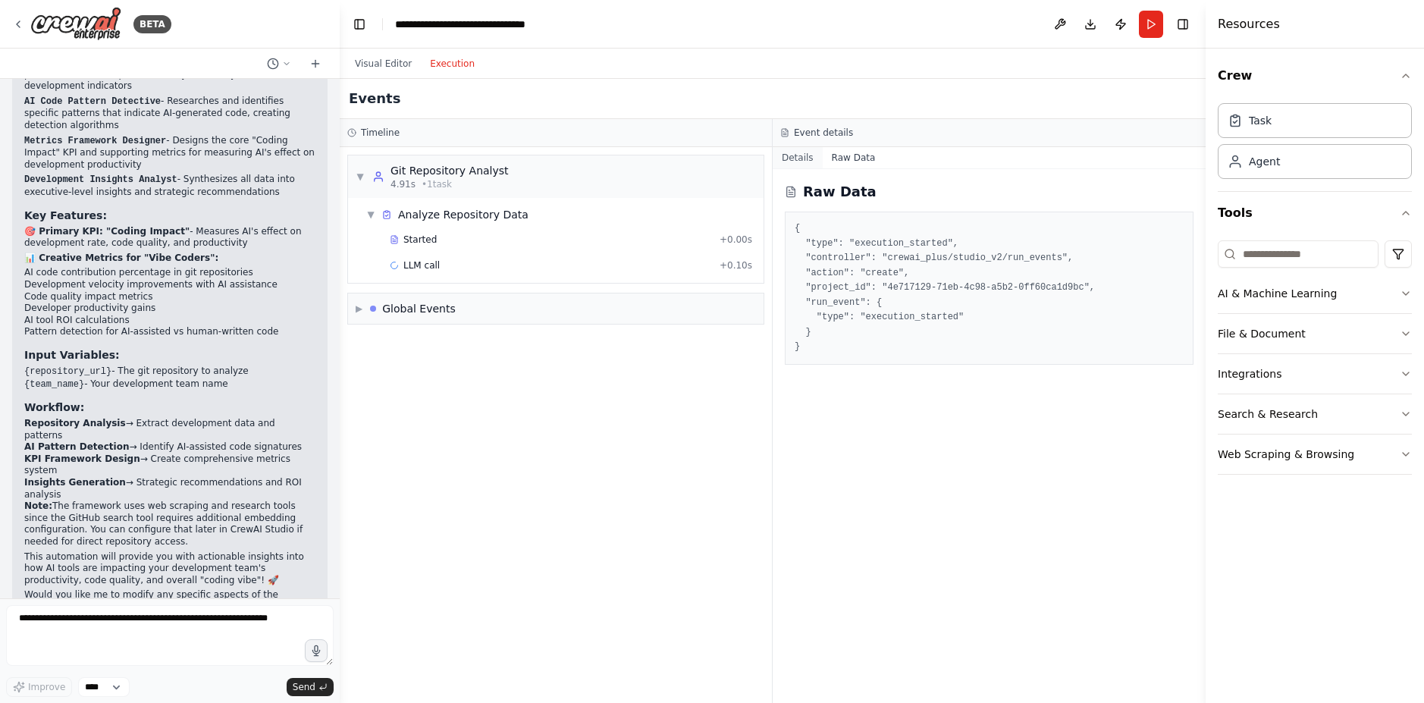
click at [800, 153] on button "Details" at bounding box center [798, 157] width 50 height 21
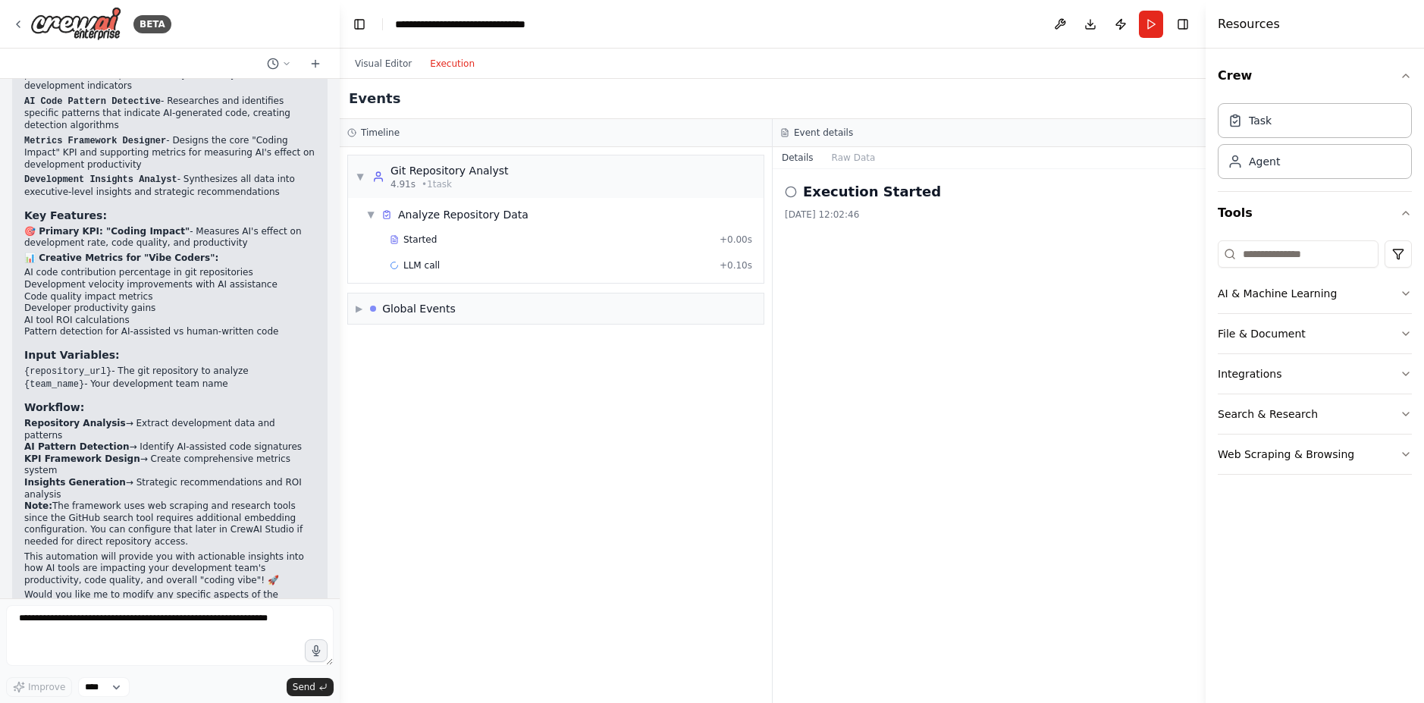
click at [832, 362] on div "Execution Started 15/08/2025, 12:02:46" at bounding box center [989, 436] width 433 height 534
click at [1090, 18] on button "Download" at bounding box center [1090, 24] width 24 height 27
click at [1400, 654] on button "Notifications (F8)" at bounding box center [1399, 647] width 18 height 18
click at [1120, 12] on button "Publish" at bounding box center [1120, 24] width 24 height 27
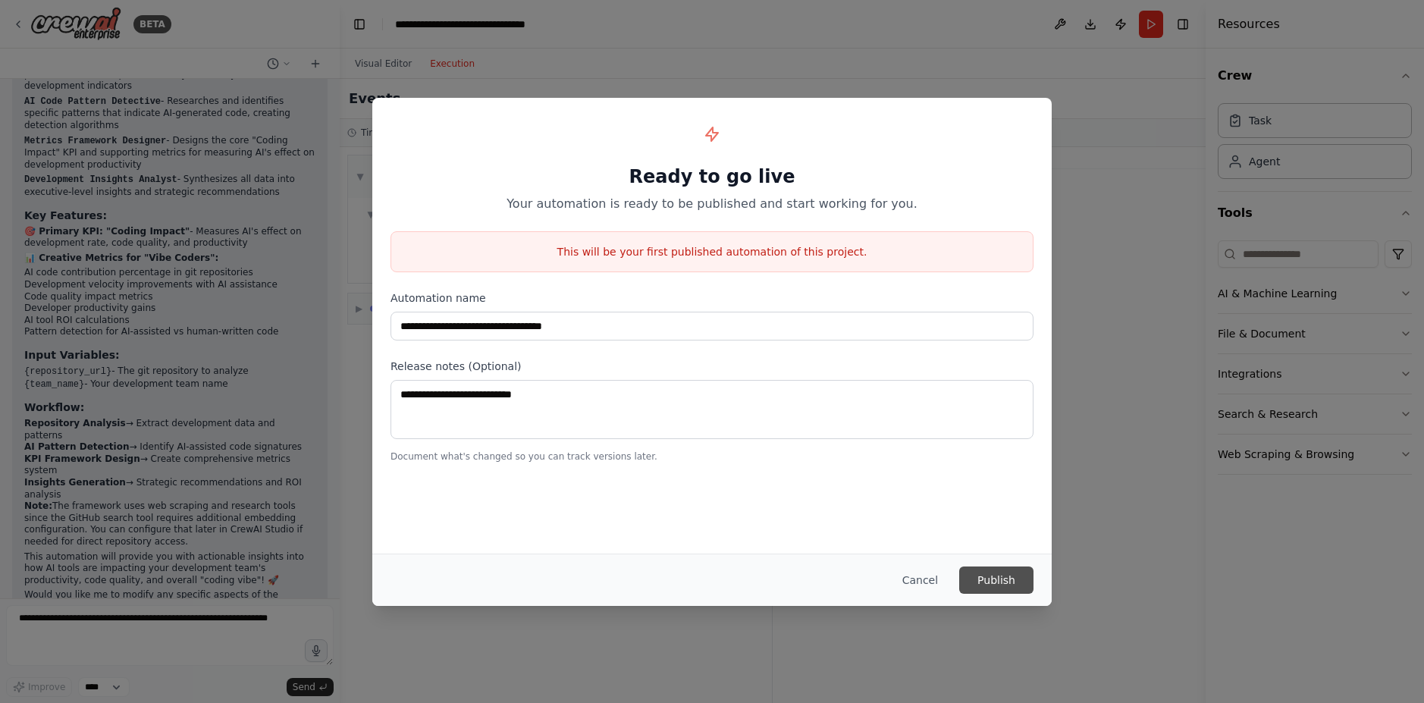
click at [988, 581] on button "Publish" at bounding box center [996, 579] width 74 height 27
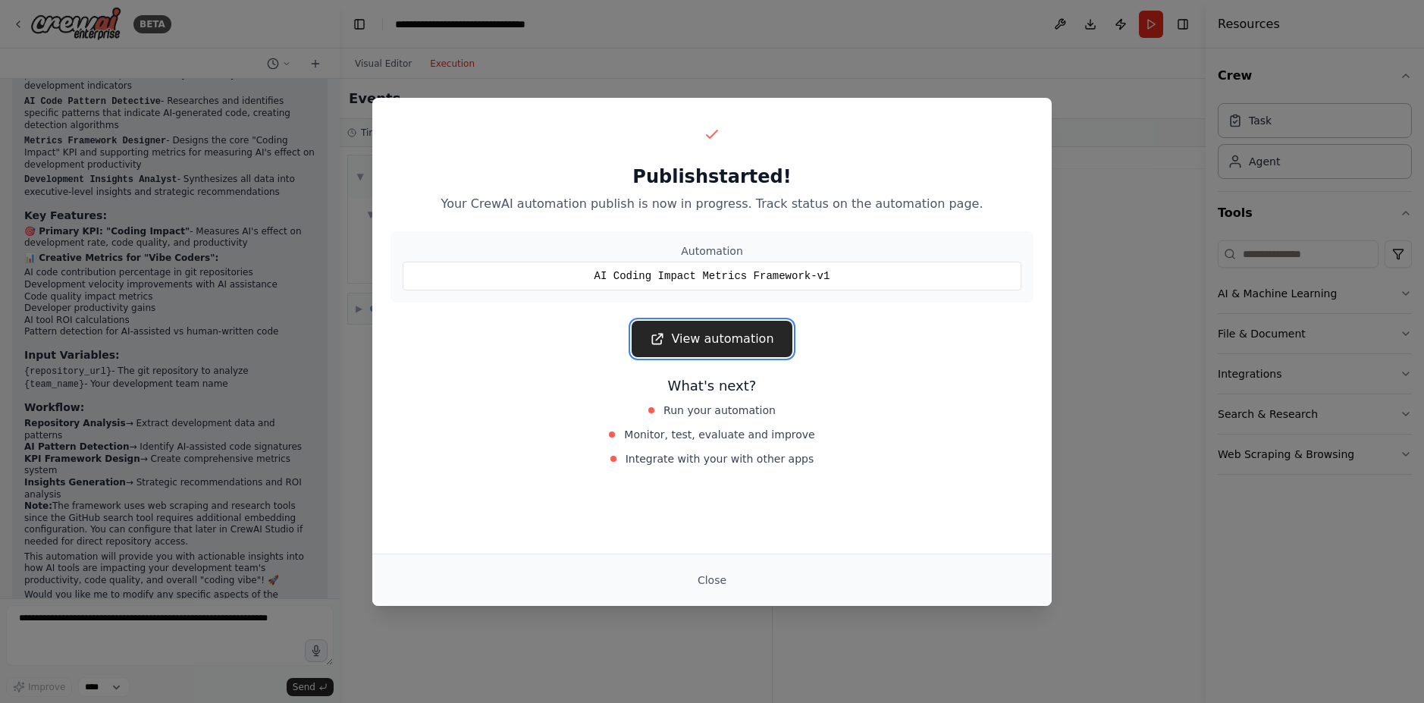
click at [729, 334] on link "View automation" at bounding box center [712, 339] width 160 height 36
click at [1092, 149] on div "Publish started! Your CrewAI automation publish is now in progress. Track statu…" at bounding box center [712, 351] width 1424 height 703
click at [711, 591] on button "Close" at bounding box center [711, 579] width 53 height 27
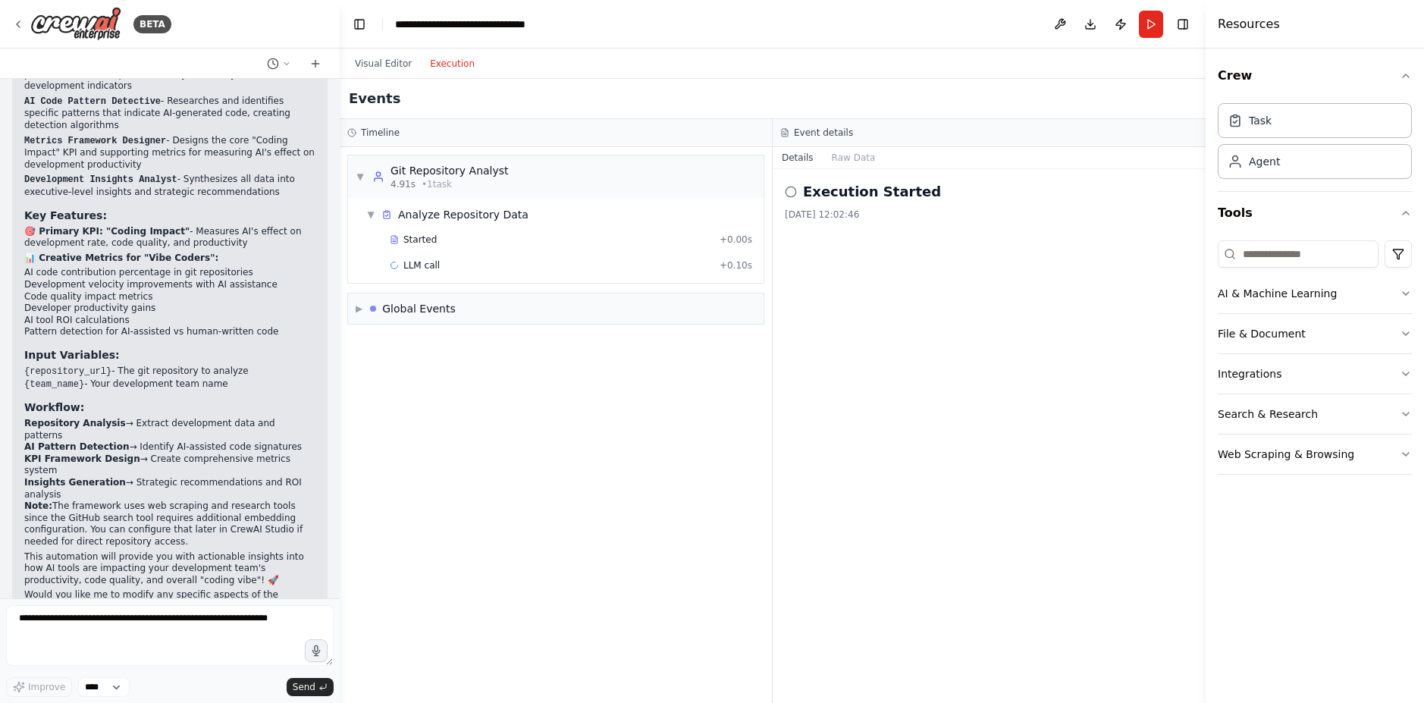
click at [911, 584] on div "Execution Started 15/08/2025, 12:02:46" at bounding box center [989, 436] width 433 height 534
click at [1123, 26] on button "Publish" at bounding box center [1120, 24] width 24 height 27
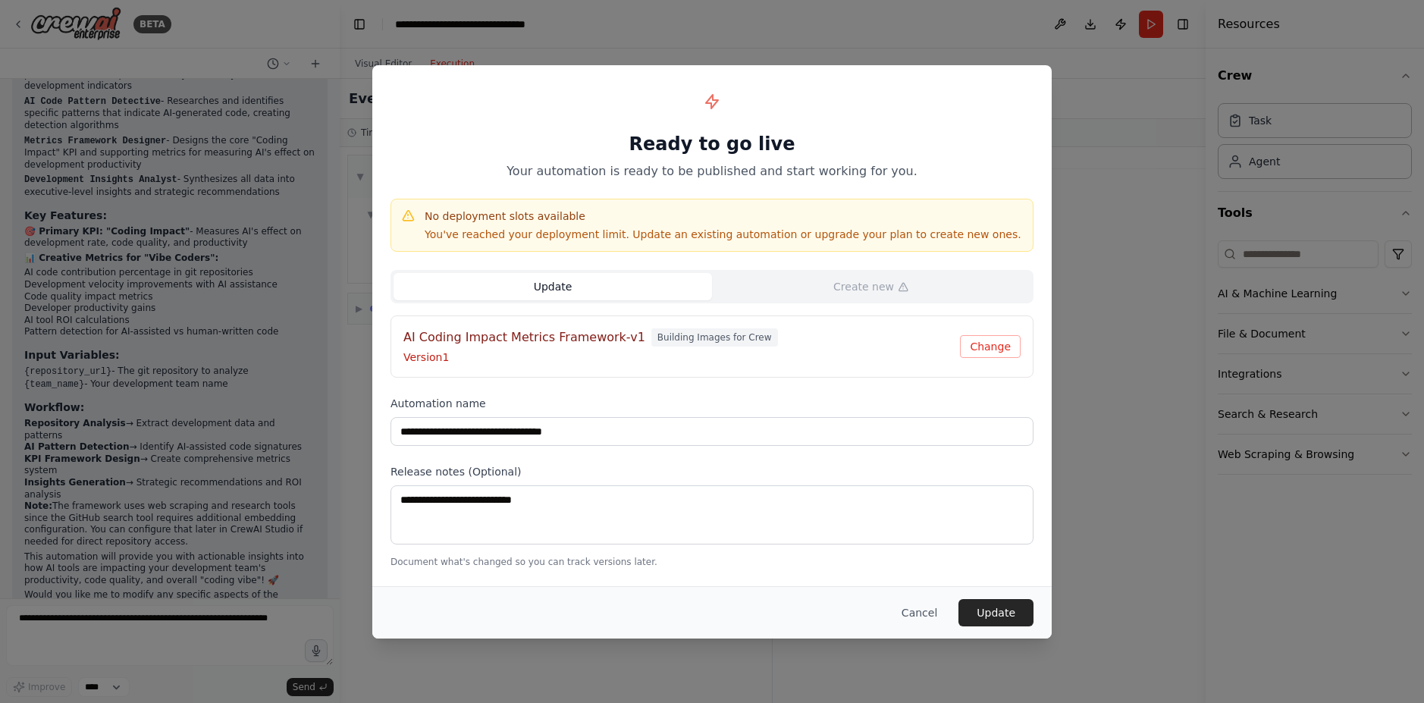
click at [1086, 64] on div "**********" at bounding box center [712, 351] width 1424 height 703
click at [931, 615] on button "Cancel" at bounding box center [919, 612] width 60 height 27
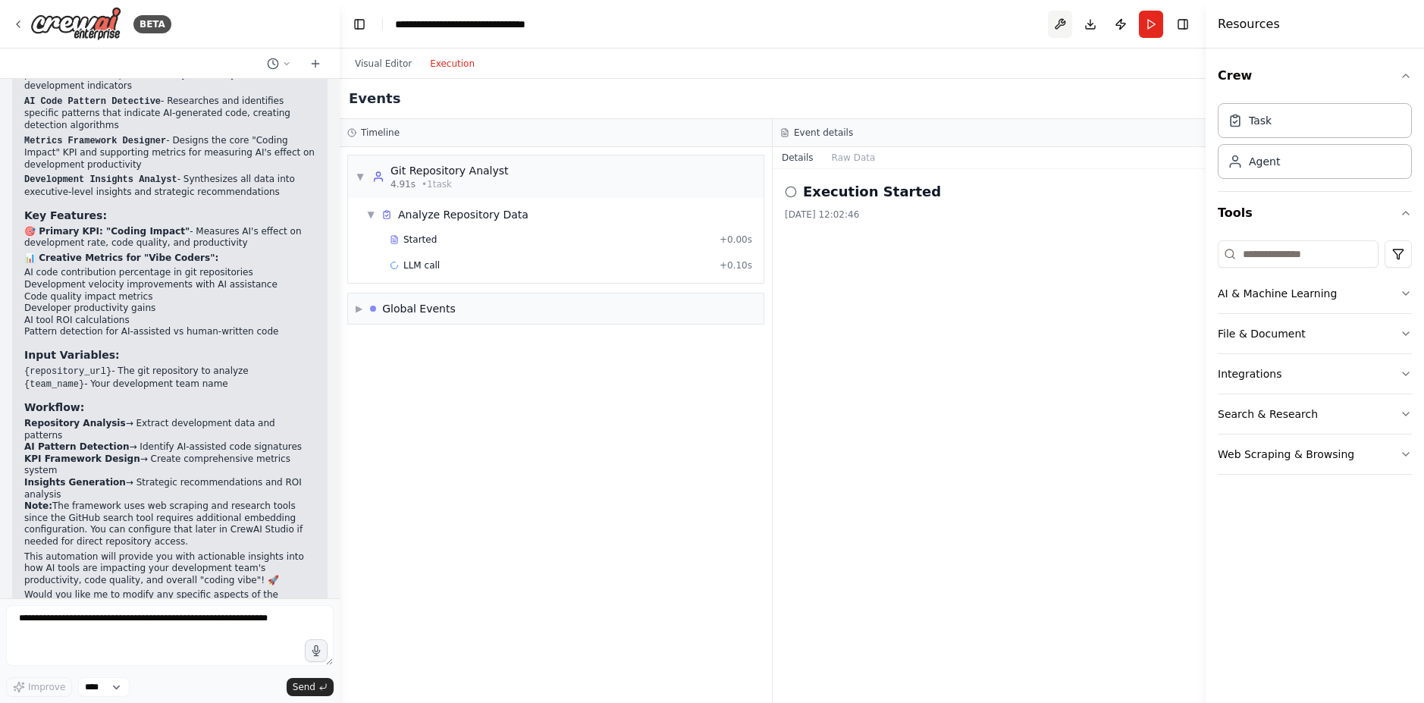
click at [1064, 27] on button at bounding box center [1060, 24] width 24 height 27
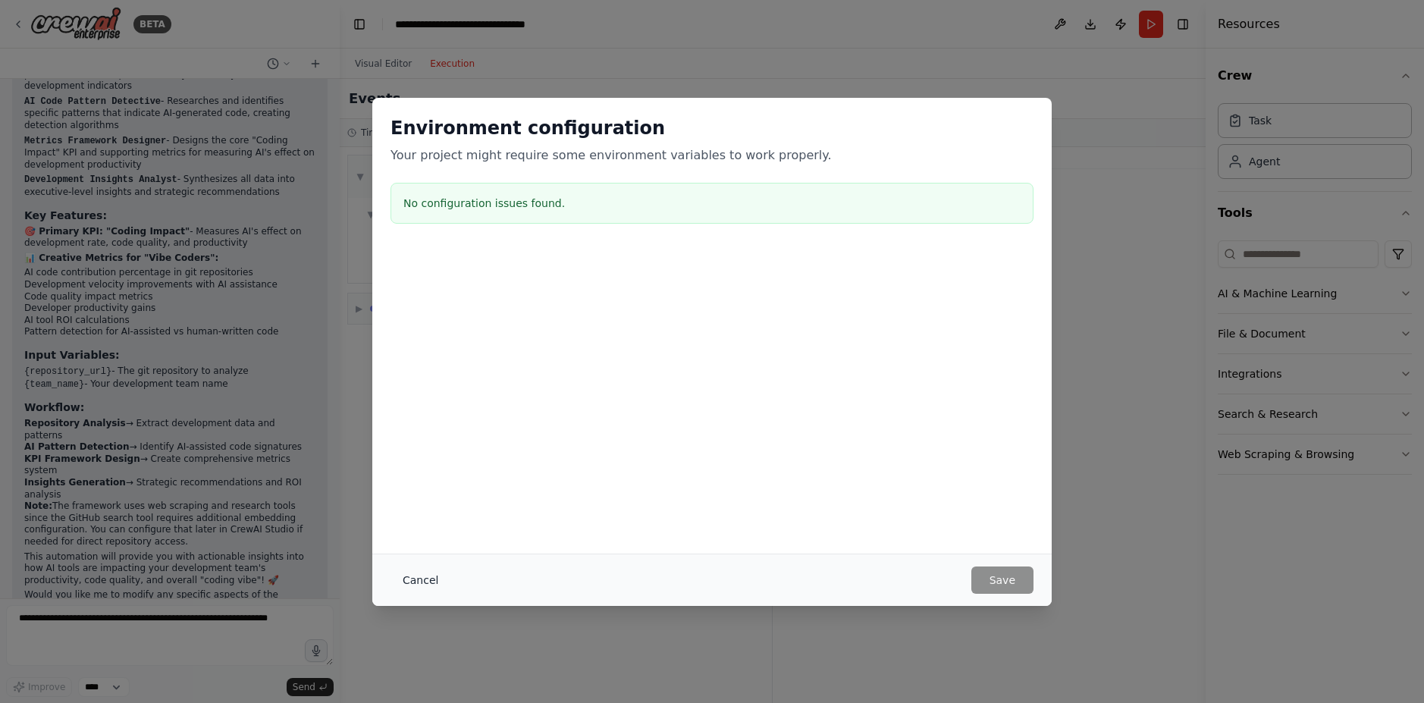
drag, startPoint x: 412, startPoint y: 585, endPoint x: 392, endPoint y: 544, distance: 44.8
click at [412, 584] on button "Cancel" at bounding box center [420, 579] width 60 height 27
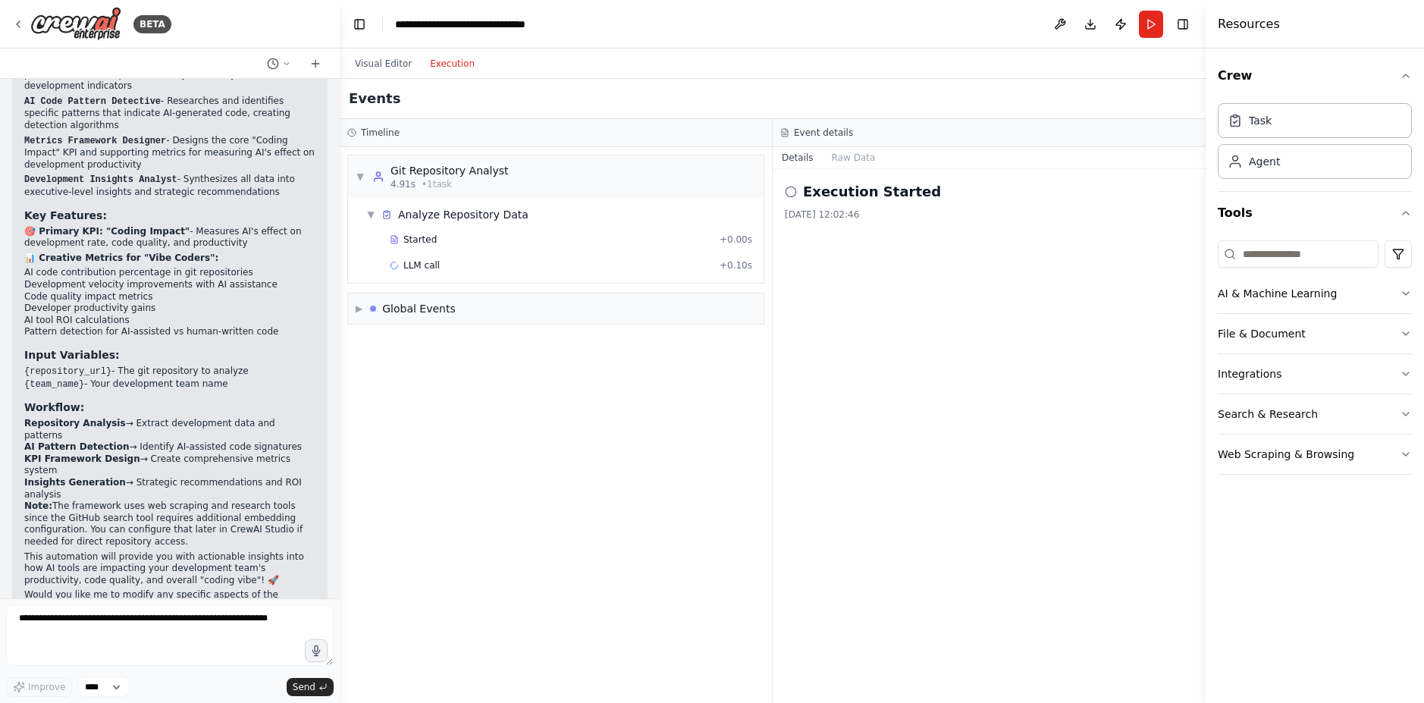
click at [369, 53] on div "Visual Editor Execution" at bounding box center [415, 64] width 138 height 30
click at [381, 58] on button "Visual Editor" at bounding box center [383, 64] width 75 height 18
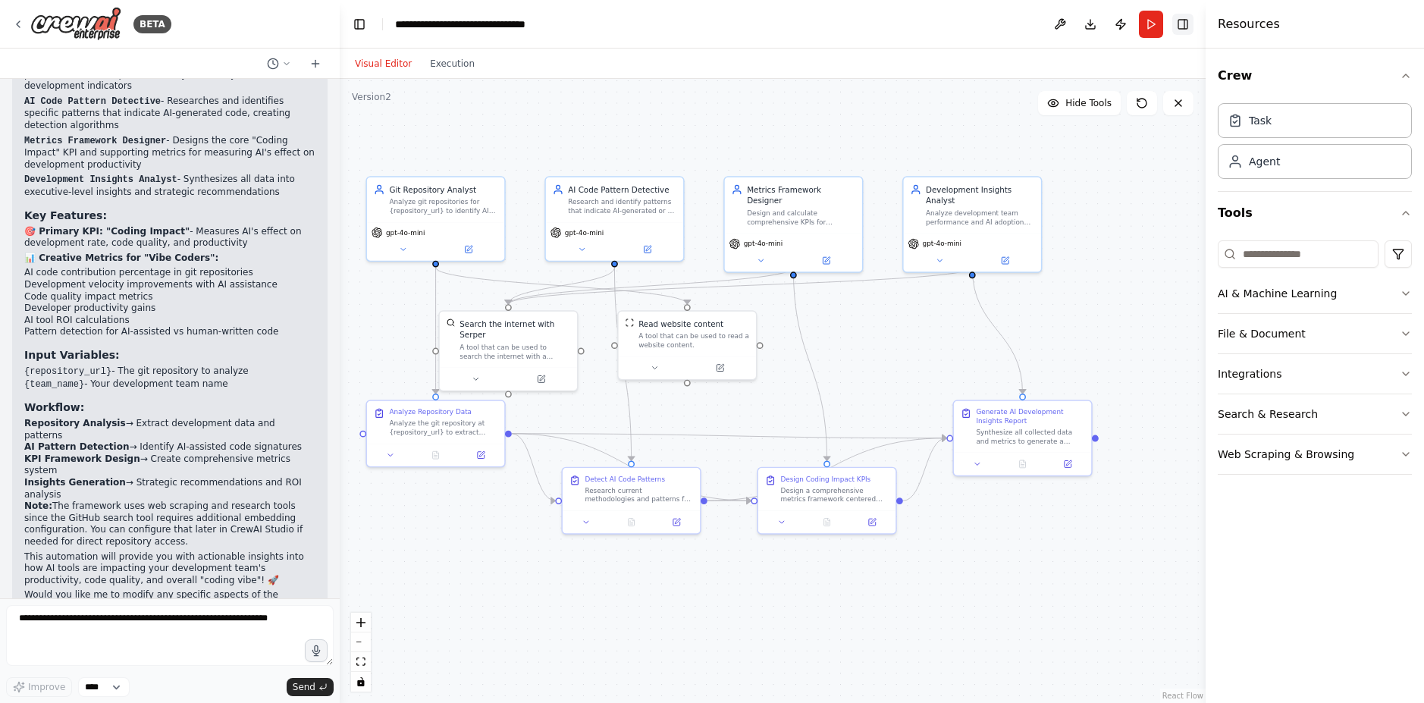
click at [1184, 22] on button "Toggle Right Sidebar" at bounding box center [1182, 24] width 21 height 21
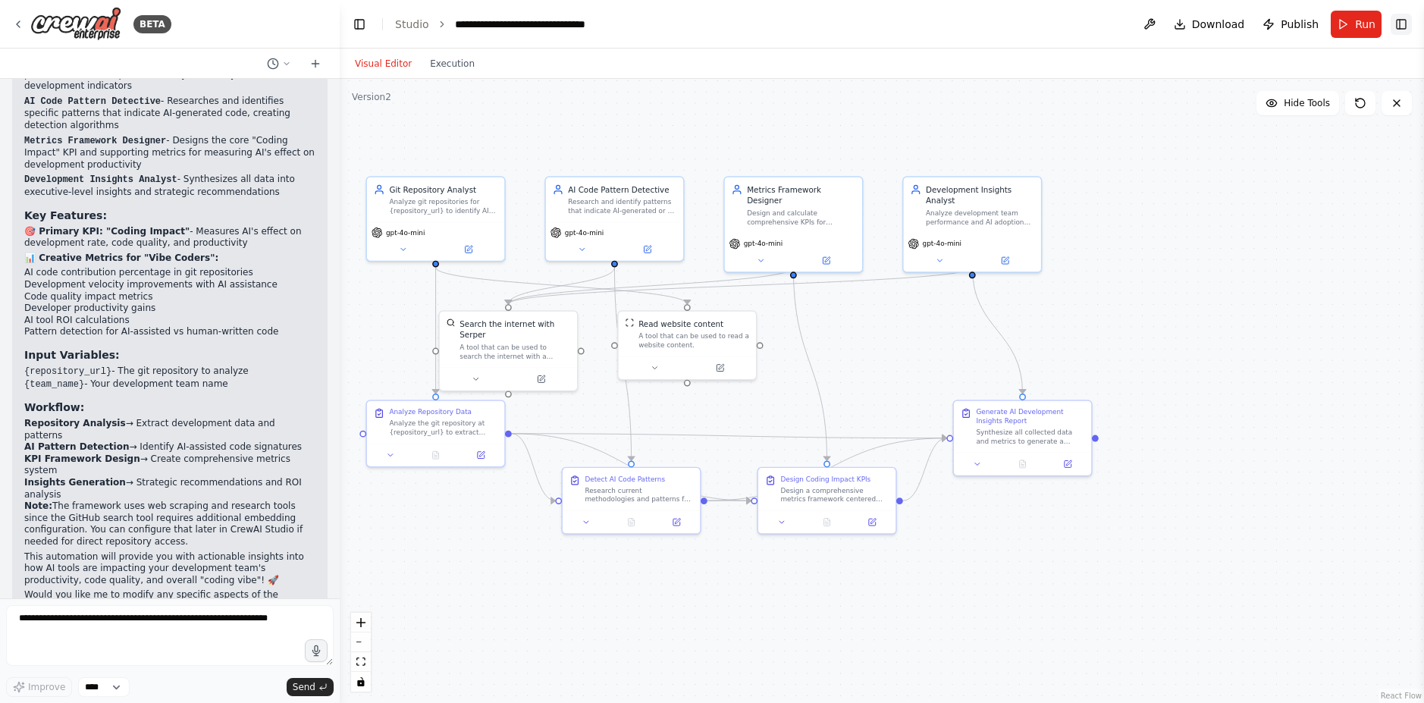
click at [1184, 22] on button "Download" at bounding box center [1209, 24] width 83 height 27
click at [1396, 27] on button "Toggle Right Sidebar" at bounding box center [1401, 24] width 21 height 21
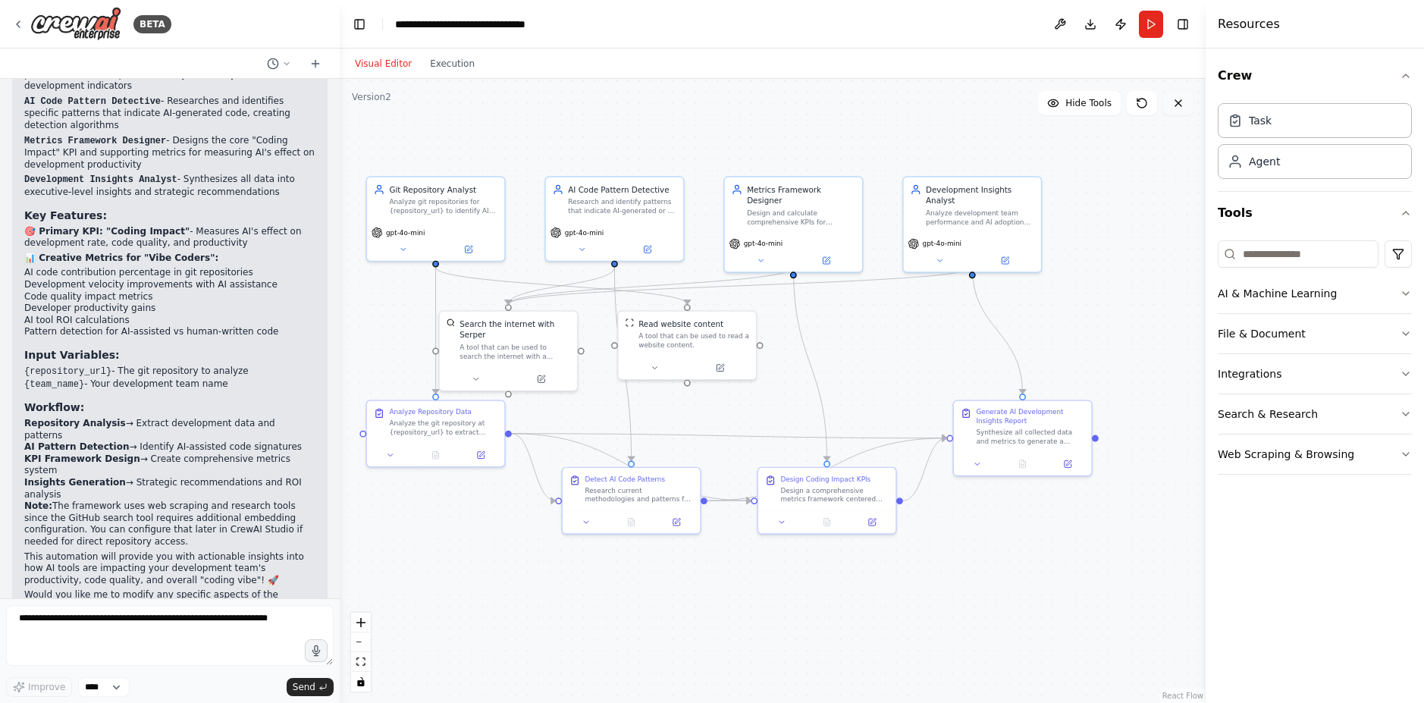
click at [1180, 109] on button at bounding box center [1178, 103] width 30 height 24
click at [1190, 20] on button "Toggle Right Sidebar" at bounding box center [1182, 24] width 21 height 21
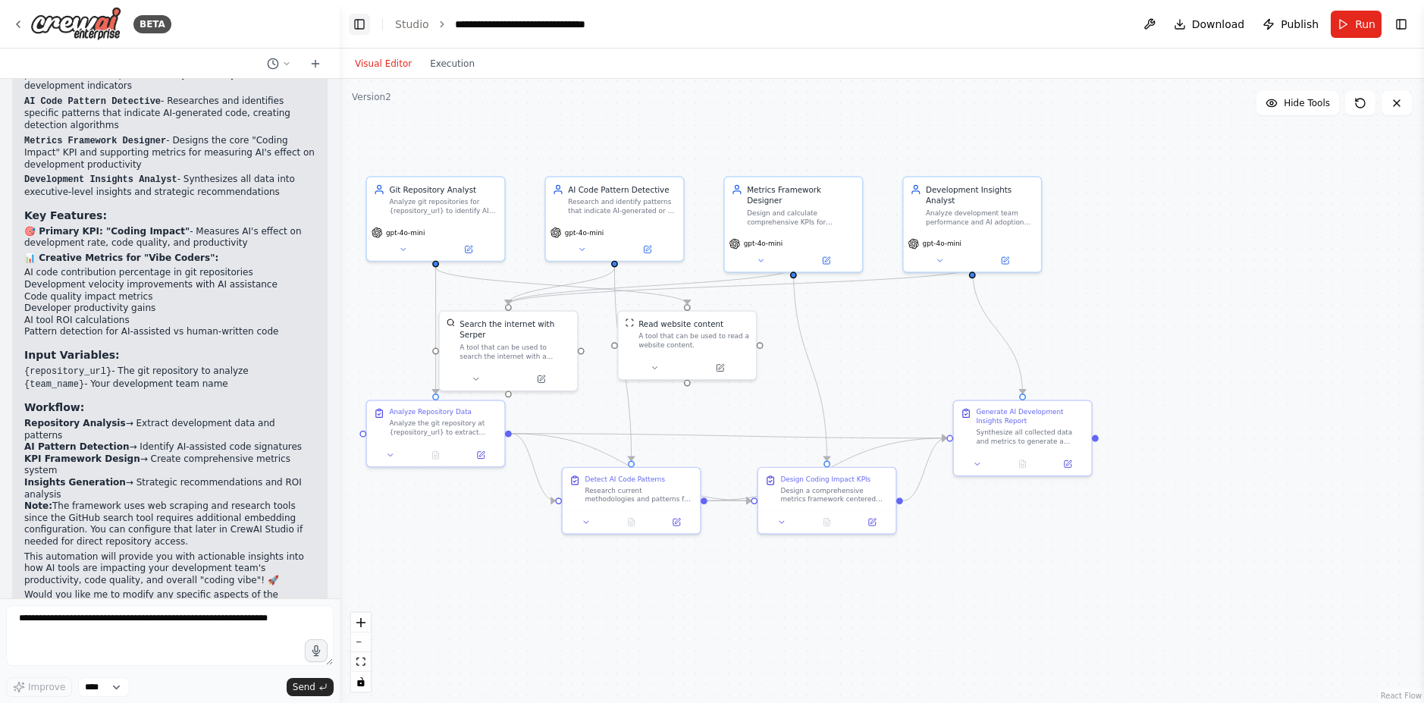
click at [369, 22] on button "Toggle Left Sidebar" at bounding box center [359, 24] width 21 height 21
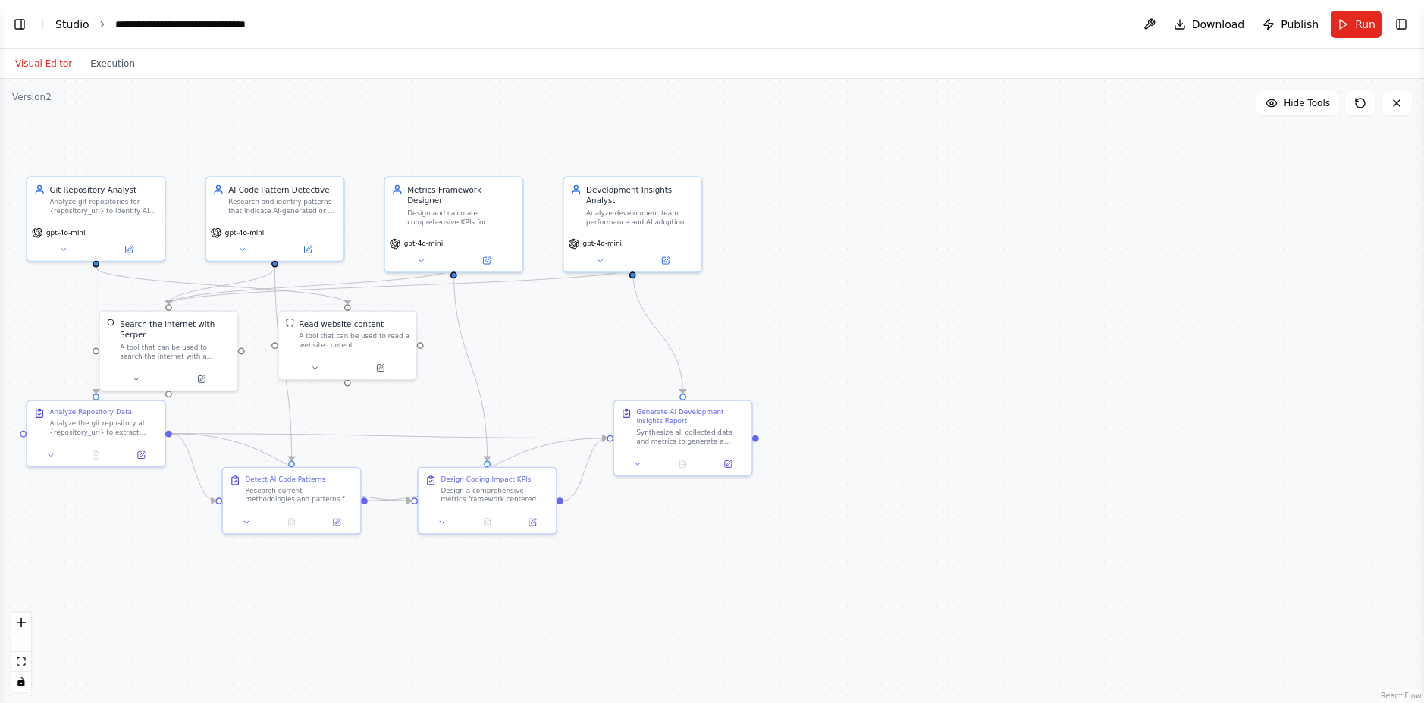
click at [70, 27] on link "Studio" at bounding box center [72, 24] width 34 height 12
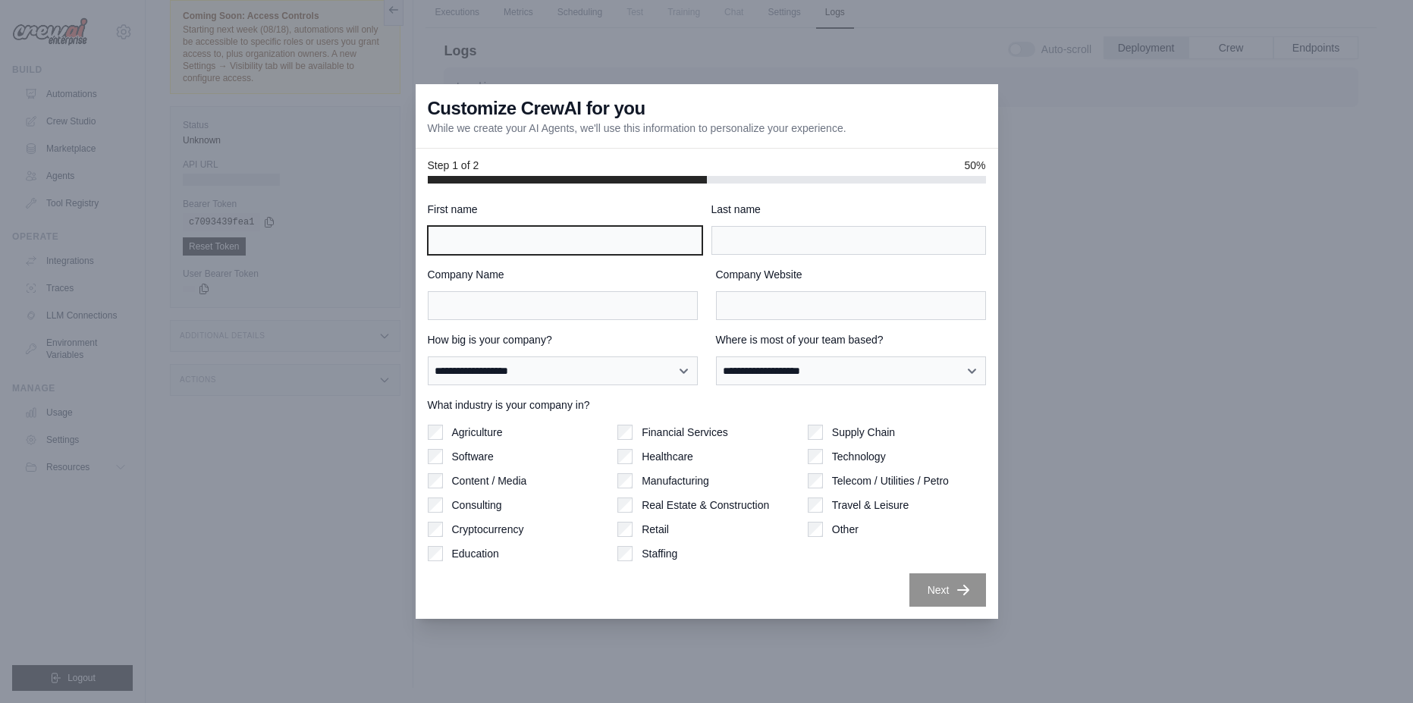
click at [629, 235] on input "First name" at bounding box center [565, 240] width 274 height 29
type input "**********"
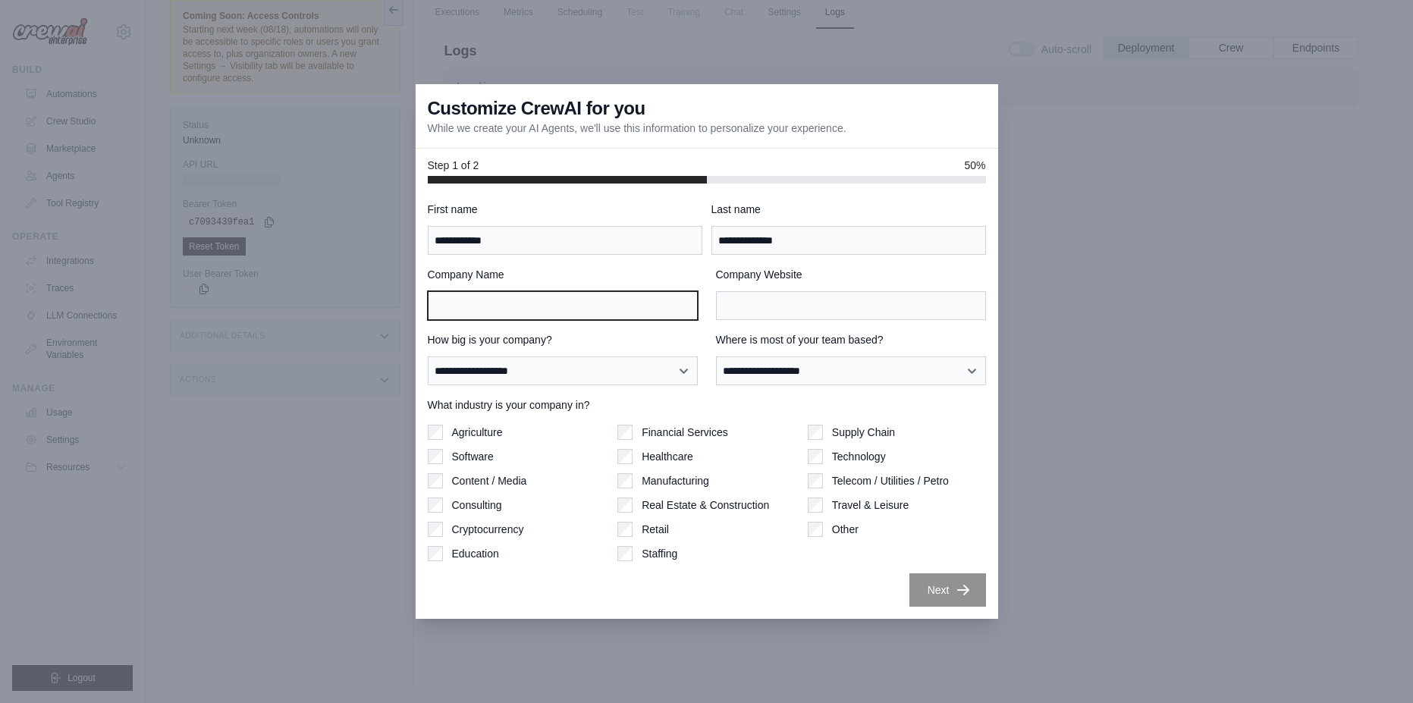
click at [578, 296] on input "Company Name" at bounding box center [563, 305] width 270 height 29
type input "****"
click at [905, 160] on div "Step 1 of 2 50%" at bounding box center [707, 165] width 558 height 15
drag, startPoint x: 1162, startPoint y: 74, endPoint x: 1154, endPoint y: 149, distance: 75.4
click at [1162, 75] on div at bounding box center [706, 351] width 1413 height 703
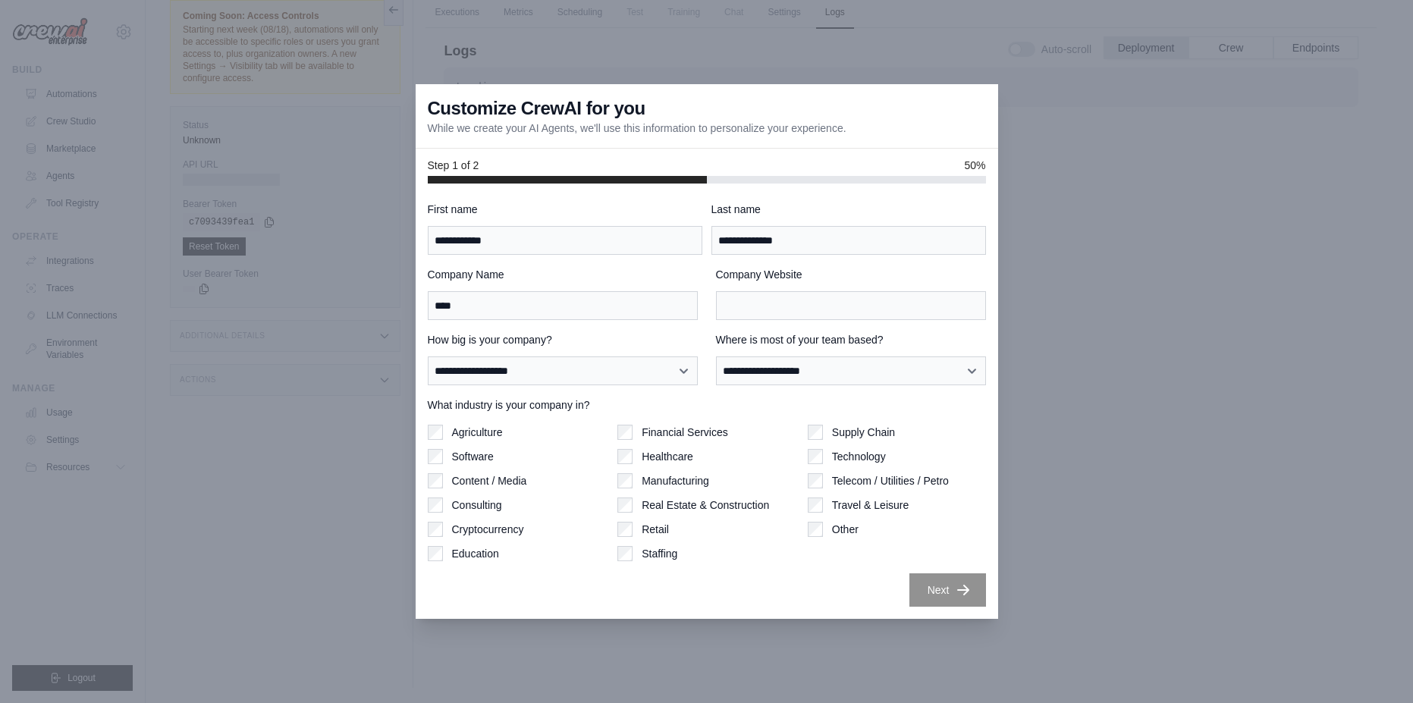
click at [1096, 615] on div at bounding box center [706, 351] width 1413 height 703
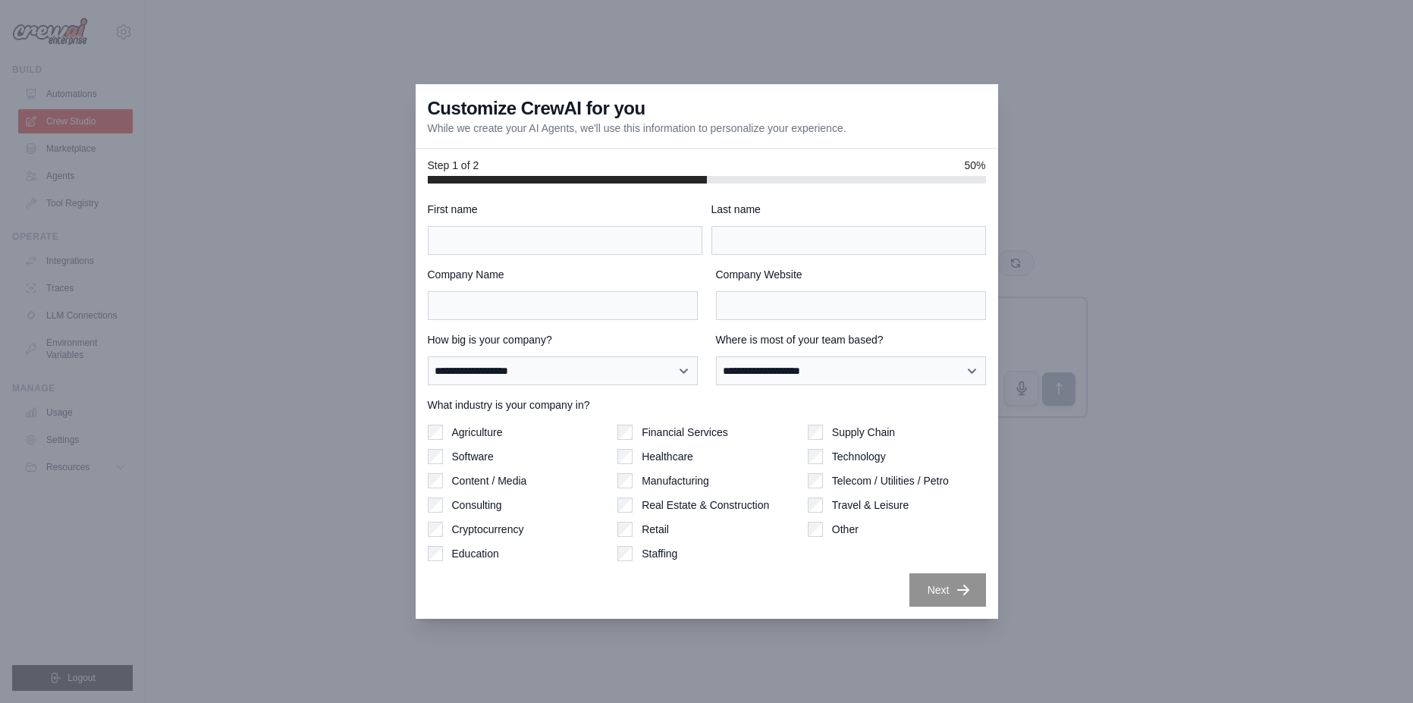
click at [290, 129] on div at bounding box center [706, 351] width 1413 height 703
click at [653, 600] on div "Next" at bounding box center [707, 589] width 558 height 33
click at [798, 588] on div "Next" at bounding box center [707, 589] width 558 height 33
click at [458, 454] on label "Software" at bounding box center [473, 456] width 42 height 15
click at [478, 235] on input "First name" at bounding box center [565, 240] width 274 height 29
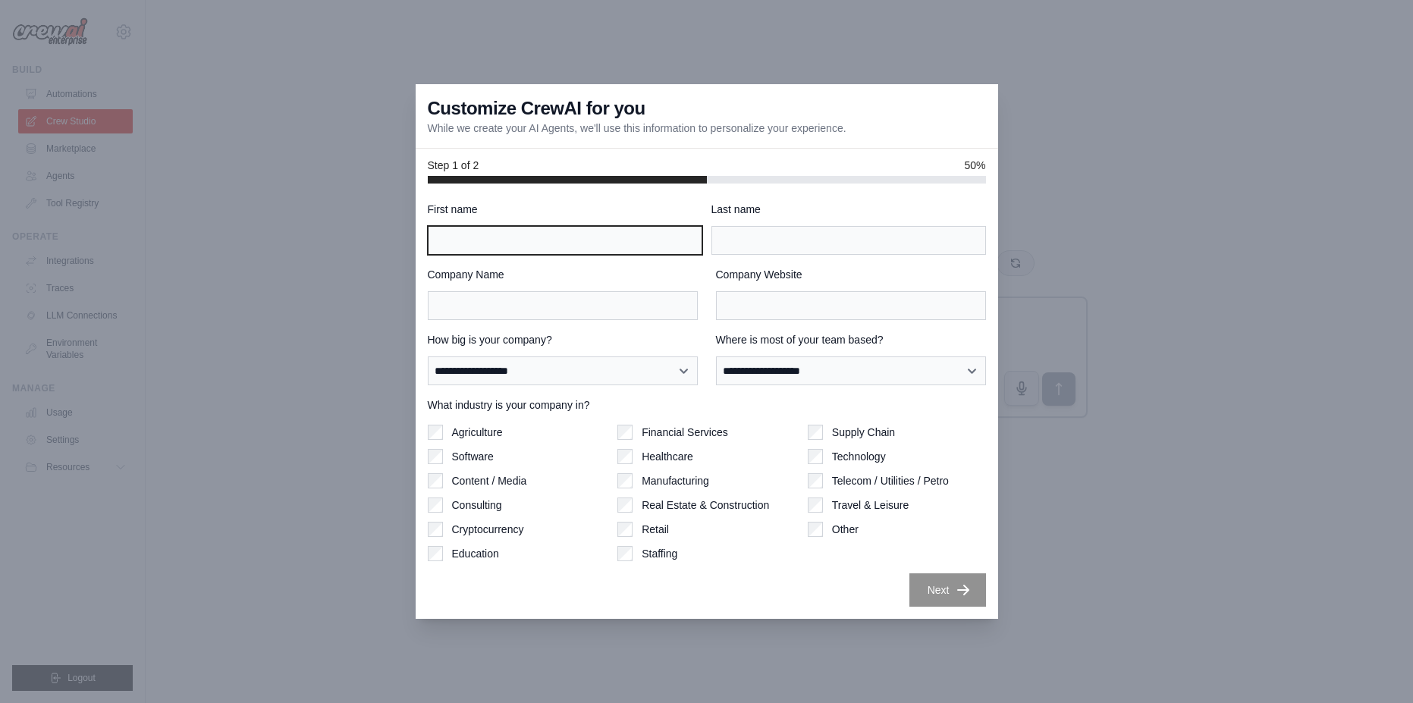
type input "**********"
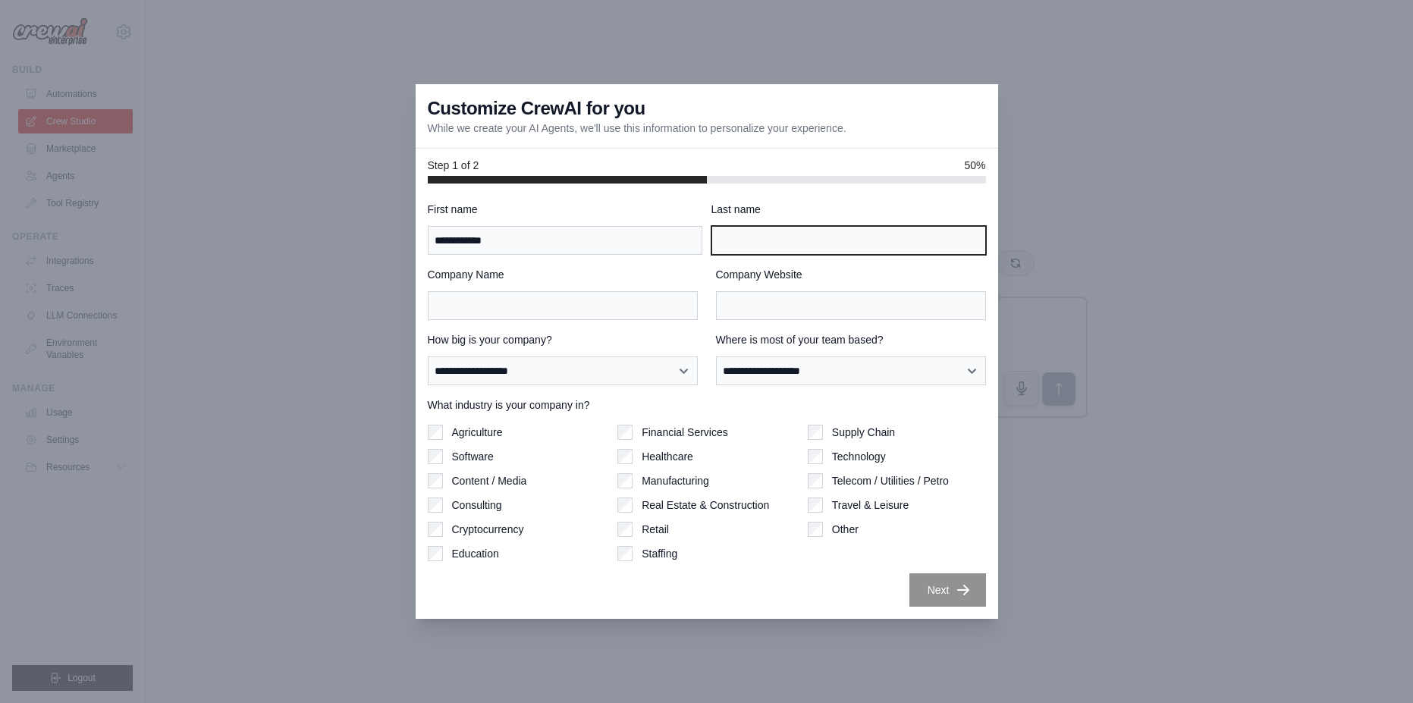
type input "**********"
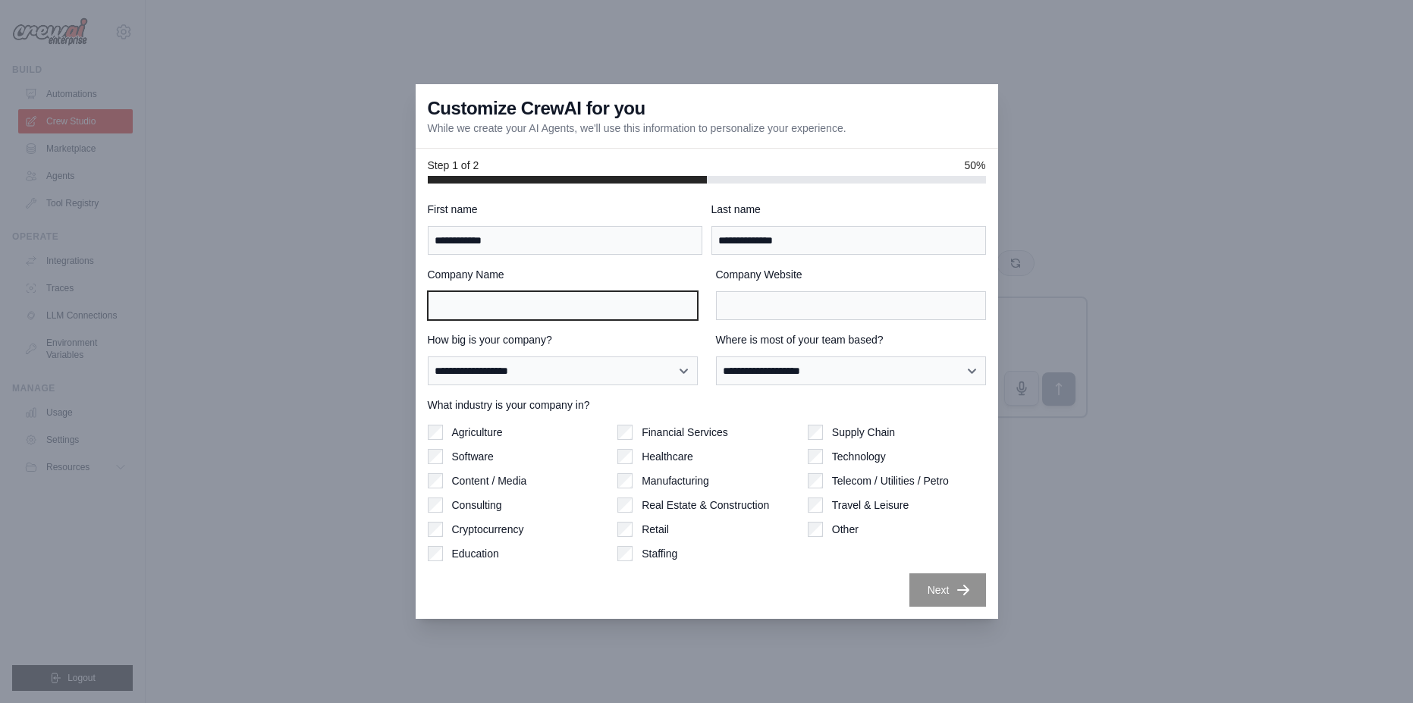
drag, startPoint x: 556, startPoint y: 308, endPoint x: 546, endPoint y: 305, distance: 10.3
click at [556, 309] on input "Company Name" at bounding box center [563, 305] width 270 height 29
type input "****"
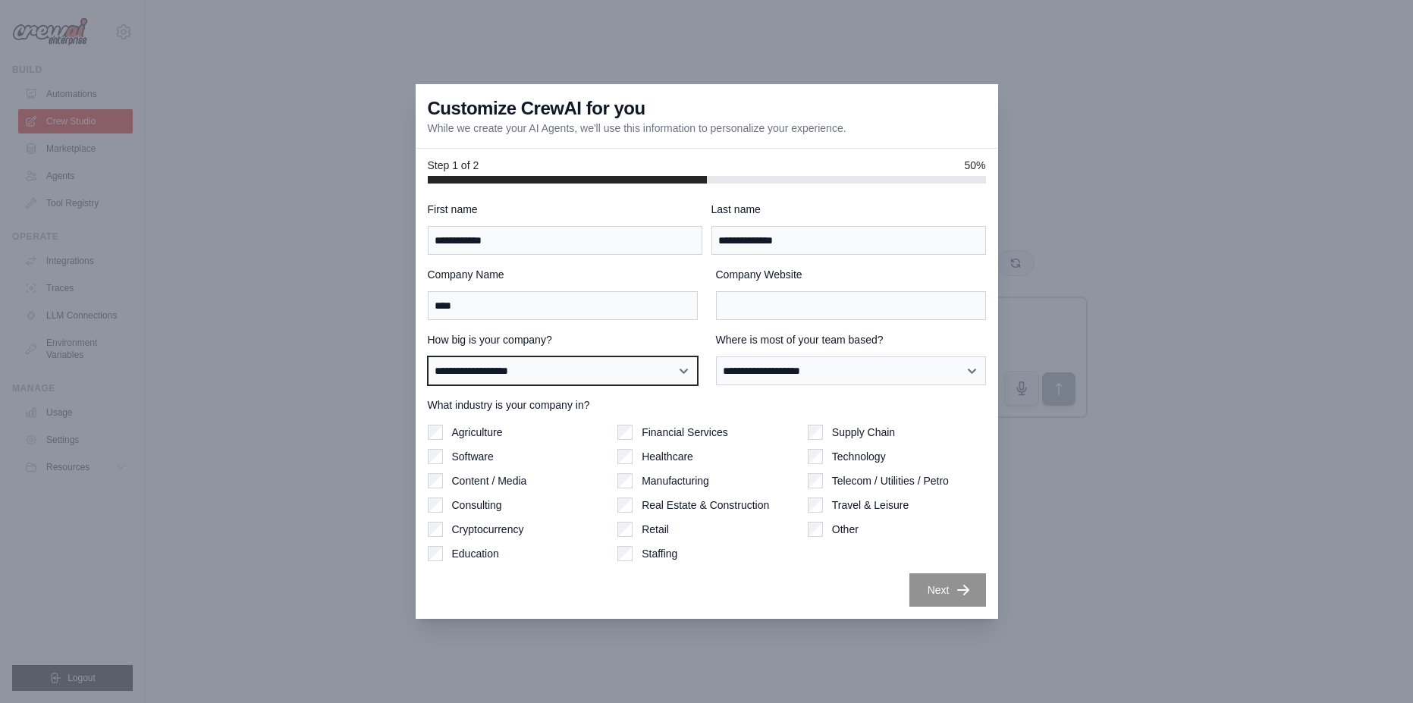
select select "**********"
click at [428, 356] on select "**********" at bounding box center [563, 370] width 270 height 29
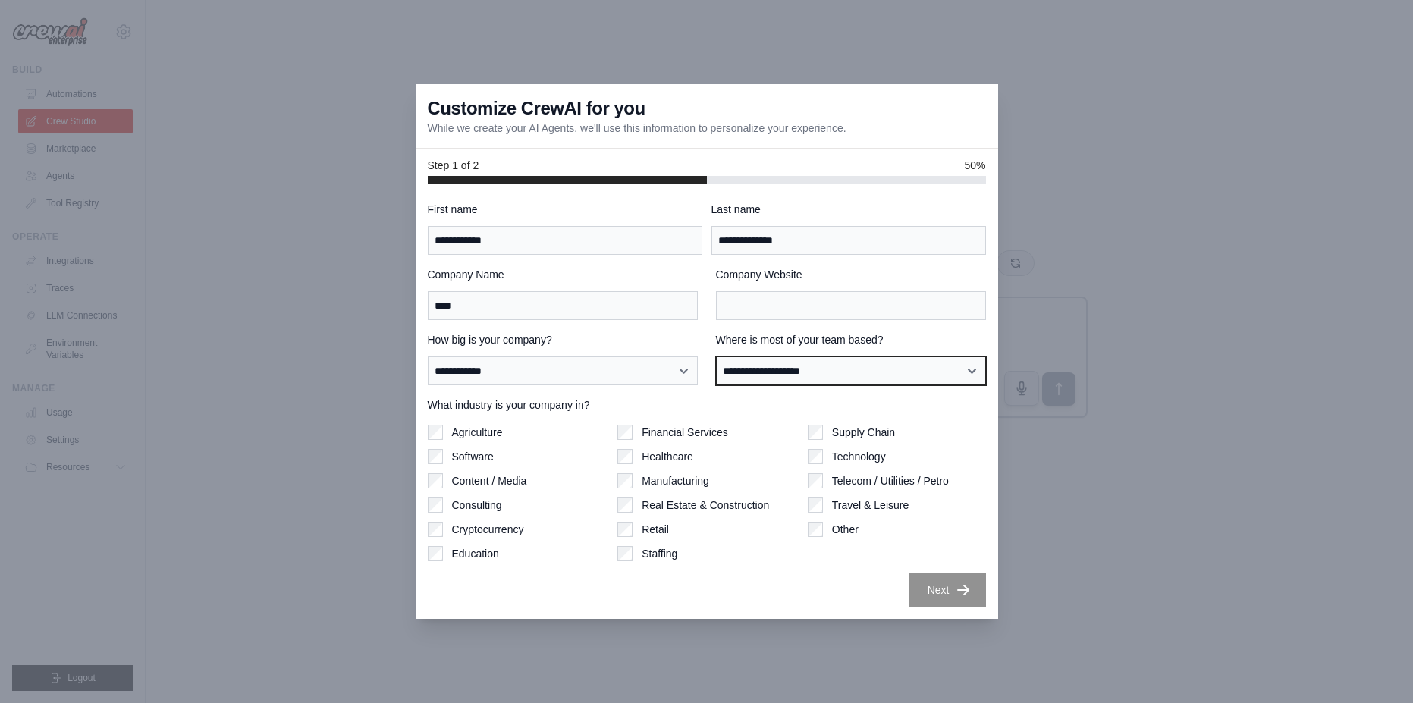
select select "**********"
click at [716, 356] on select "**********" at bounding box center [851, 370] width 270 height 29
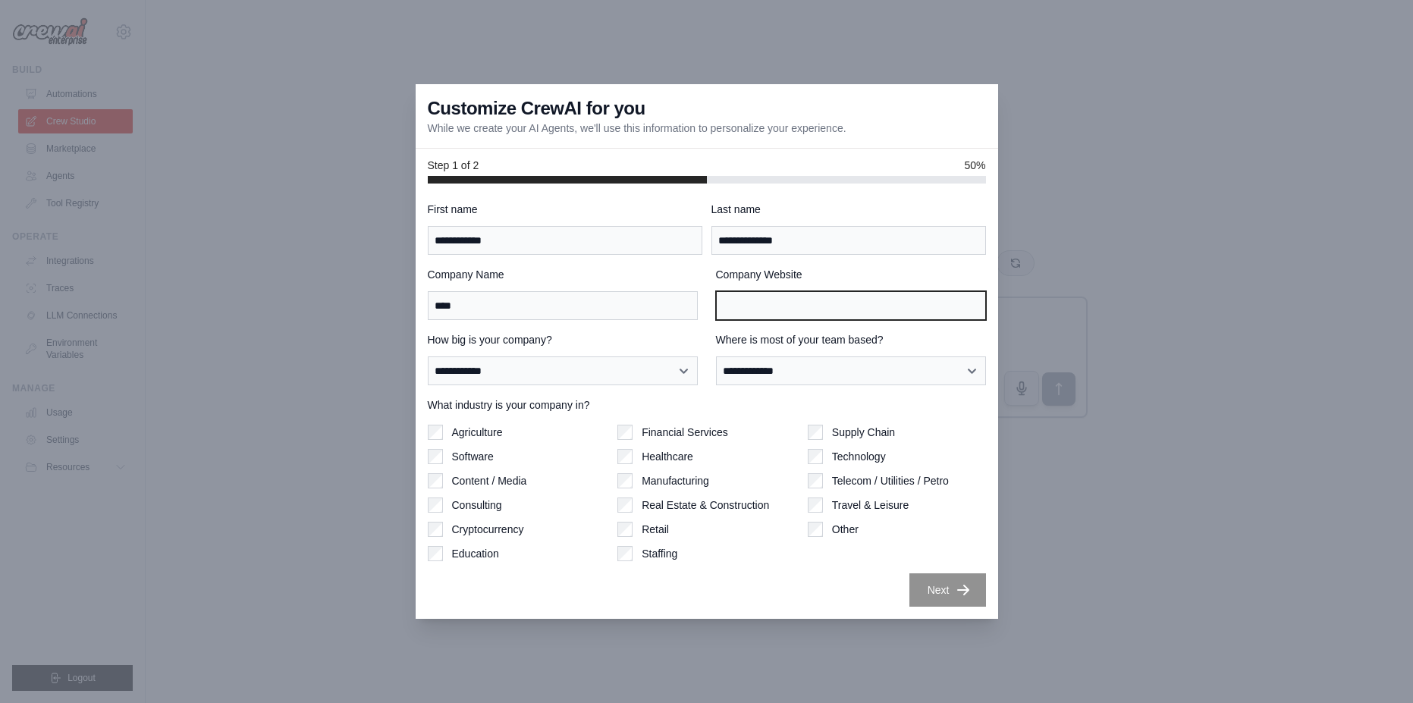
click at [785, 302] on input "Company Website" at bounding box center [851, 305] width 270 height 29
click at [706, 119] on div "Customize CrewAI for you While we create your AI Agents, we'll use this informa…" at bounding box center [706, 116] width 582 height 64
click at [745, 165] on div "Step 1 of 2 50%" at bounding box center [707, 165] width 558 height 15
click at [776, 270] on label "Company Website" at bounding box center [851, 274] width 270 height 15
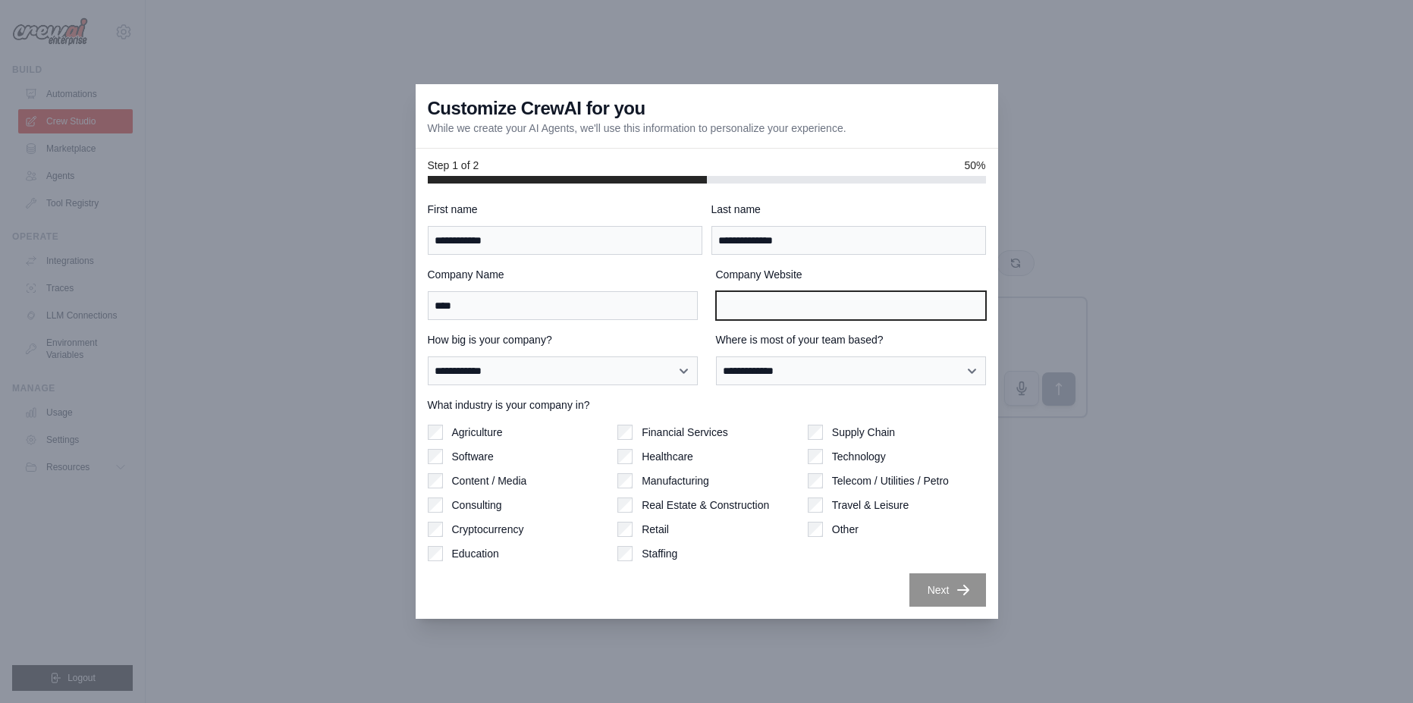
click at [776, 291] on input "Company Website" at bounding box center [851, 305] width 270 height 29
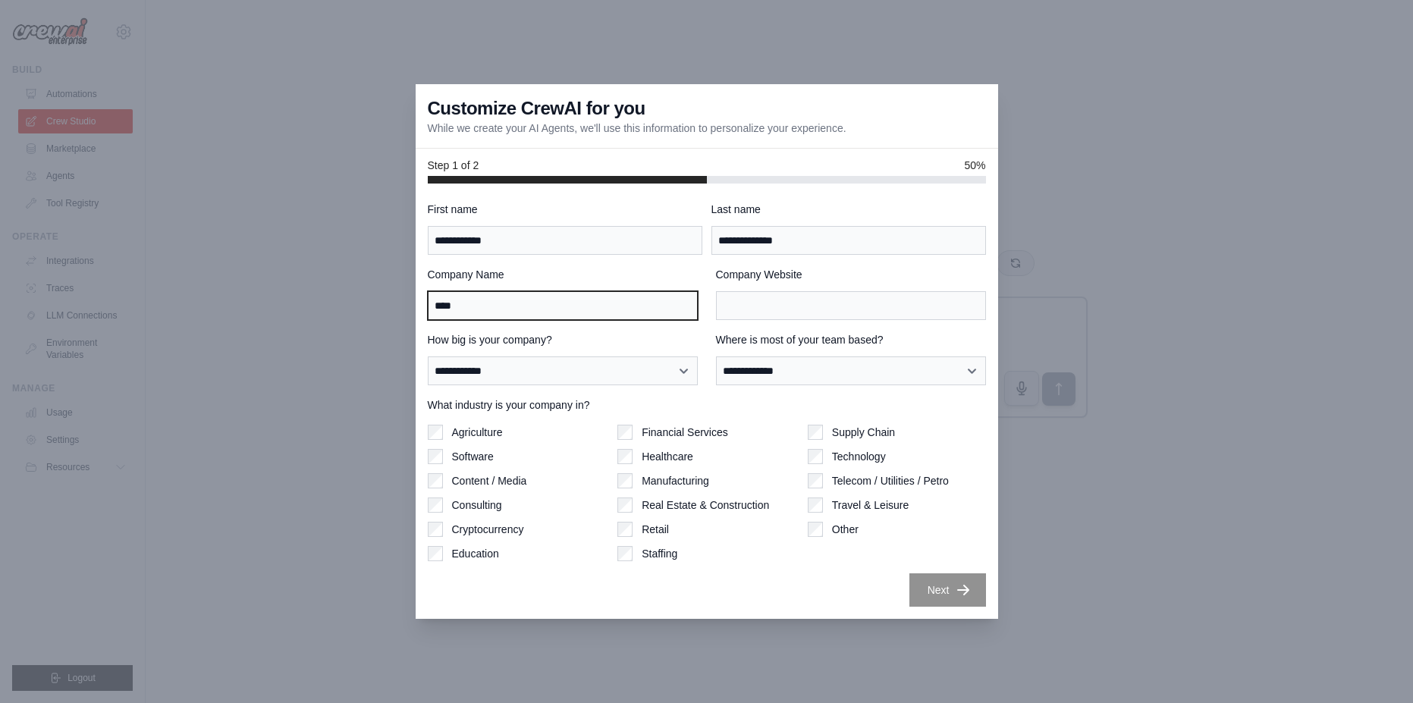
click at [548, 318] on input "****" at bounding box center [563, 305] width 270 height 29
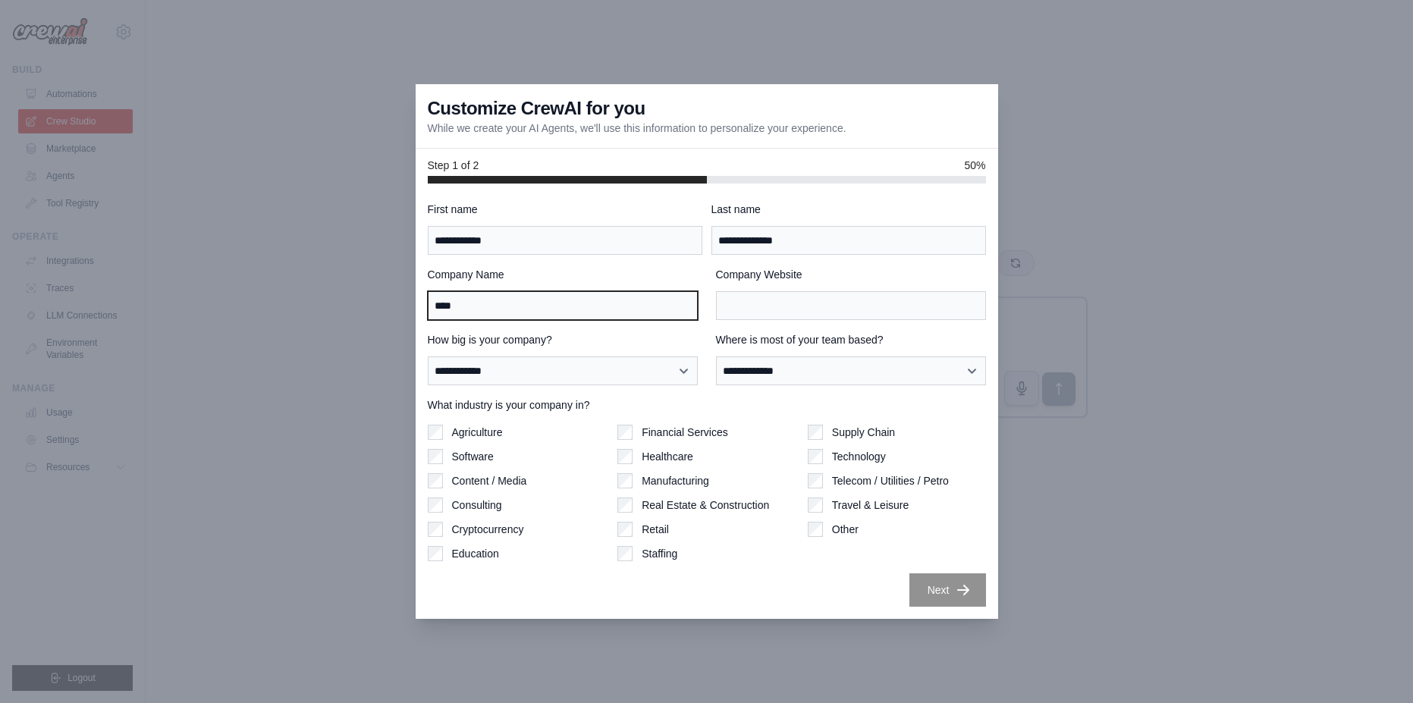
click at [482, 308] on input "****" at bounding box center [563, 305] width 270 height 29
type input "****"
click at [543, 354] on div "**********" at bounding box center [563, 358] width 270 height 53
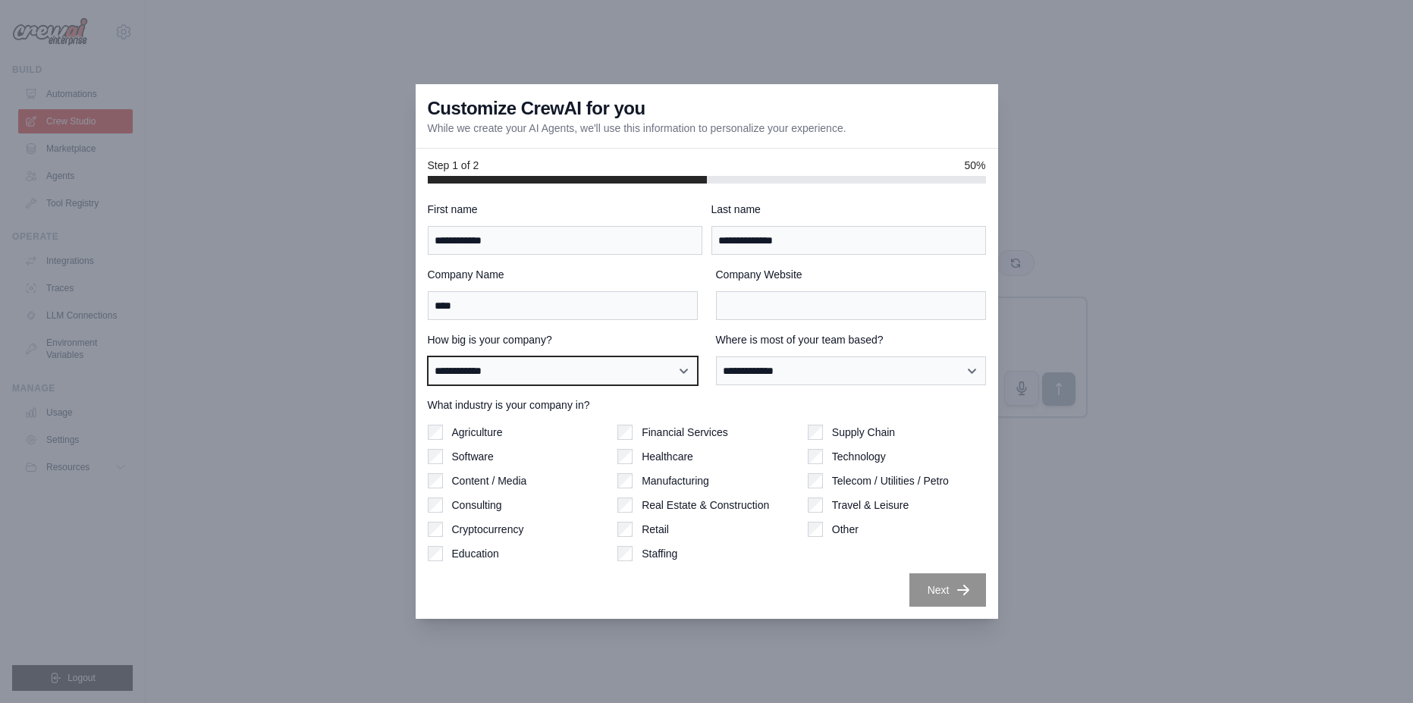
select select "**********"
click at [428, 356] on select "**********" at bounding box center [563, 370] width 270 height 29
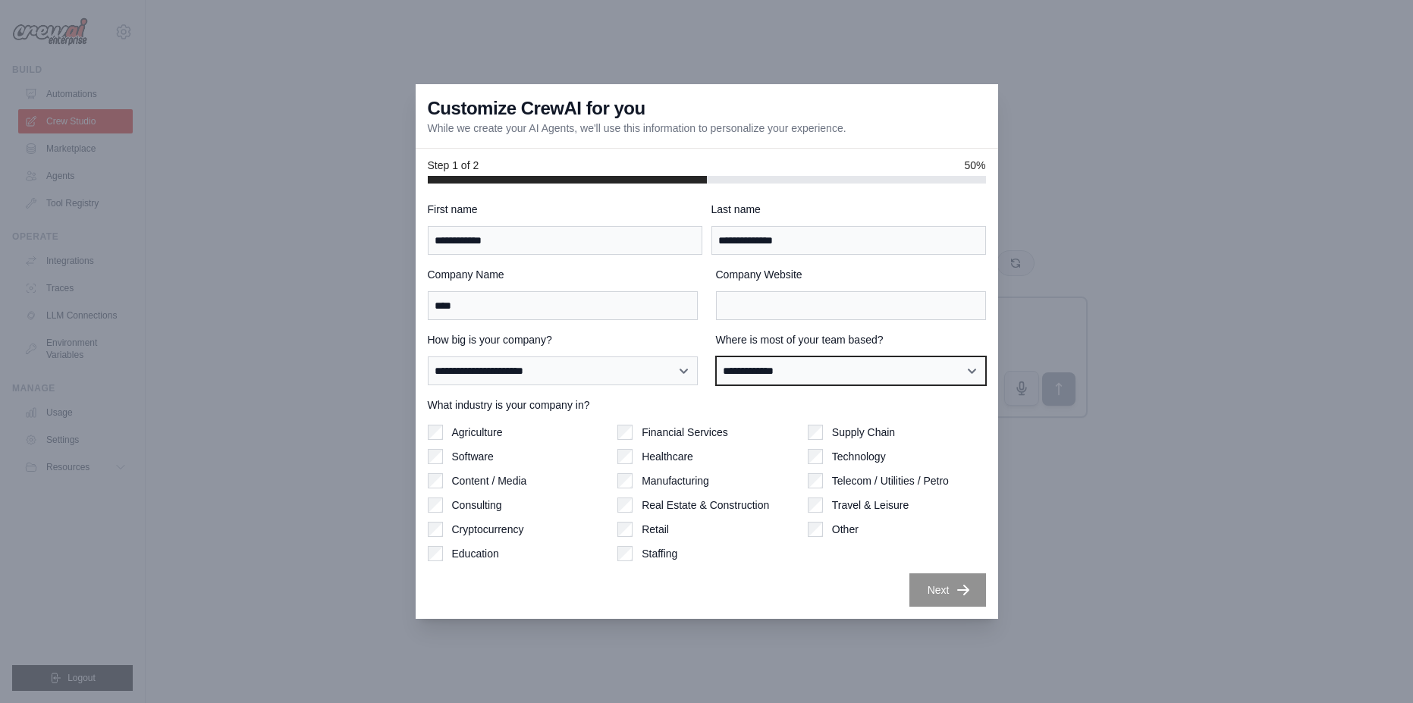
click at [795, 375] on select "**********" at bounding box center [851, 370] width 270 height 29
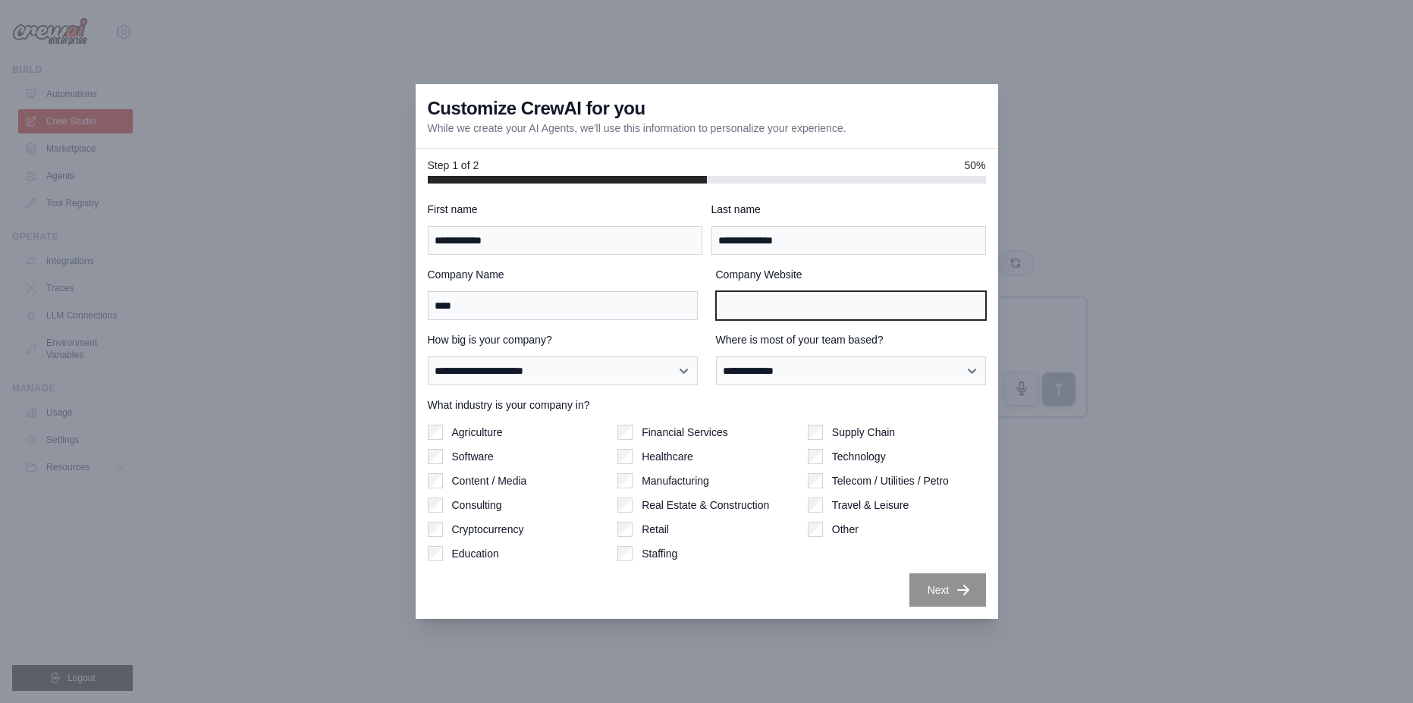
click at [769, 309] on input "Company Website" at bounding box center [851, 305] width 270 height 29
click at [769, 310] on input "Company Website" at bounding box center [851, 305] width 270 height 29
click at [785, 298] on input "Company Website" at bounding box center [851, 305] width 270 height 29
type input "**********"
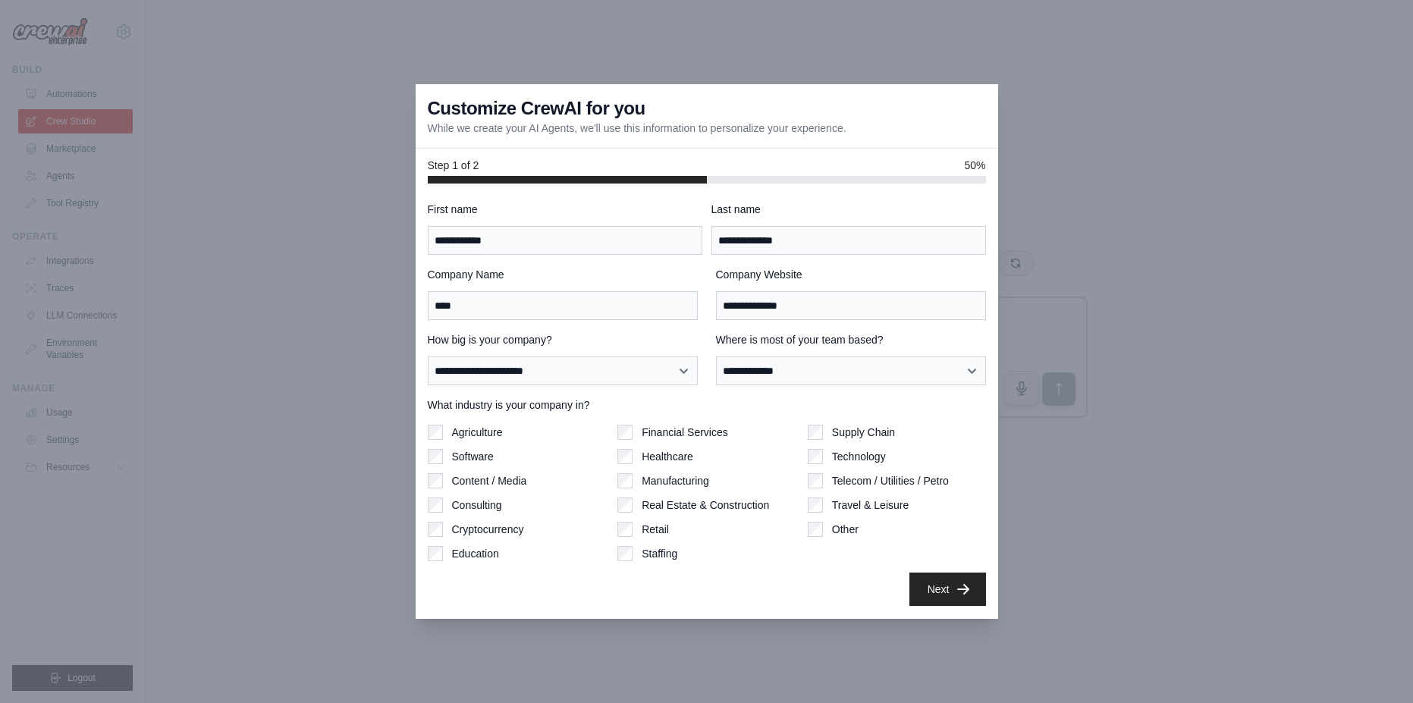
click at [936, 595] on button "Next" at bounding box center [947, 588] width 77 height 33
drag, startPoint x: 936, startPoint y: 595, endPoint x: 916, endPoint y: 567, distance: 34.7
click at [934, 591] on div at bounding box center [706, 351] width 1413 height 703
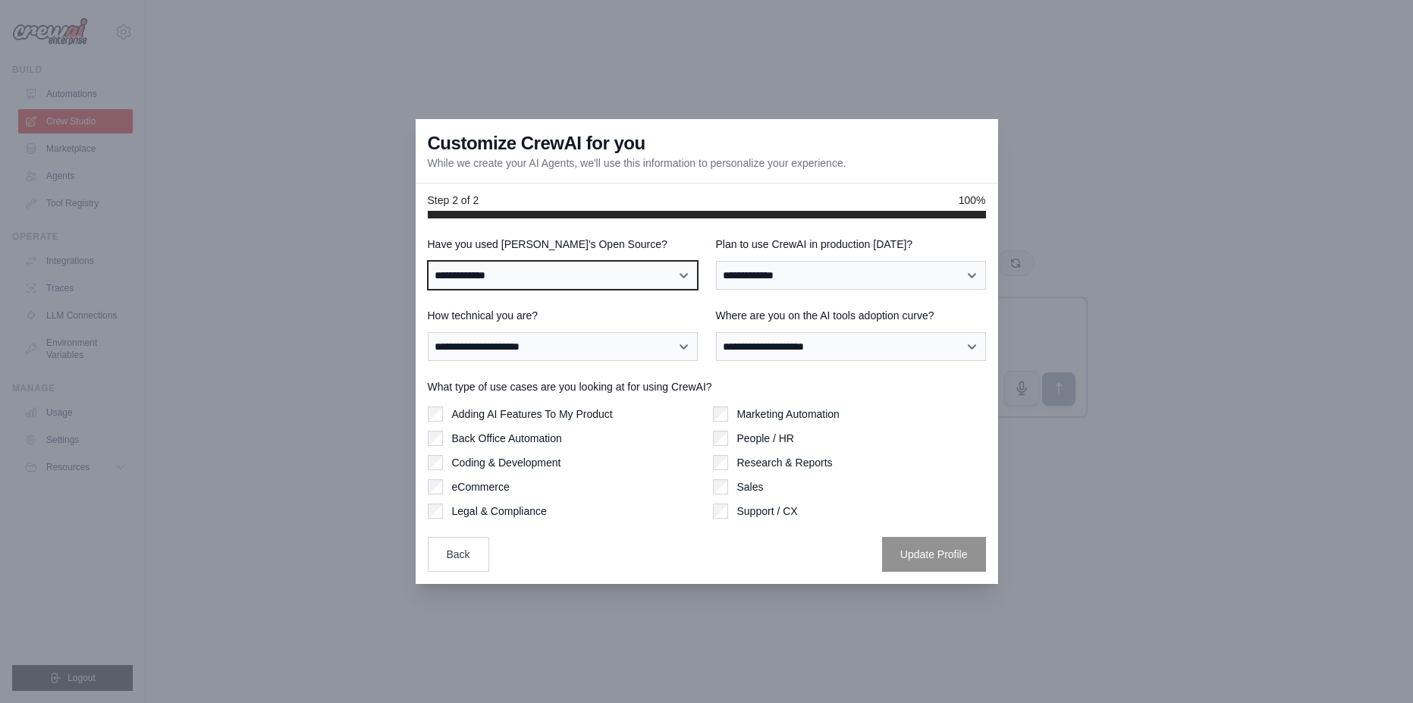
select select "**"
click at [428, 261] on select "**********" at bounding box center [563, 275] width 270 height 29
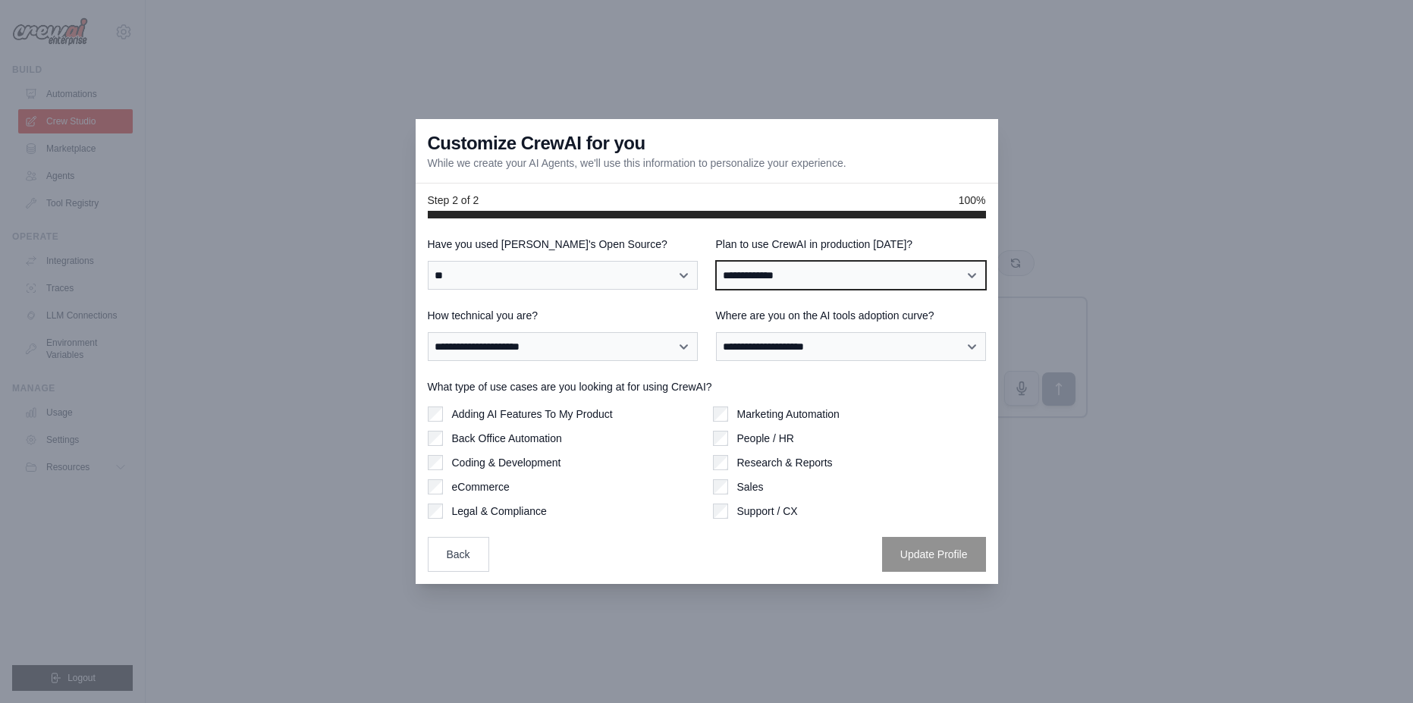
select select "*****"
click at [716, 261] on select "**********" at bounding box center [851, 275] width 270 height 29
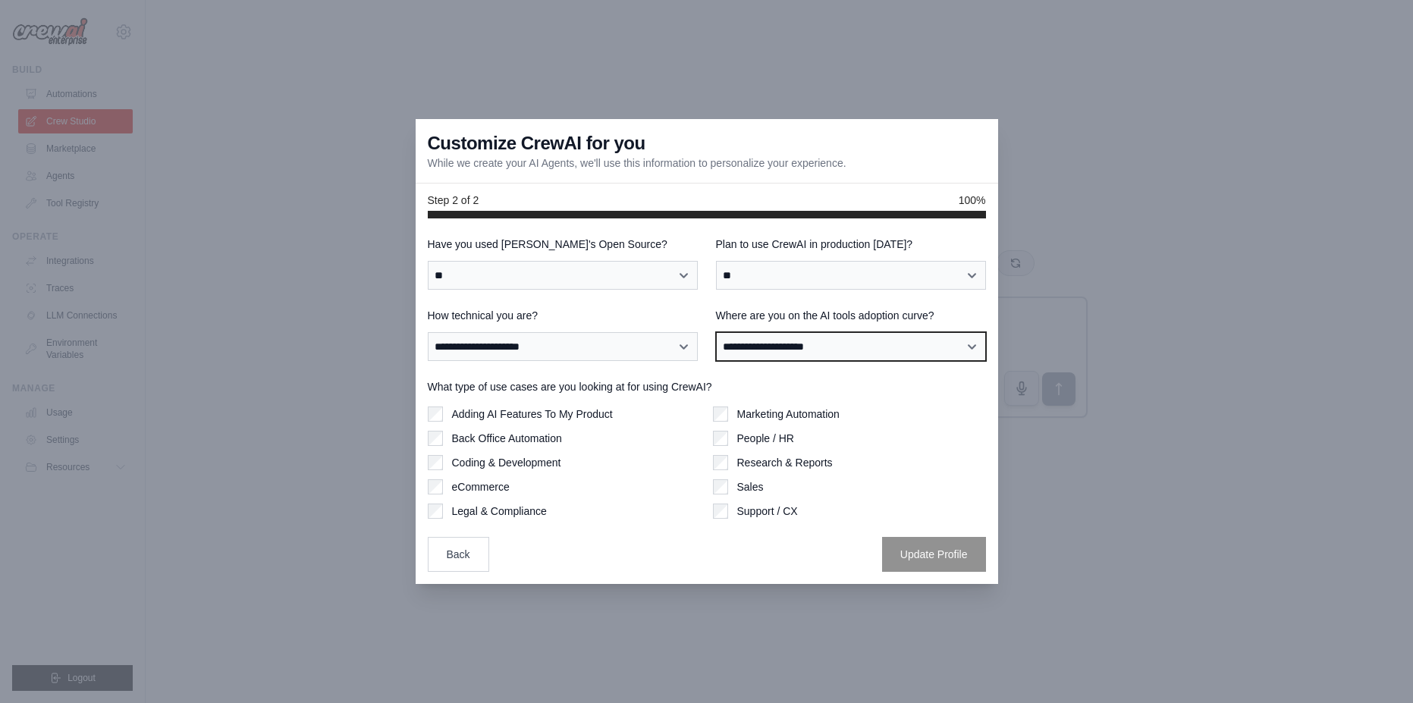
select select "**********"
click at [716, 332] on select "**********" at bounding box center [851, 346] width 270 height 29
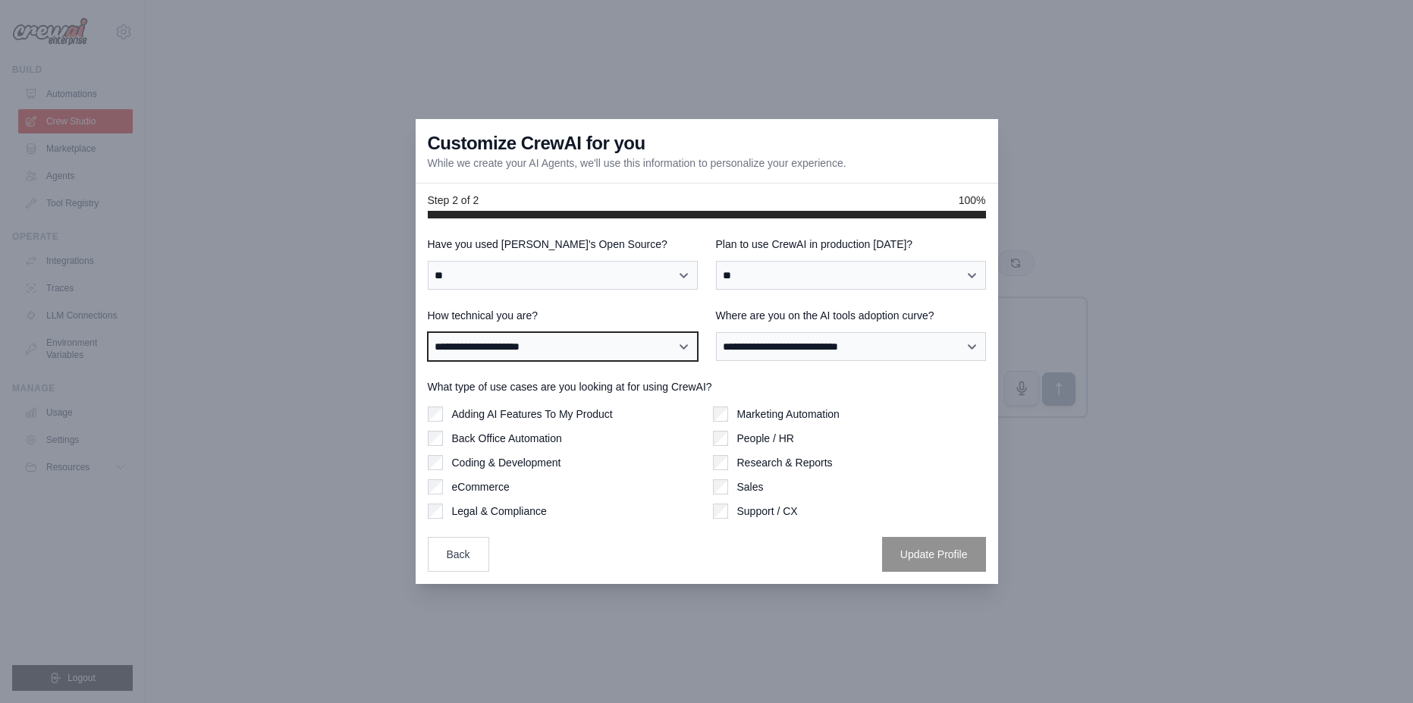
select select "**********"
click at [428, 332] on select "**********" at bounding box center [563, 346] width 270 height 29
click at [509, 527] on div "**********" at bounding box center [707, 404] width 558 height 335
click at [453, 438] on label "Back Office Automation" at bounding box center [507, 438] width 110 height 15
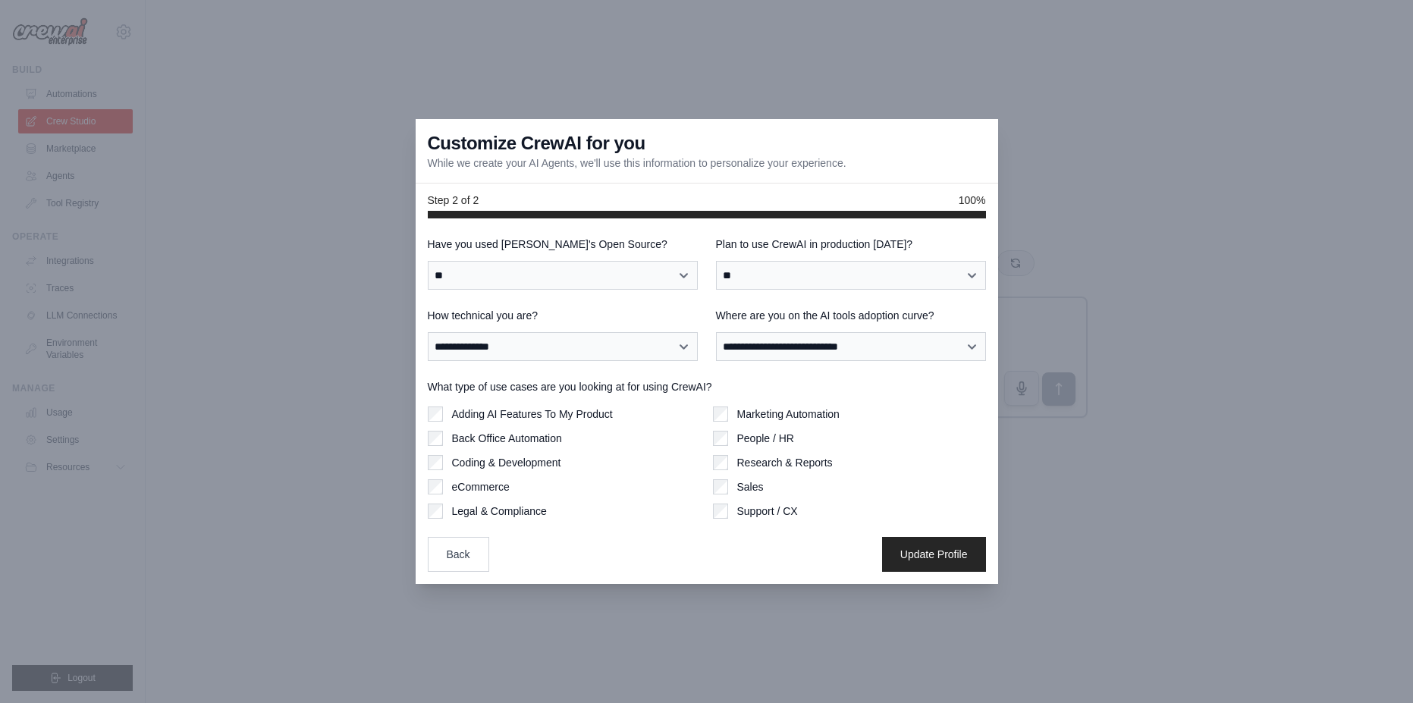
click at [483, 465] on label "Coding & Development" at bounding box center [506, 462] width 109 height 15
click at [458, 448] on div "Adding AI Features To My Product Back Office Automation Coding & Development eC…" at bounding box center [564, 462] width 273 height 112
click at [455, 442] on label "Back Office Automation" at bounding box center [507, 438] width 110 height 15
click at [960, 544] on button "Update Profile" at bounding box center [934, 553] width 104 height 35
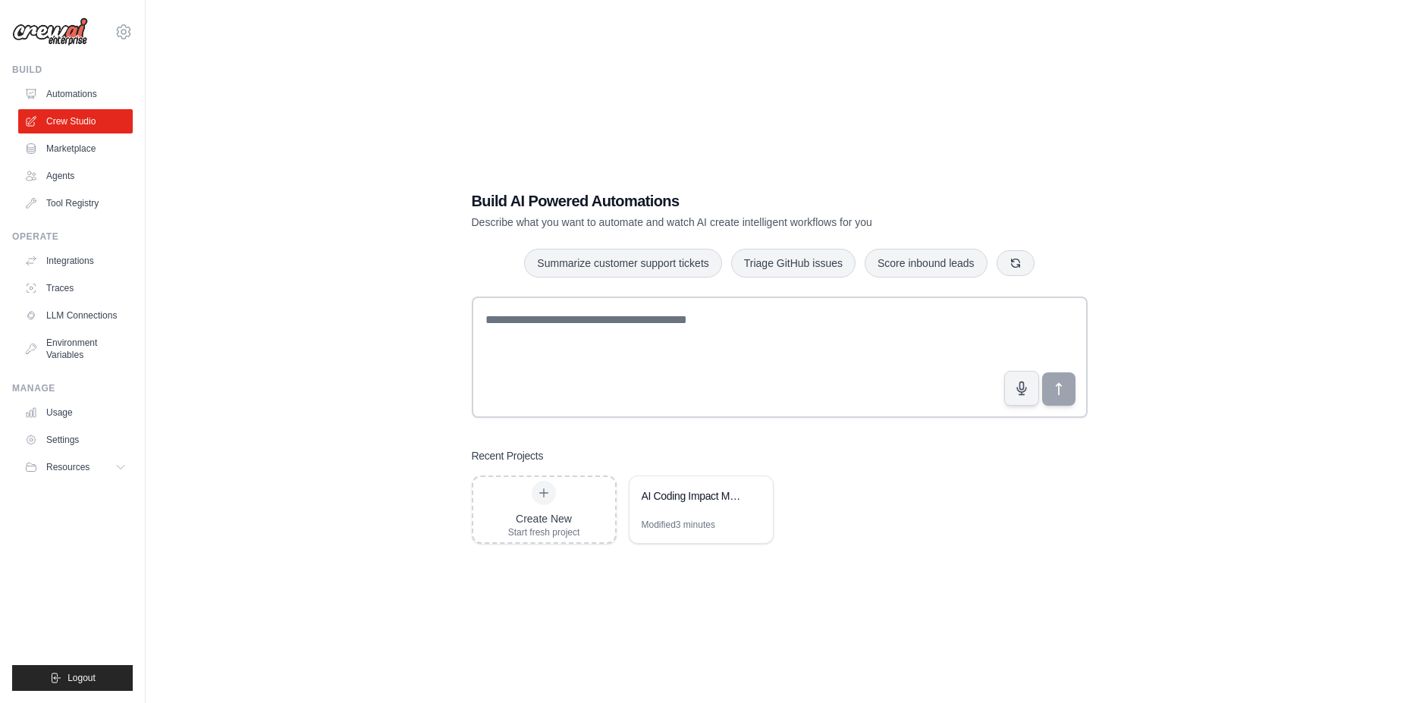
click at [315, 167] on div "Build AI Powered Automations Describe what you want to automate and watch AI cr…" at bounding box center [779, 366] width 1218 height 703
drag, startPoint x: 715, startPoint y: 503, endPoint x: 724, endPoint y: 594, distance: 91.4
click at [728, 598] on div "Build AI Powered Automations Describe what you want to automate and watch AI cr…" at bounding box center [779, 366] width 1218 height 703
click at [232, 384] on div "Build AI Powered Automations Describe what you want to automate and watch AI cr…" at bounding box center [779, 366] width 1218 height 703
click at [650, 505] on div "AI Coding Impact Metrics Framework" at bounding box center [693, 497] width 104 height 18
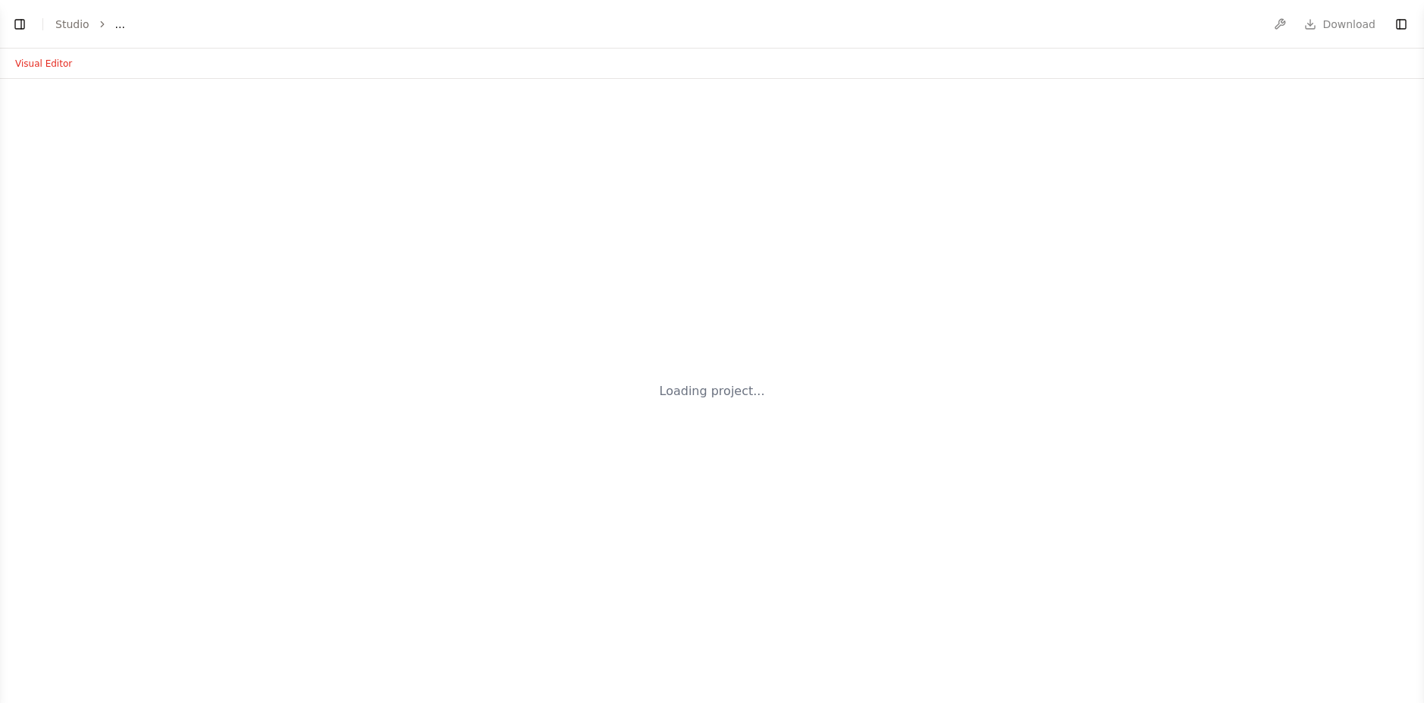
select select "****"
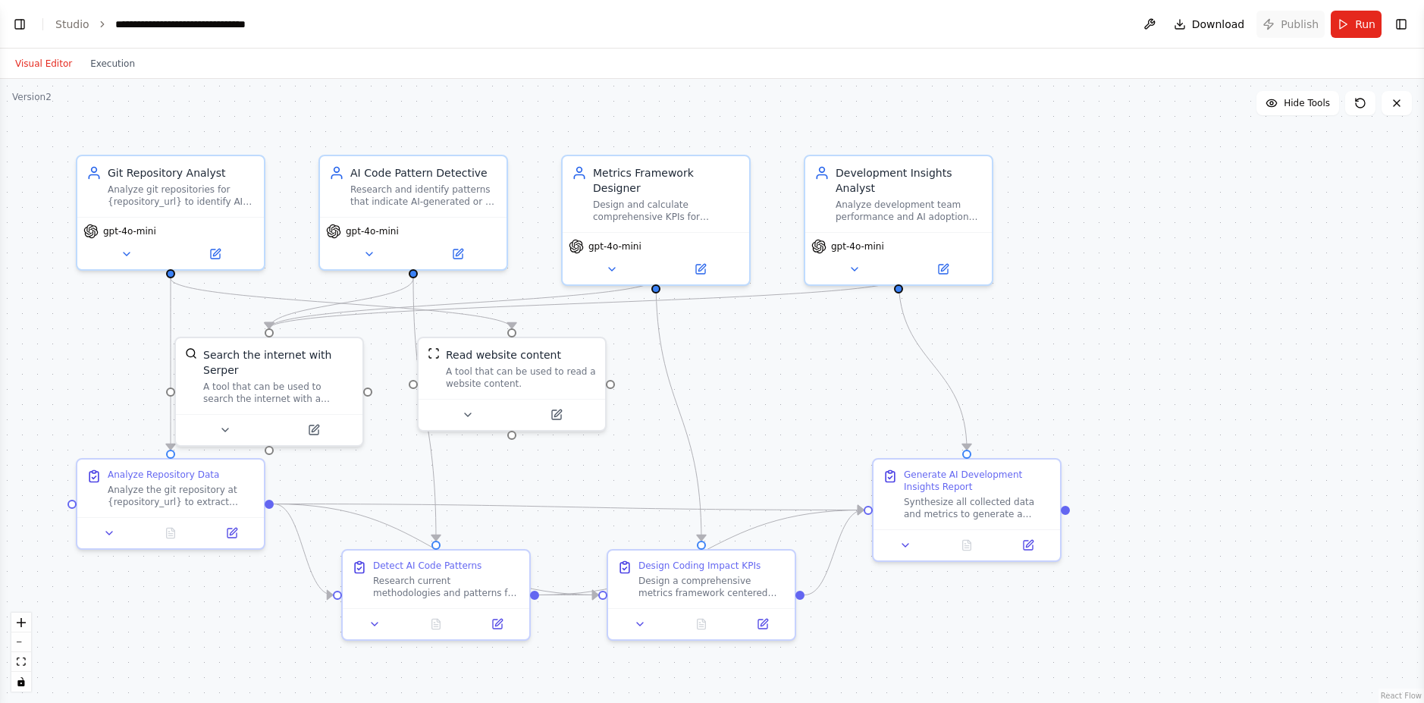
scroll to position [748, 0]
click at [1300, 28] on span "Publish" at bounding box center [1300, 24] width 38 height 15
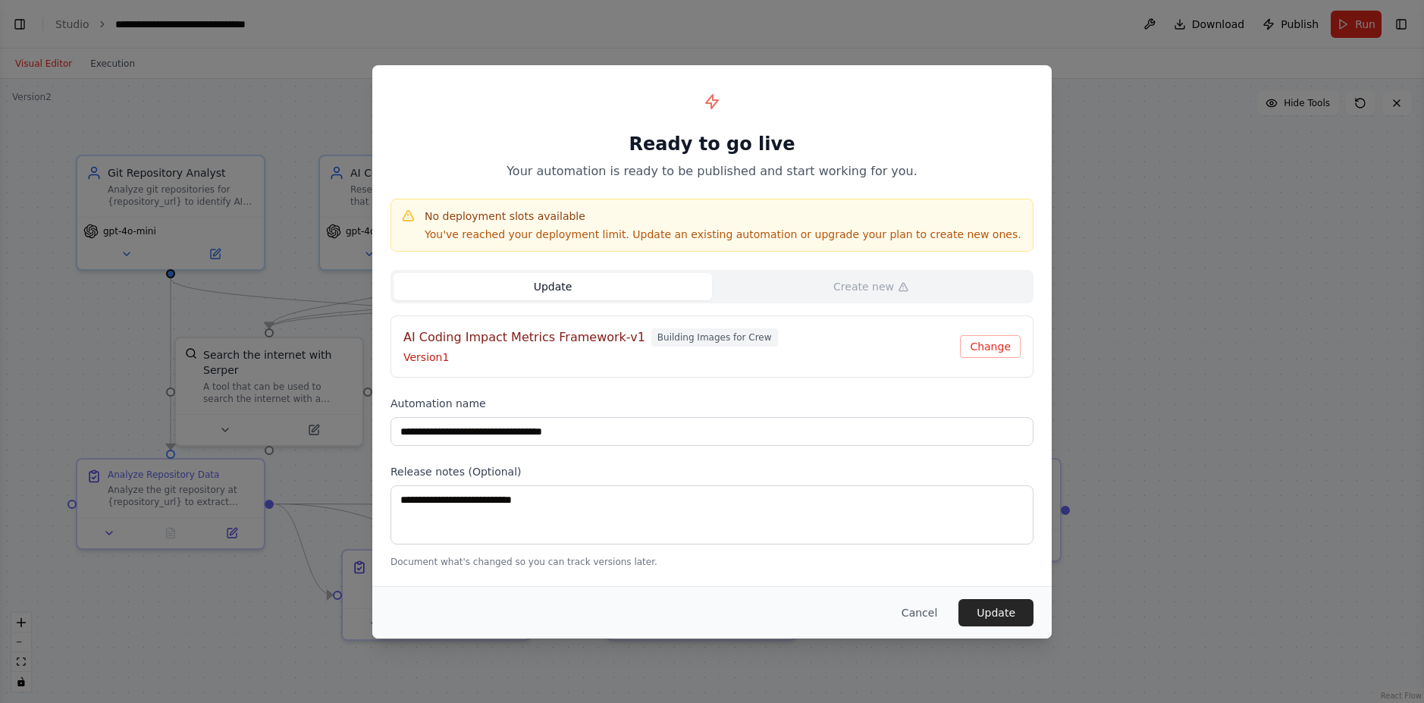
click at [619, 293] on button "Update" at bounding box center [552, 286] width 318 height 27
click at [649, 296] on button "Update" at bounding box center [552, 286] width 318 height 27
click at [1233, 176] on div "**********" at bounding box center [712, 351] width 1424 height 703
click at [916, 602] on button "Cancel" at bounding box center [919, 612] width 60 height 27
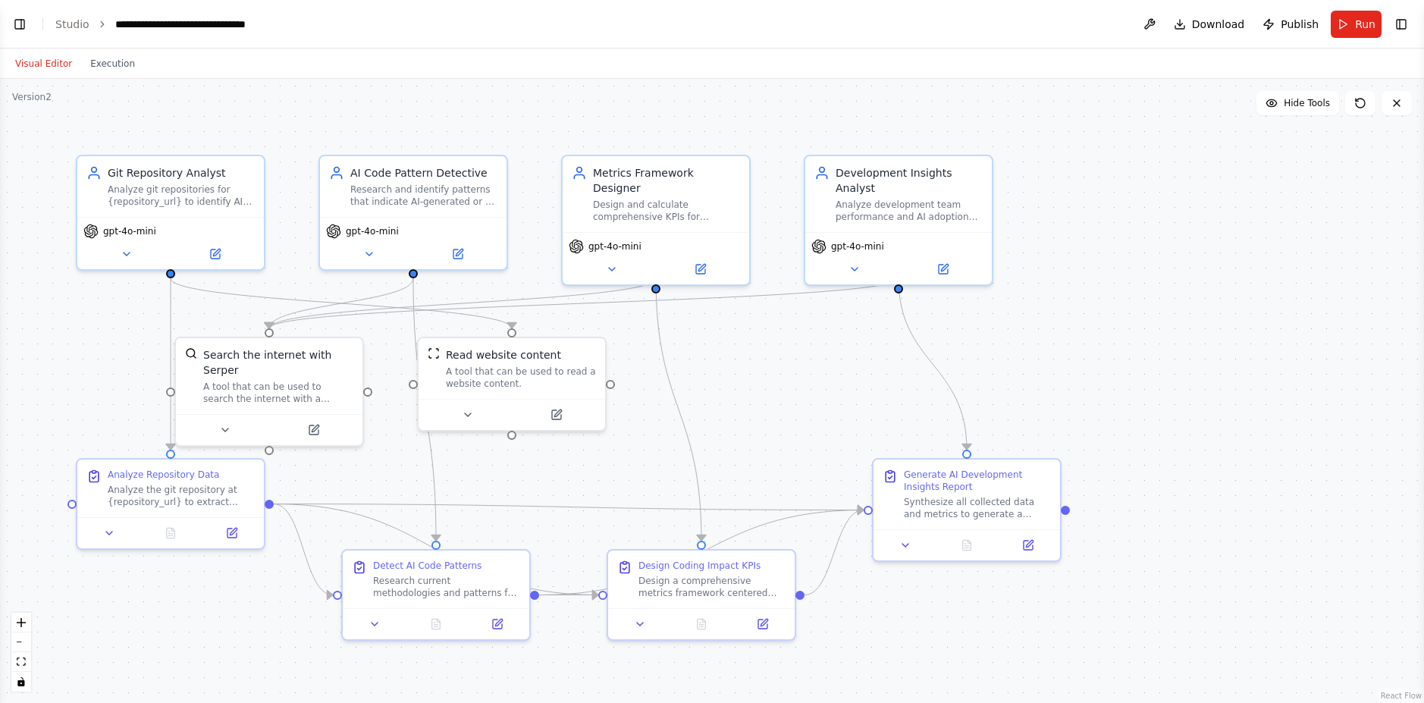
click at [1235, 176] on div ".deletable-edge-delete-btn { width: 20px; height: 20px; border: 0px solid #ffff…" at bounding box center [712, 391] width 1424 height 624
click at [1325, 235] on div ".deletable-edge-delete-btn { width: 20px; height: 20px; border: 0px solid #ffff…" at bounding box center [712, 391] width 1424 height 624
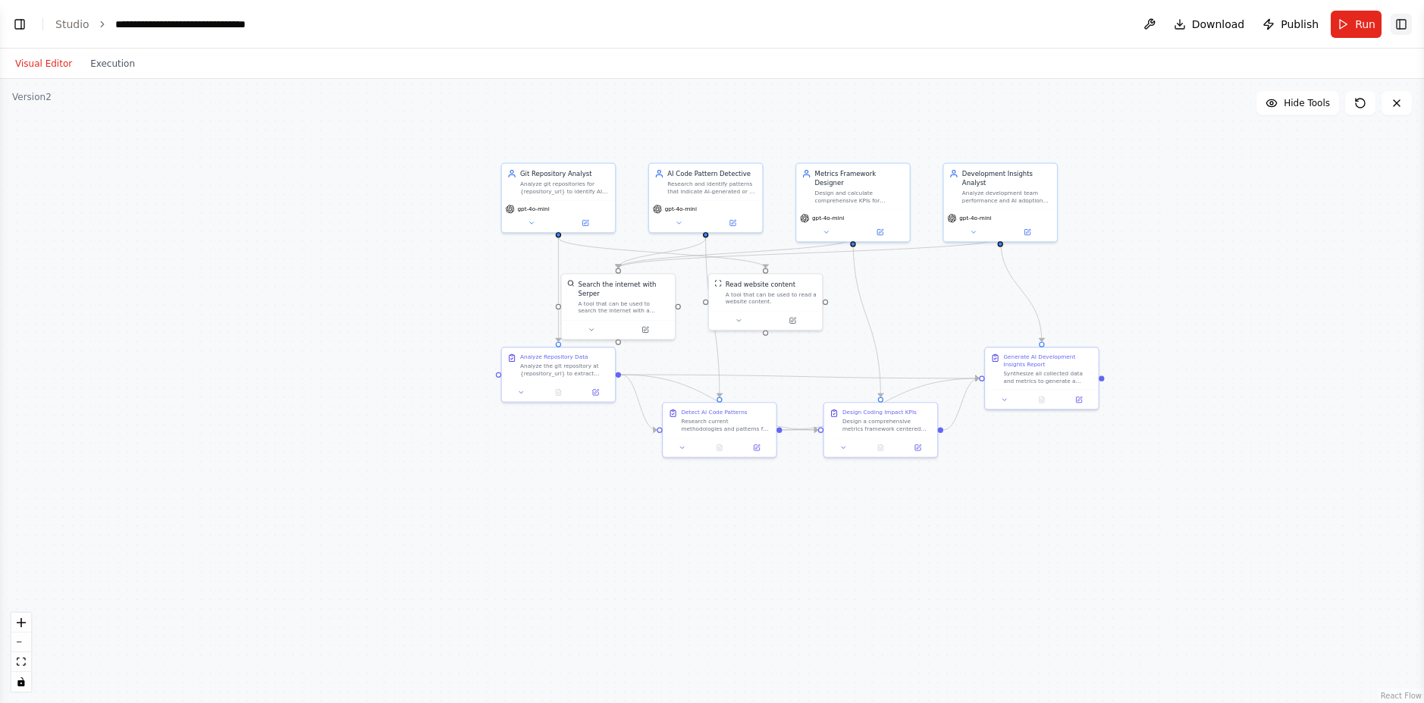
click at [1400, 18] on button "Toggle Right Sidebar" at bounding box center [1401, 24] width 21 height 21
